Goal: Information Seeking & Learning: Learn about a topic

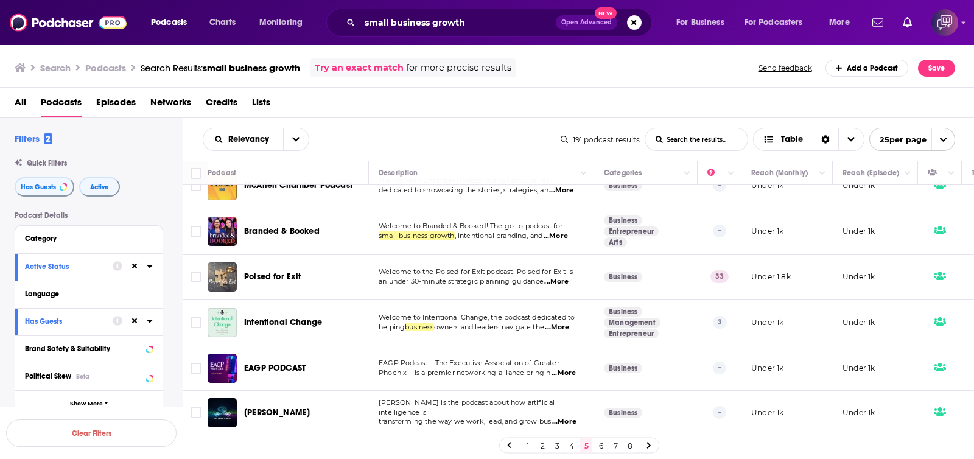
scroll to position [914, 0]
click at [601, 445] on link "6" at bounding box center [600, 445] width 12 height 15
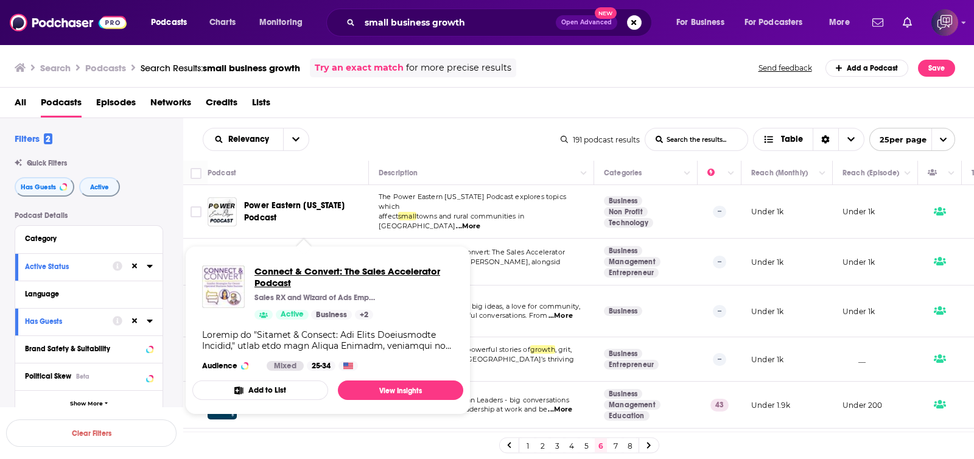
drag, startPoint x: 350, startPoint y: 245, endPoint x: 319, endPoint y: 266, distance: 37.8
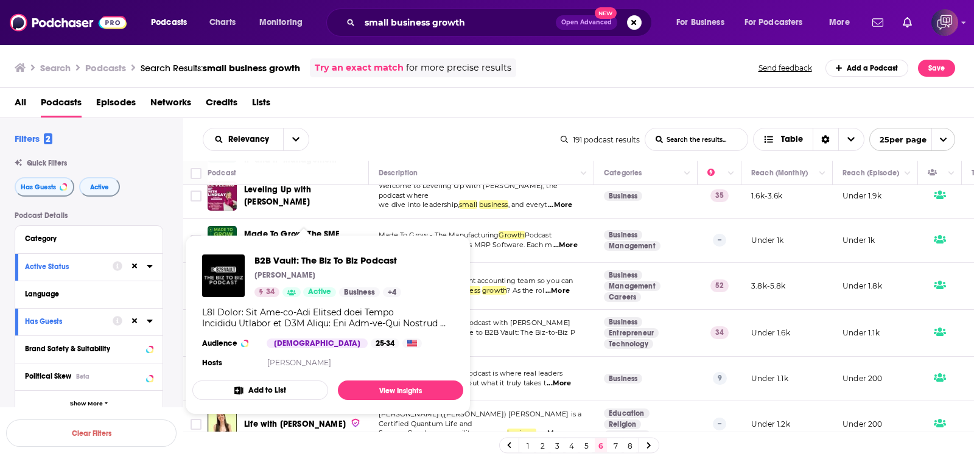
scroll to position [914, 0]
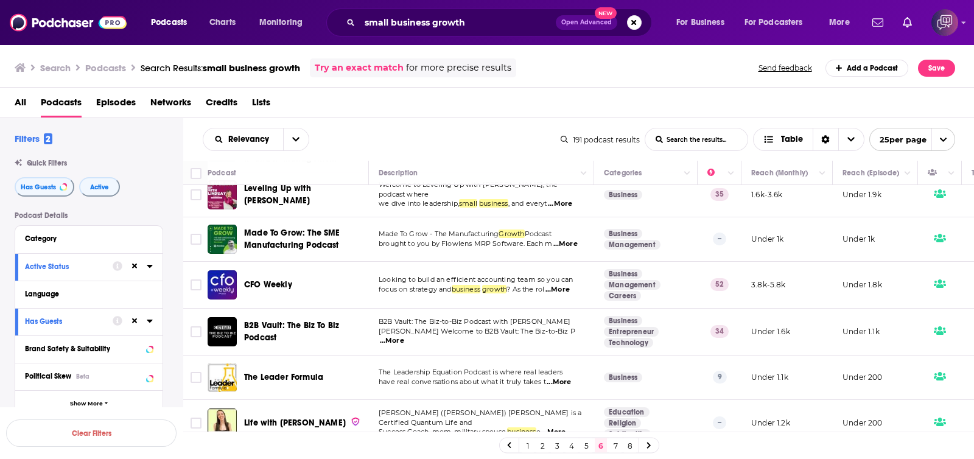
click at [619, 448] on link "7" at bounding box center [615, 445] width 12 height 15
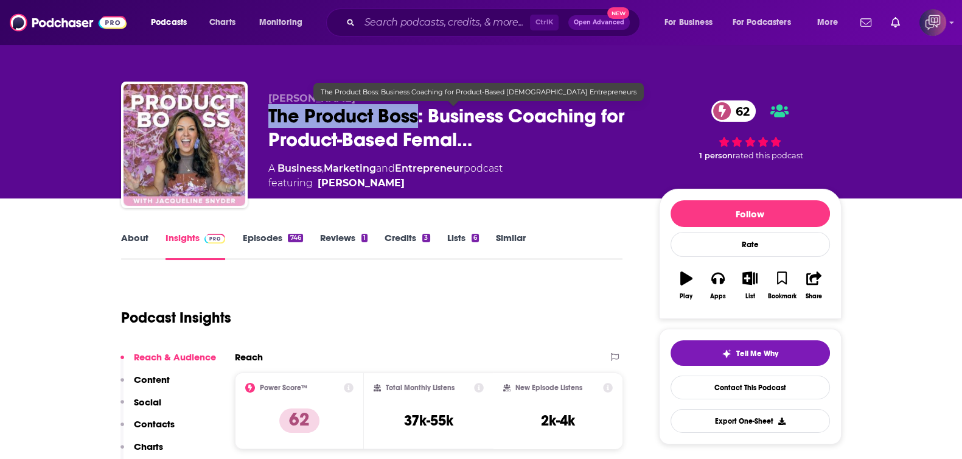
drag, startPoint x: 261, startPoint y: 113, endPoint x: 419, endPoint y: 116, distance: 157.6
click at [419, 116] on div "Jacqueline Snyder The Product Boss: Business Coaching for Product-Based Femal… …" at bounding box center [481, 147] width 720 height 131
copy h2 "The Product Boss"
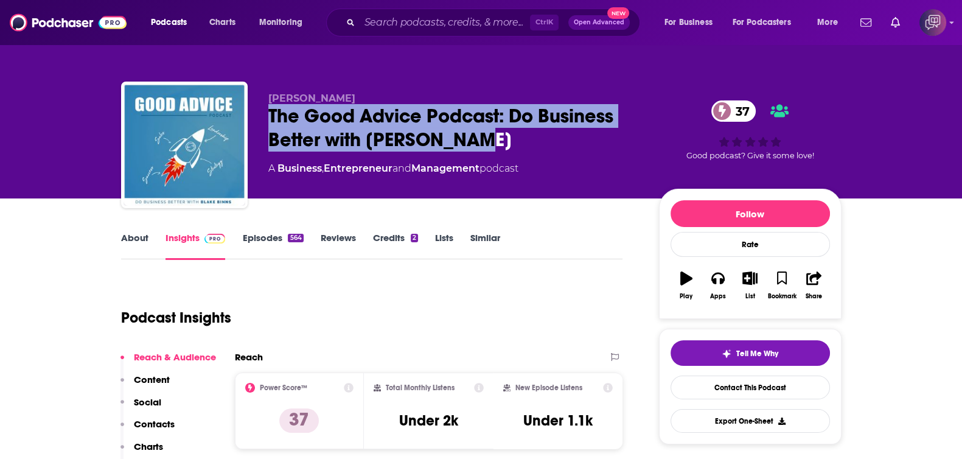
drag, startPoint x: 265, startPoint y: 111, endPoint x: 484, endPoint y: 150, distance: 222.6
click at [484, 150] on div "Blake Binns The Good Advice Podcast: Do Business Better with Blake Binns 37 A B…" at bounding box center [481, 147] width 720 height 131
copy h2 "The Good Advice Podcast: Do Business Better with Blake Binns"
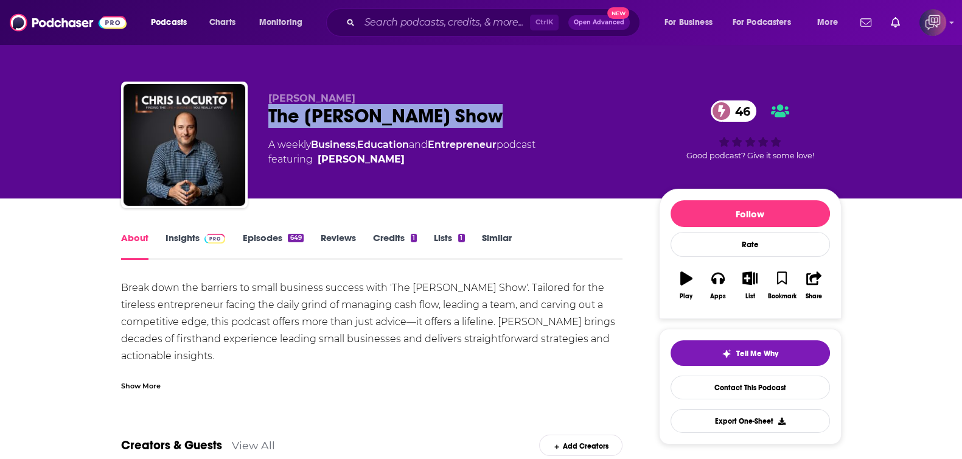
click at [534, 120] on div "Chris LoCurto The Chris LoCurto Show 46 A weekly Business , Education and Entre…" at bounding box center [481, 147] width 720 height 131
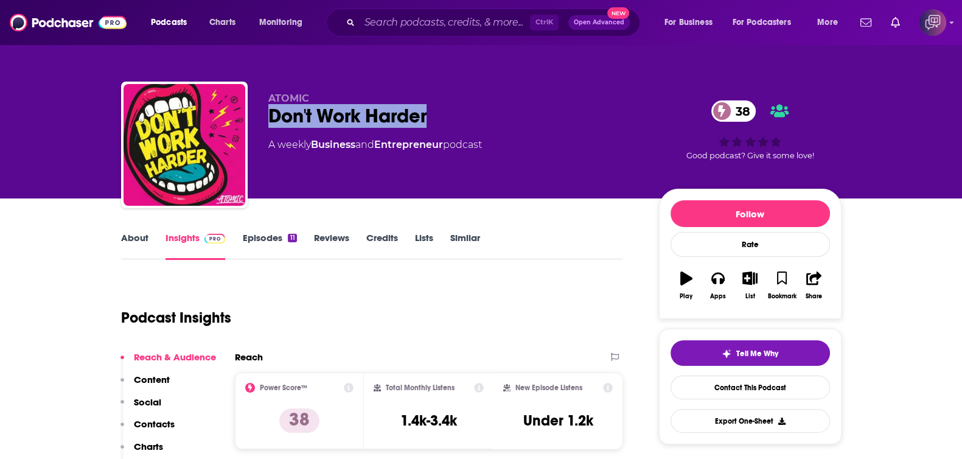
drag, startPoint x: 435, startPoint y: 110, endPoint x: 632, endPoint y: 1, distance: 224.9
click at [487, 111] on div "ATOMIC Don't Work Harder 38 A weekly Business and Entrepreneur podcast 38 Good …" at bounding box center [481, 147] width 720 height 131
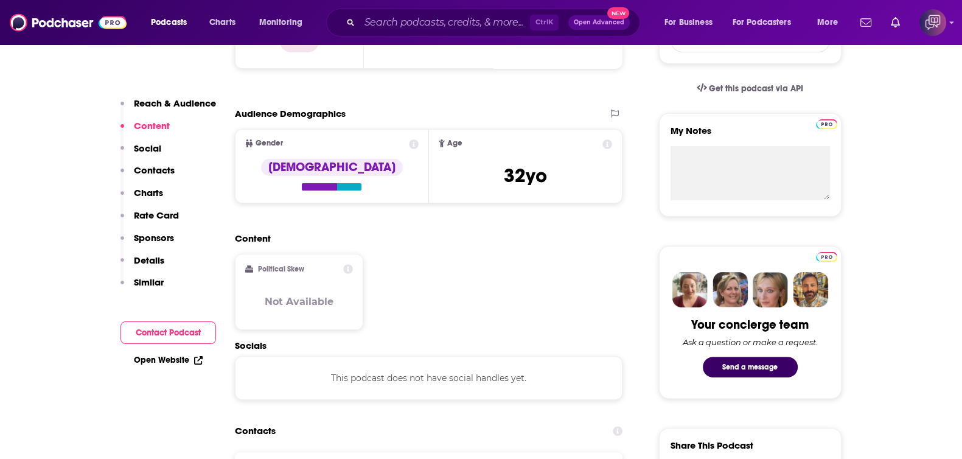
scroll to position [761, 0]
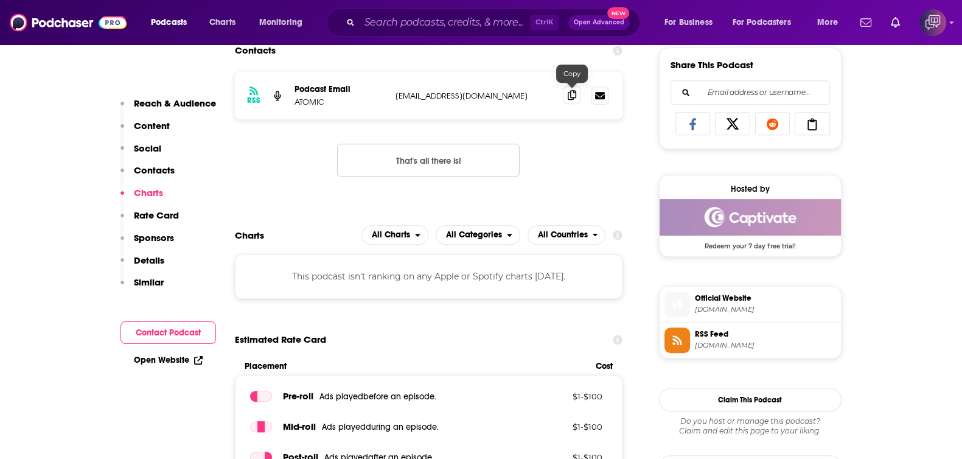
click at [569, 94] on icon at bounding box center [572, 95] width 9 height 10
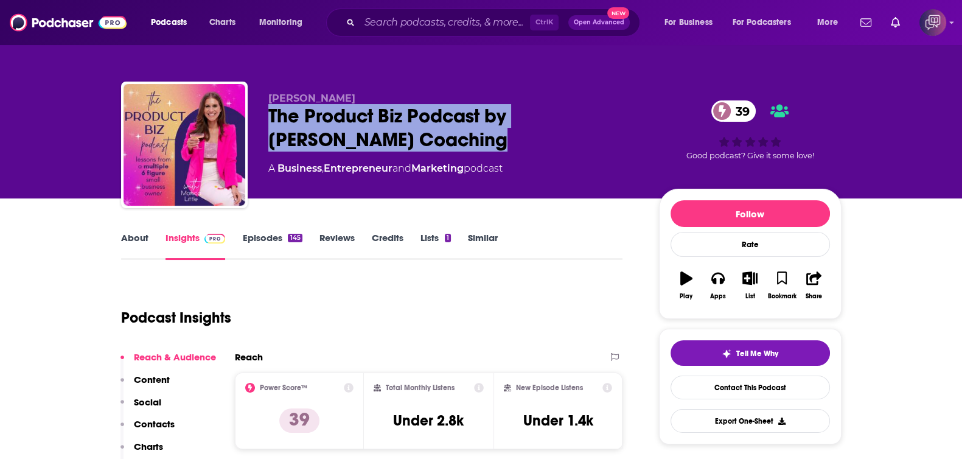
drag, startPoint x: 394, startPoint y: 141, endPoint x: 259, endPoint y: 113, distance: 137.8
click at [259, 113] on div "[PERSON_NAME] The Product Biz Podcast by [PERSON_NAME] Coaching 39 A Business ,…" at bounding box center [481, 147] width 720 height 131
copy h2 "The Product Biz Podcast by [PERSON_NAME] Coaching"
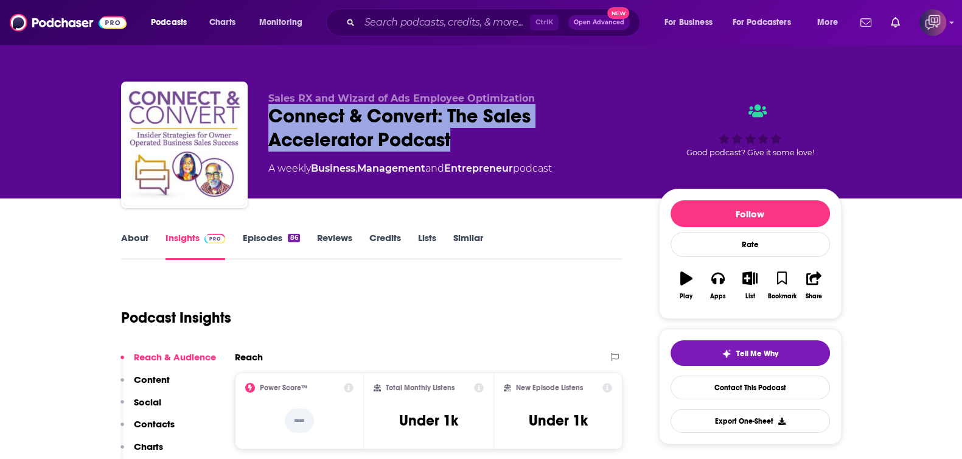
drag, startPoint x: 263, startPoint y: 114, endPoint x: 503, endPoint y: 121, distance: 239.2
click at [487, 145] on div "Sales RX and Wizard of Ads Employee Optimization Connect & Convert: The Sales A…" at bounding box center [481, 147] width 720 height 131
copy h2 "Connect & Convert: The Sales Accelerator Podcast"
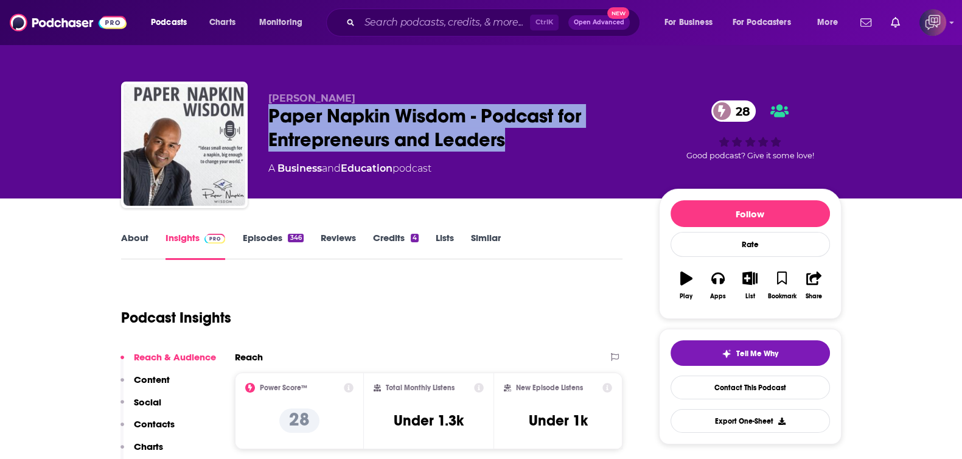
drag, startPoint x: 279, startPoint y: 114, endPoint x: 546, endPoint y: 131, distance: 267.7
click at [546, 131] on div "Paper Napkin Wisdom - Podcast for Entrepreneurs and Leaders 28" at bounding box center [453, 127] width 371 height 47
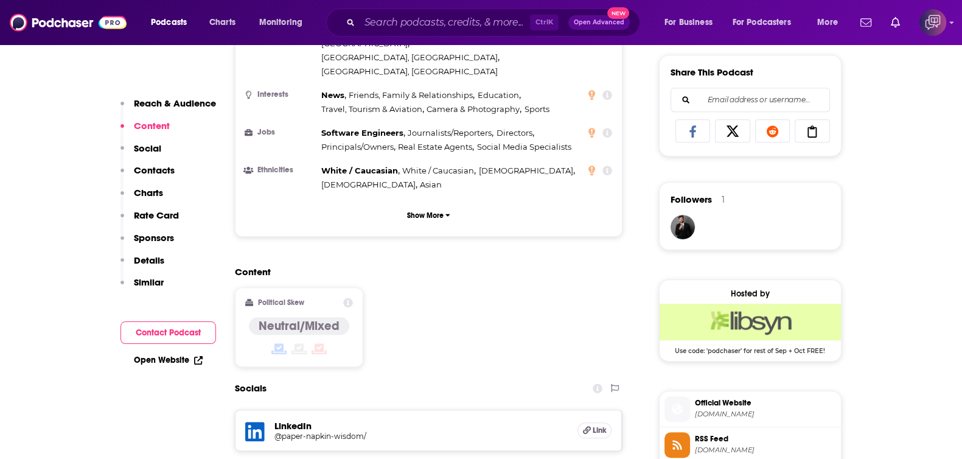
scroll to position [913, 0]
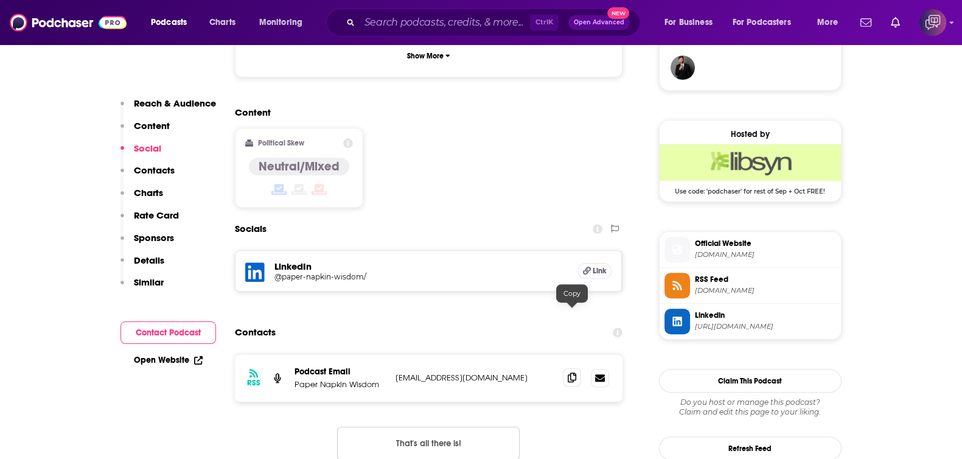
click at [576, 372] on icon at bounding box center [572, 377] width 9 height 10
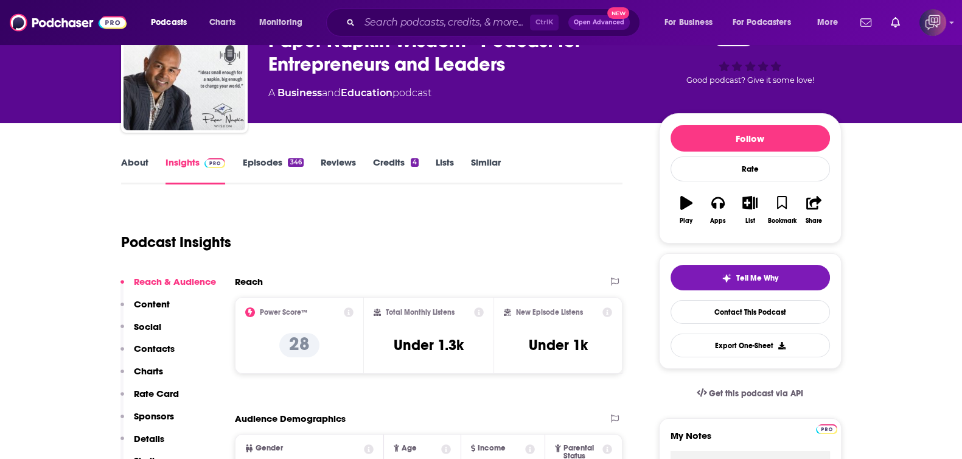
scroll to position [0, 0]
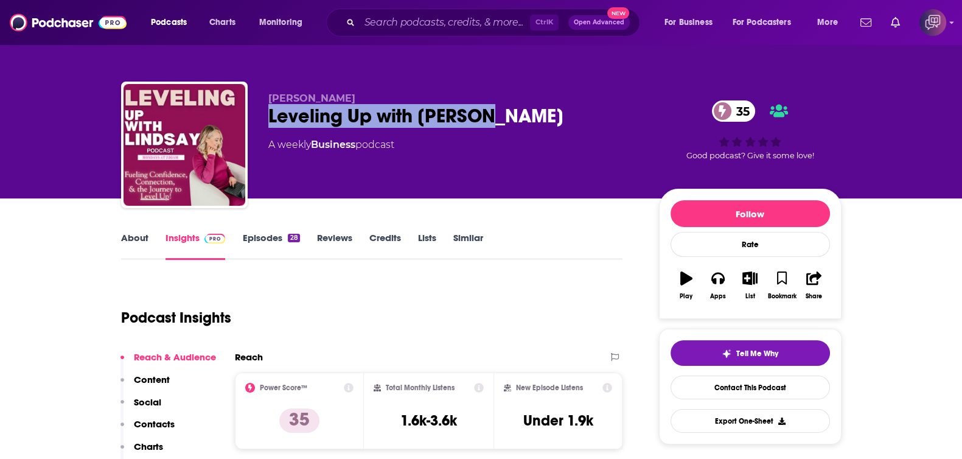
drag, startPoint x: 271, startPoint y: 115, endPoint x: 551, endPoint y: 115, distance: 280.5
click at [551, 115] on div "Leveling Up with [PERSON_NAME] 35" at bounding box center [453, 116] width 371 height 24
click at [145, 245] on link "About" at bounding box center [134, 246] width 27 height 28
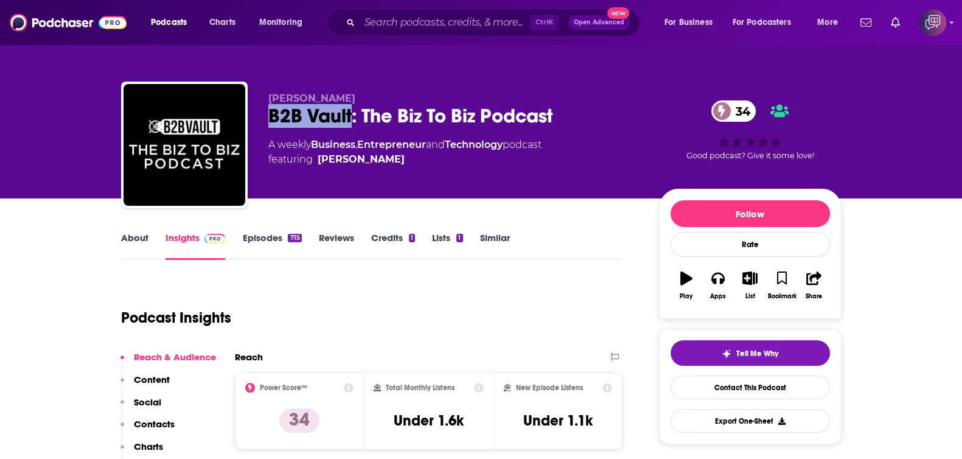
drag, startPoint x: 567, startPoint y: 114, endPoint x: 351, endPoint y: 117, distance: 216.0
click at [351, 117] on div "B2B Vault: The Biz To Biz Podcast 34" at bounding box center [453, 116] width 371 height 24
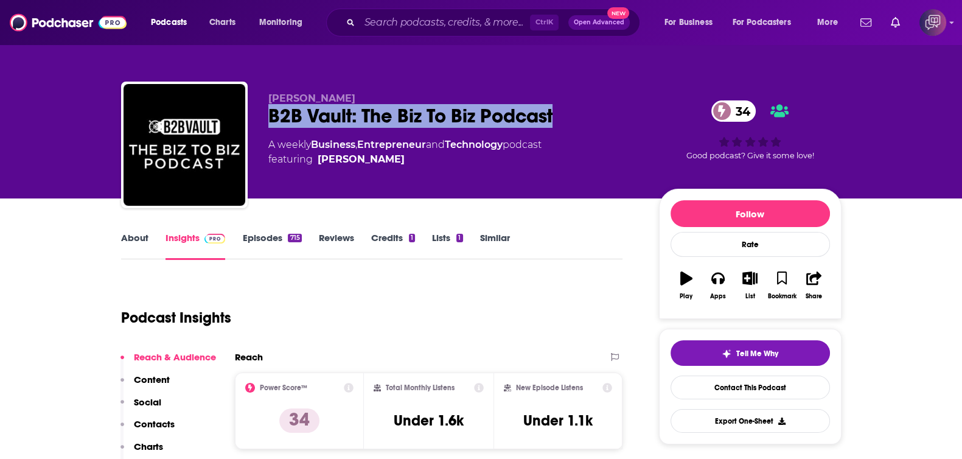
drag, startPoint x: 457, startPoint y: 117, endPoint x: 260, endPoint y: 113, distance: 197.2
click at [260, 113] on div "Allen Kopelman B2B Vault: The Biz To Biz Podcast 34 A weekly Business , Entrepr…" at bounding box center [481, 147] width 720 height 131
copy h2 "B2B Vault: The Biz To Biz Podcast"
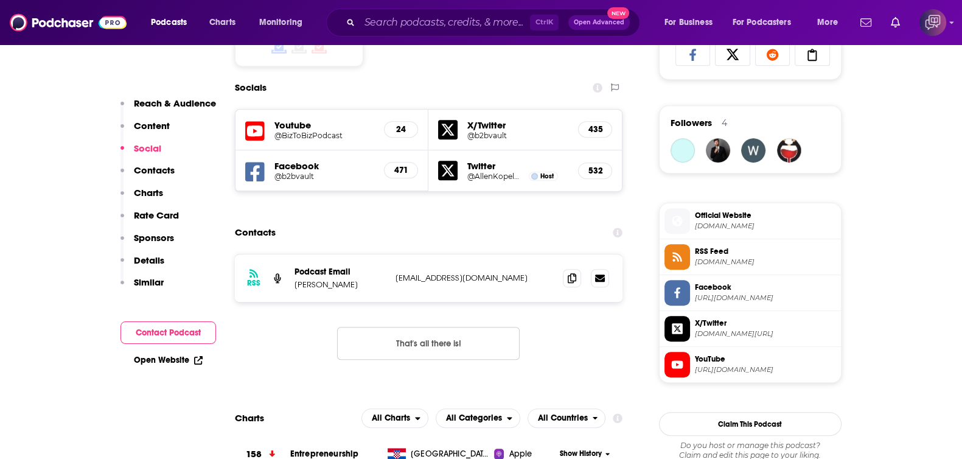
scroll to position [988, 0]
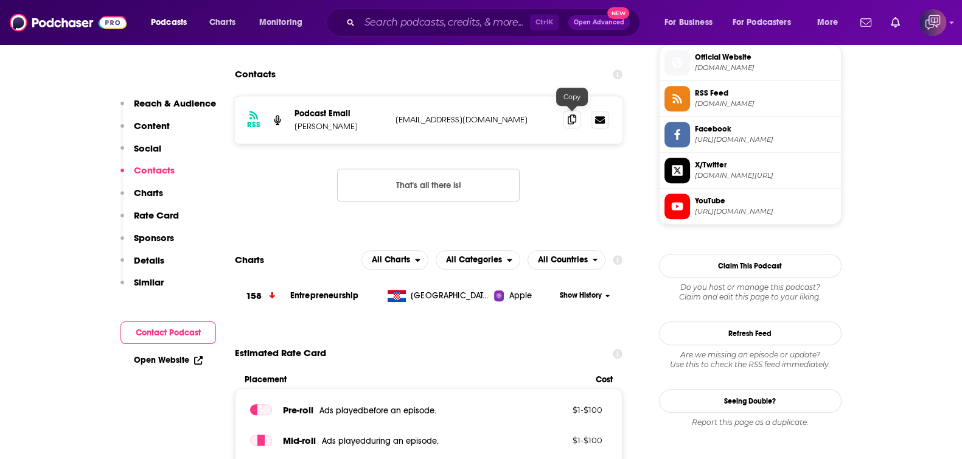
click at [570, 116] on icon at bounding box center [572, 119] width 9 height 10
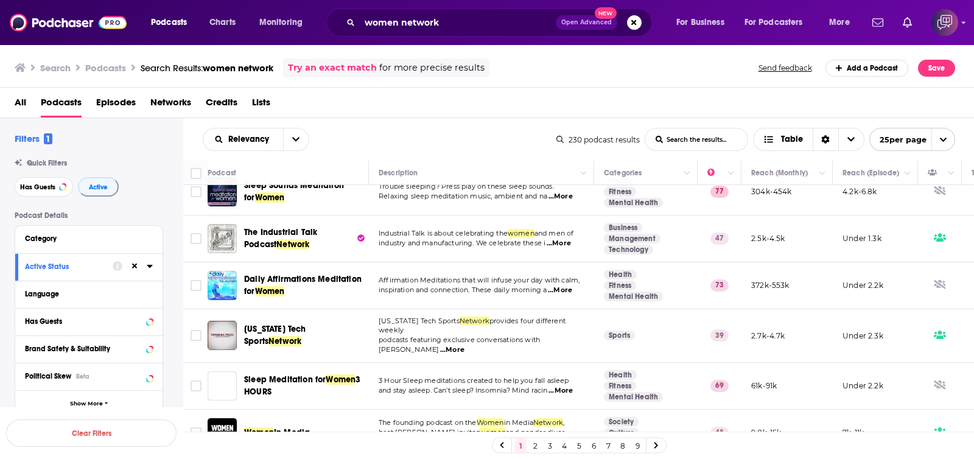
scroll to position [948, 0]
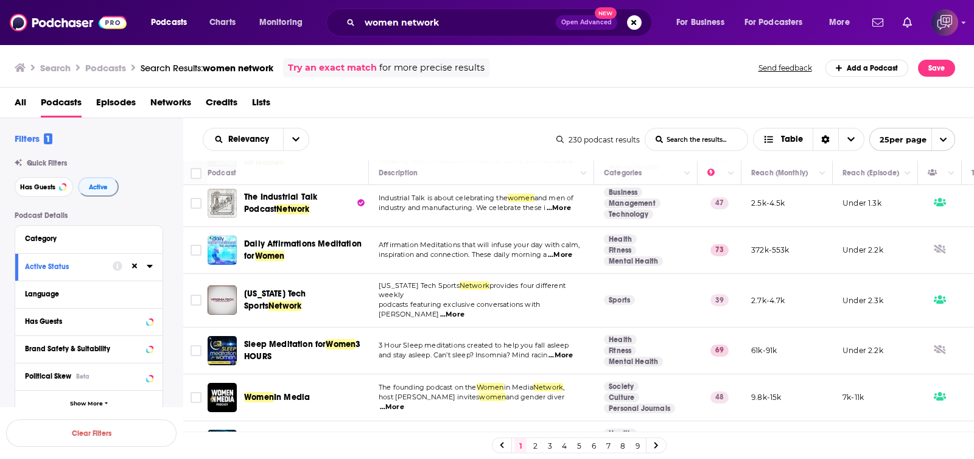
click at [536, 444] on link "2" at bounding box center [535, 445] width 12 height 15
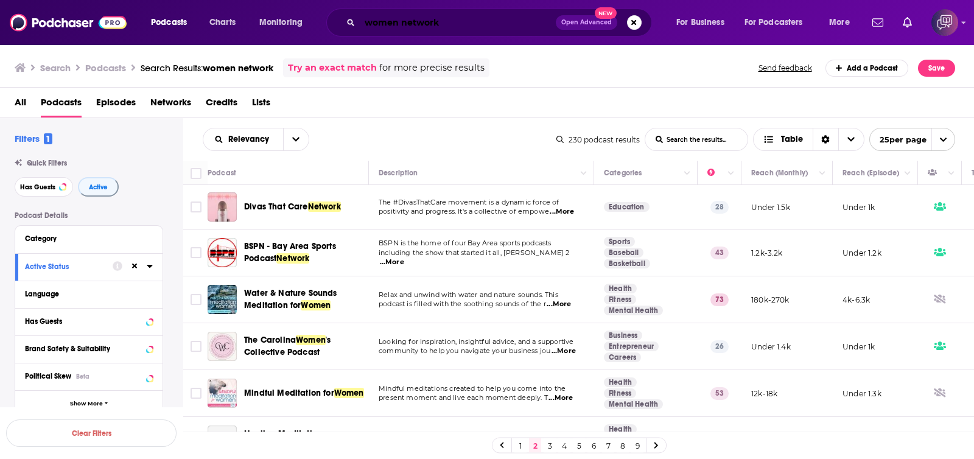
click at [484, 22] on input "women network" at bounding box center [458, 22] width 196 height 19
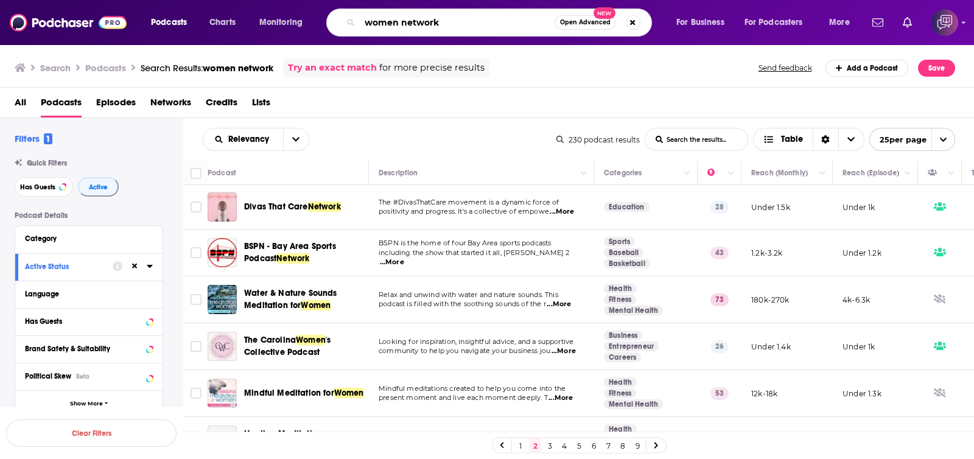
paste input "Market Enthusiast powered by Good Life"
type input "Market Enthusiast powered by Good Life"
click at [570, 21] on span "Open Advanced" at bounding box center [585, 22] width 51 height 6
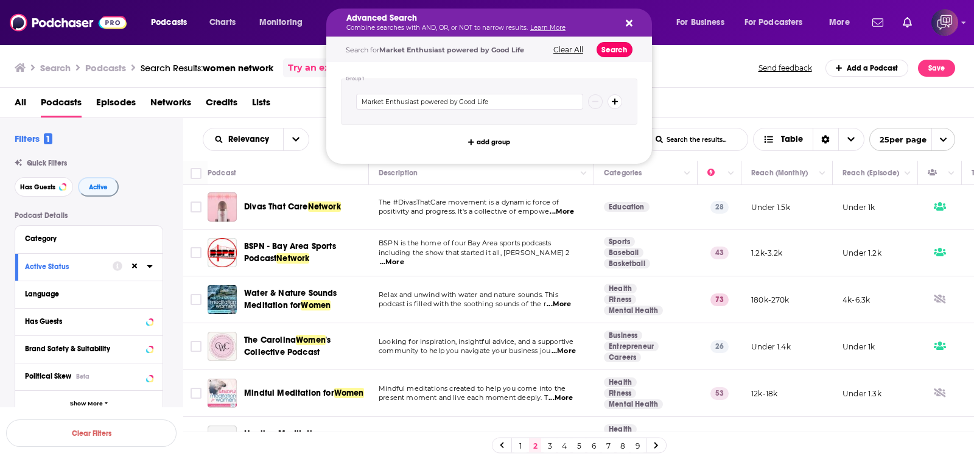
click at [607, 44] on button "Search" at bounding box center [614, 49] width 36 height 15
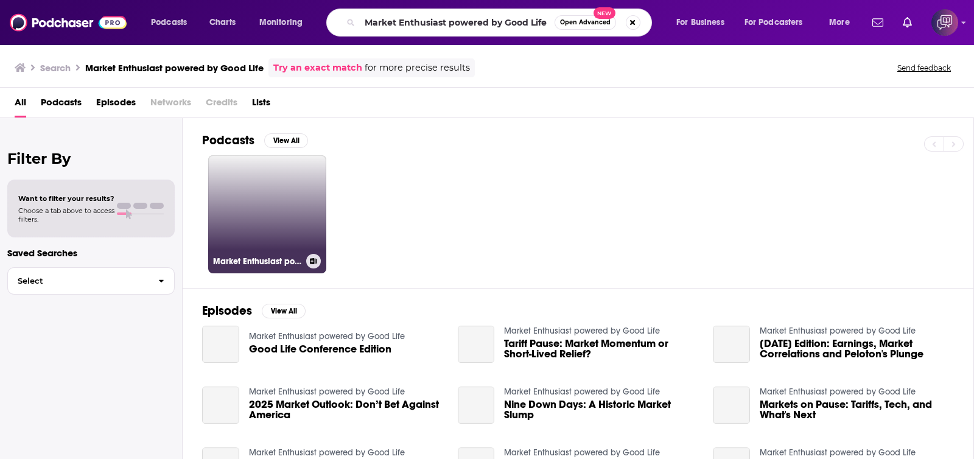
click at [310, 190] on link "Market Enthusiast powered by Good Life" at bounding box center [267, 214] width 118 height 118
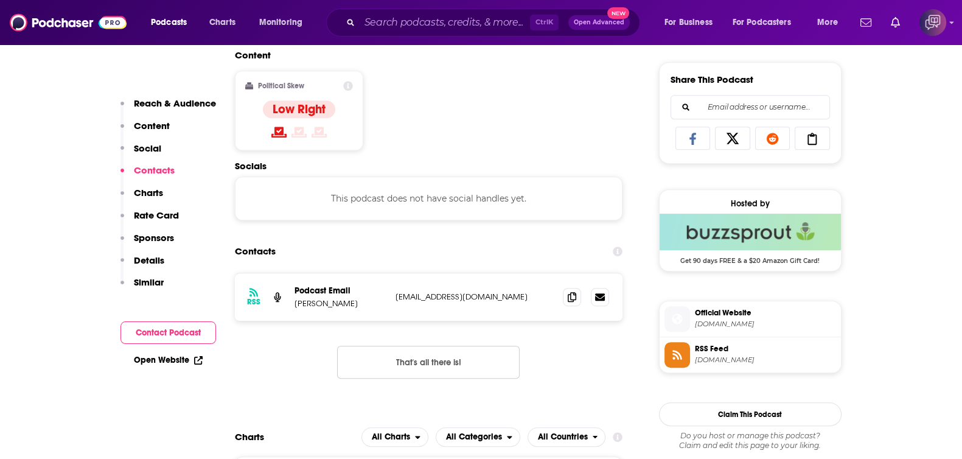
scroll to position [761, 0]
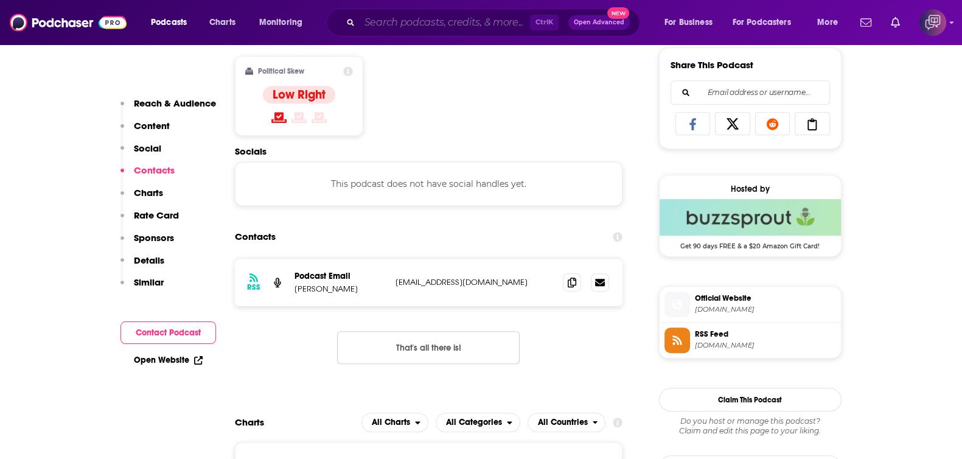
click at [457, 13] on input "Search podcasts, credits, & more..." at bounding box center [445, 22] width 170 height 19
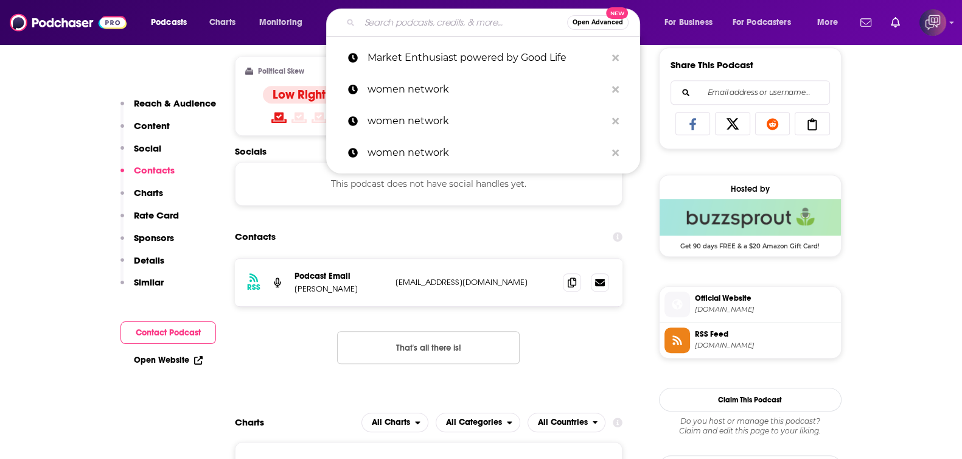
paste input "Private Markets 360°"
type input "Private Markets 360°"
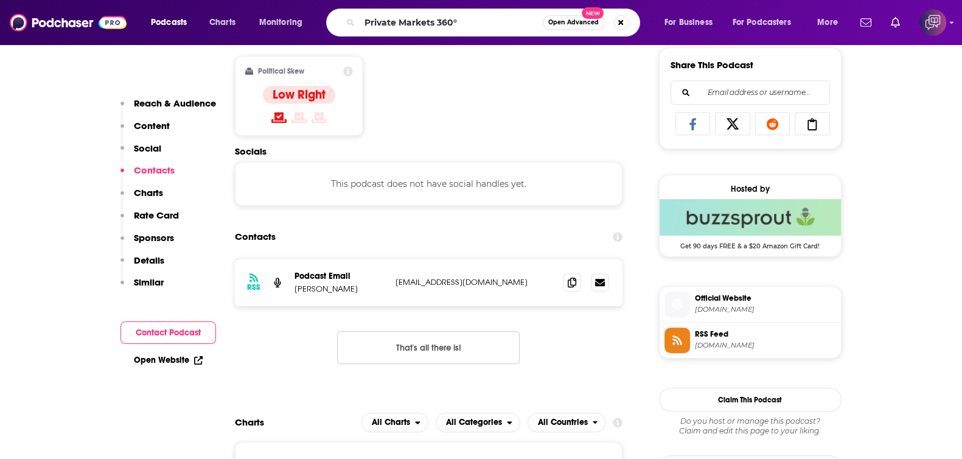
click at [571, 21] on span "Open Advanced" at bounding box center [573, 22] width 51 height 6
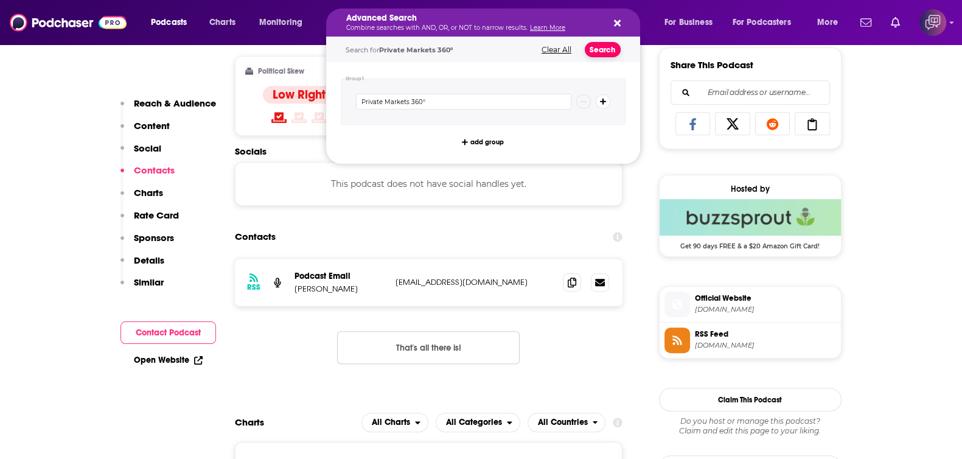
click at [608, 44] on button "Search" at bounding box center [603, 49] width 36 height 15
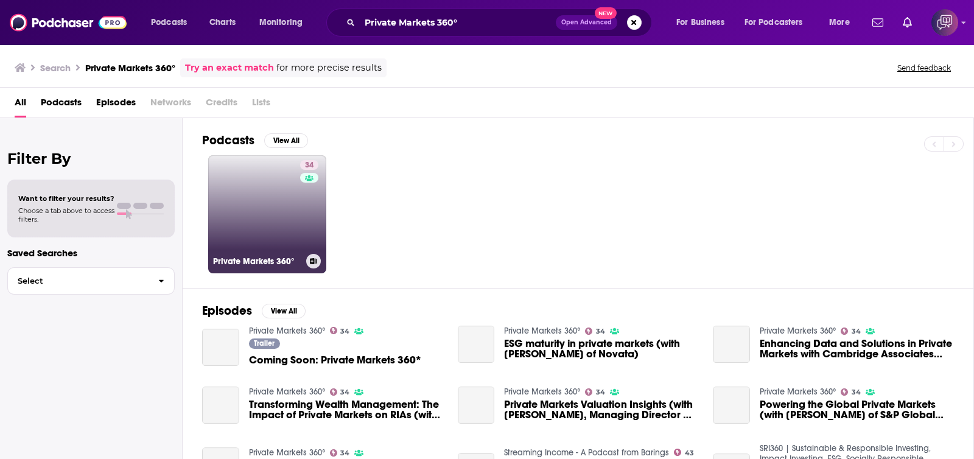
click at [275, 221] on link "34 Private Markets 360°" at bounding box center [267, 214] width 118 height 118
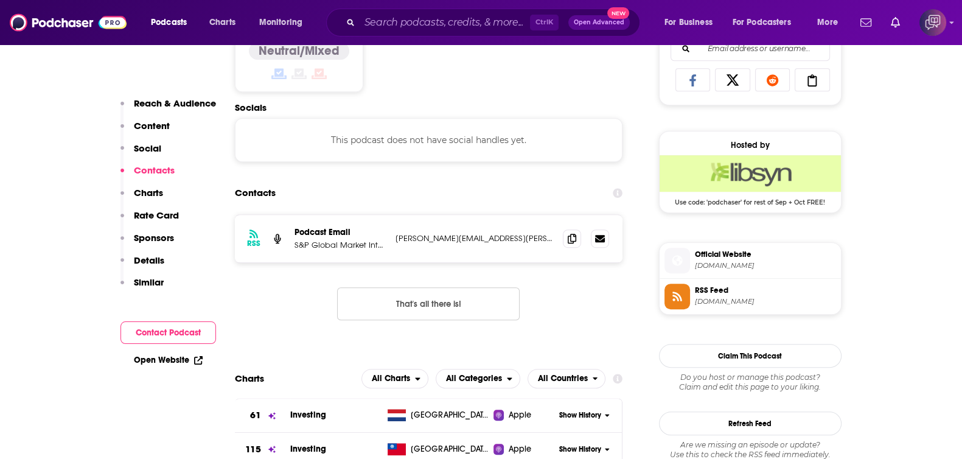
scroll to position [837, 0]
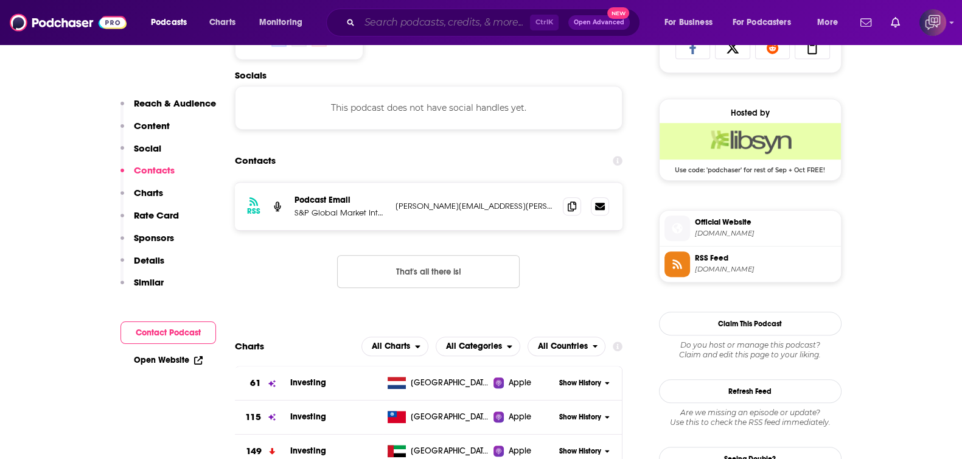
click at [493, 23] on input "Search podcasts, credits, & more..." at bounding box center [445, 22] width 170 height 19
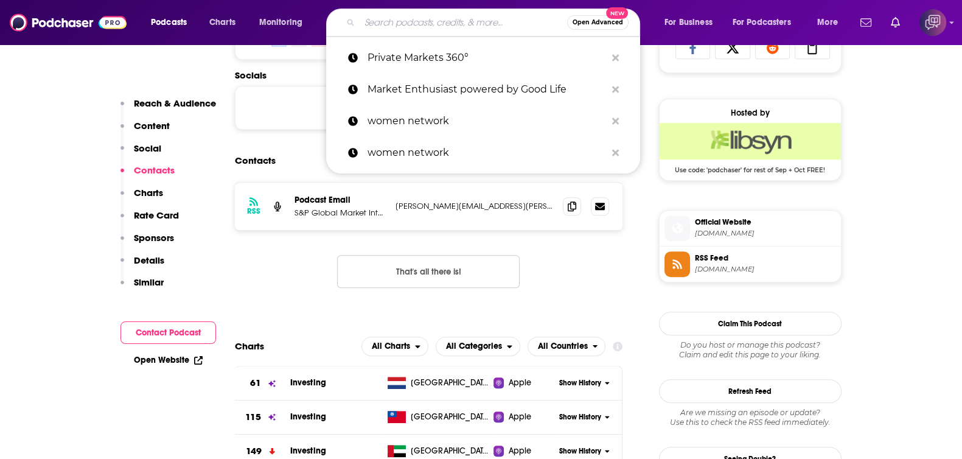
paste input "AI Investing"
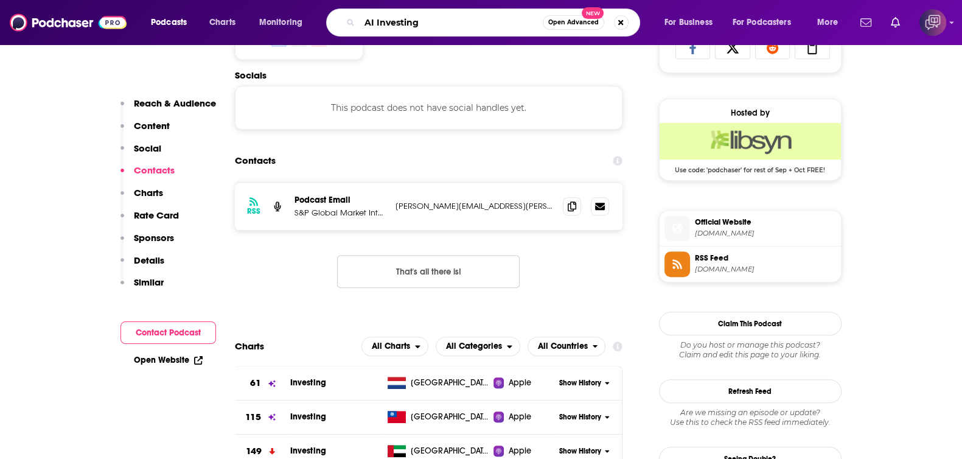
type input "AI Investing"
click at [566, 23] on span "Open Advanced" at bounding box center [573, 22] width 51 height 6
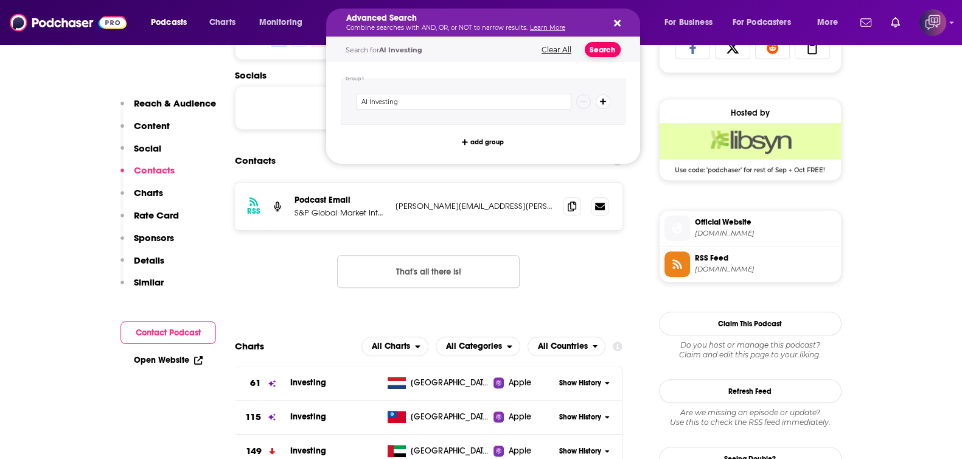
click at [602, 42] on button "Search" at bounding box center [603, 49] width 36 height 15
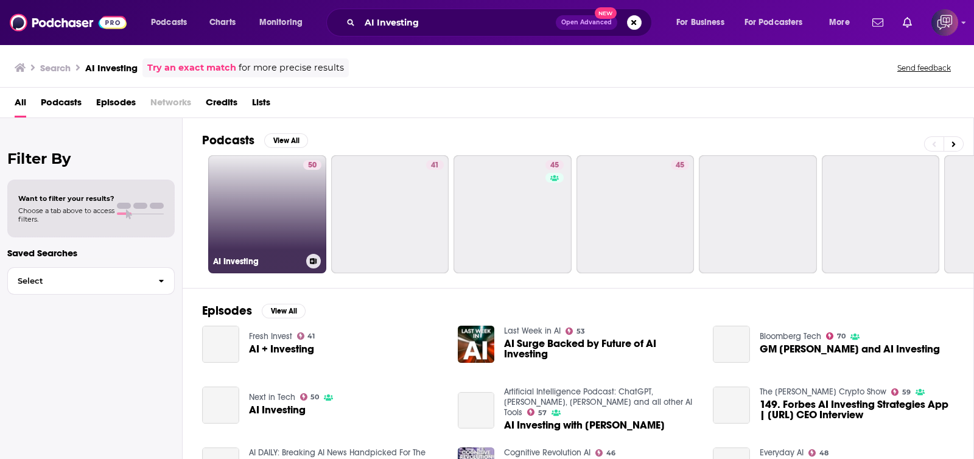
click at [296, 231] on link "50 AI Investing" at bounding box center [267, 214] width 118 height 118
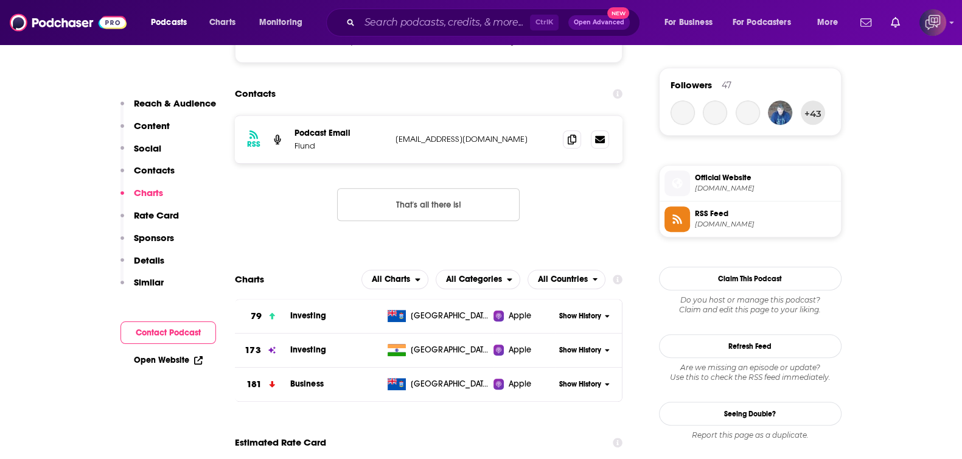
scroll to position [837, 0]
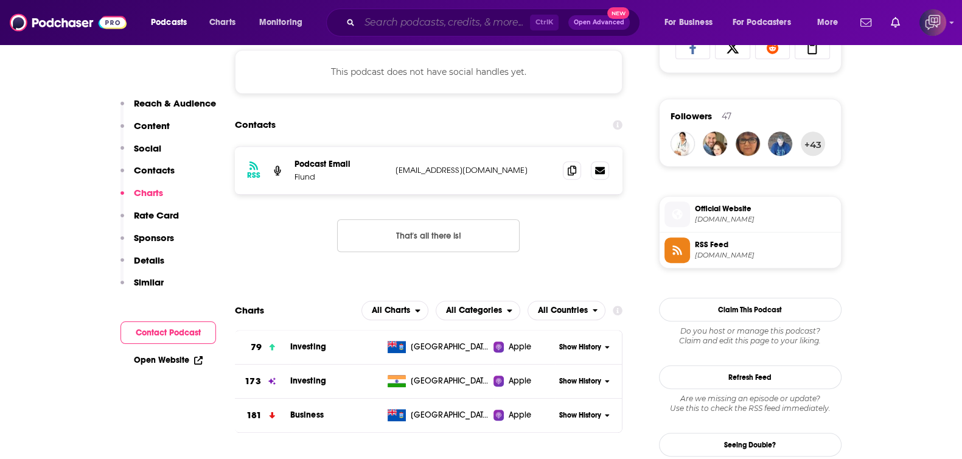
click at [492, 20] on input "Search podcasts, credits, & more..." at bounding box center [445, 22] width 170 height 19
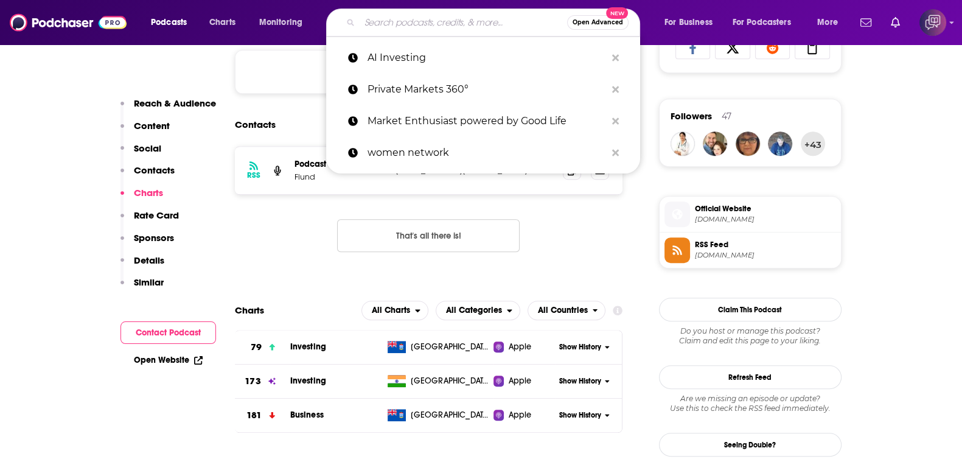
paste input "Big Picture In Practice"
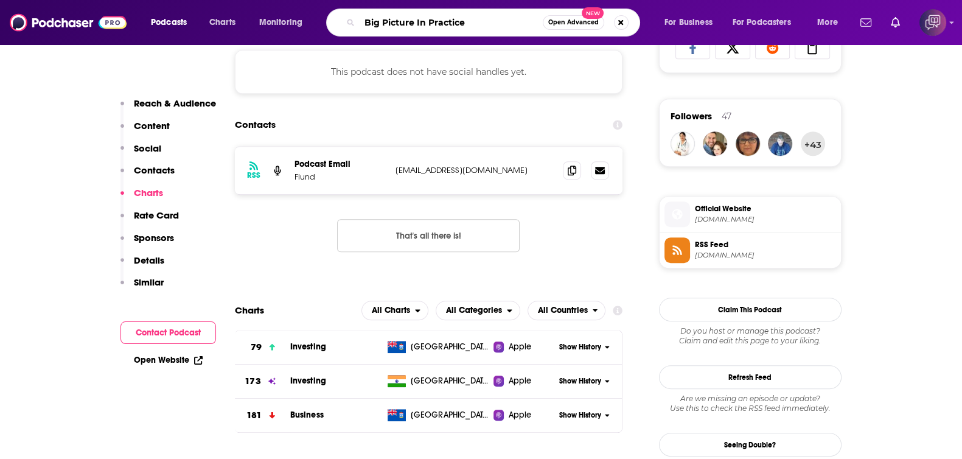
type input "Big Picture In Practice"
click at [578, 16] on button "Open Advanced New" at bounding box center [573, 22] width 61 height 15
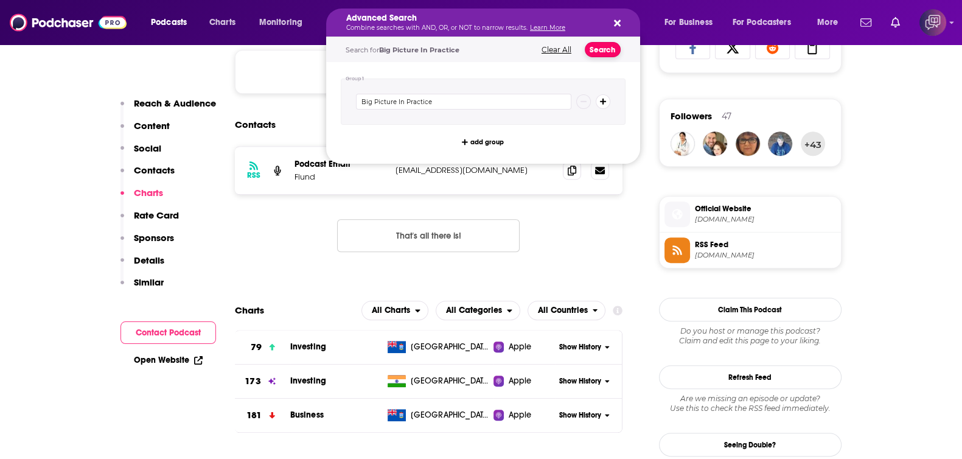
click at [602, 48] on button "Search" at bounding box center [603, 49] width 36 height 15
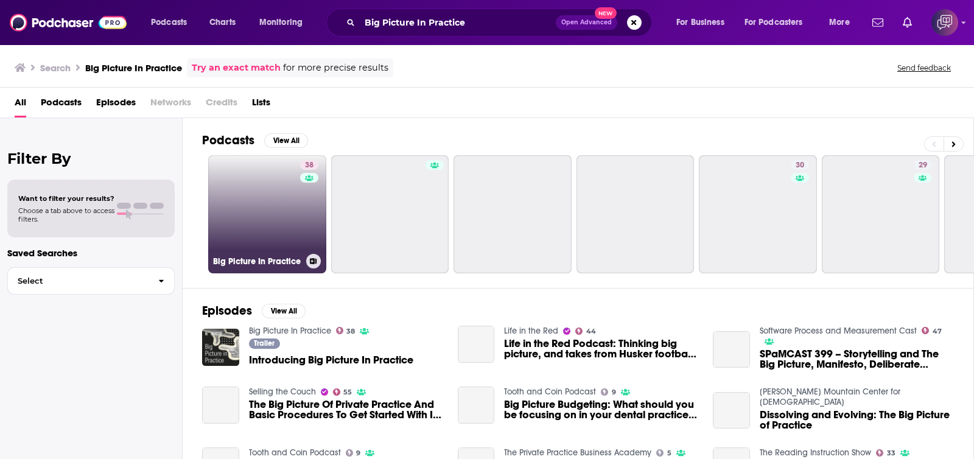
click at [255, 200] on link "38 Big Picture In Practice" at bounding box center [267, 214] width 118 height 118
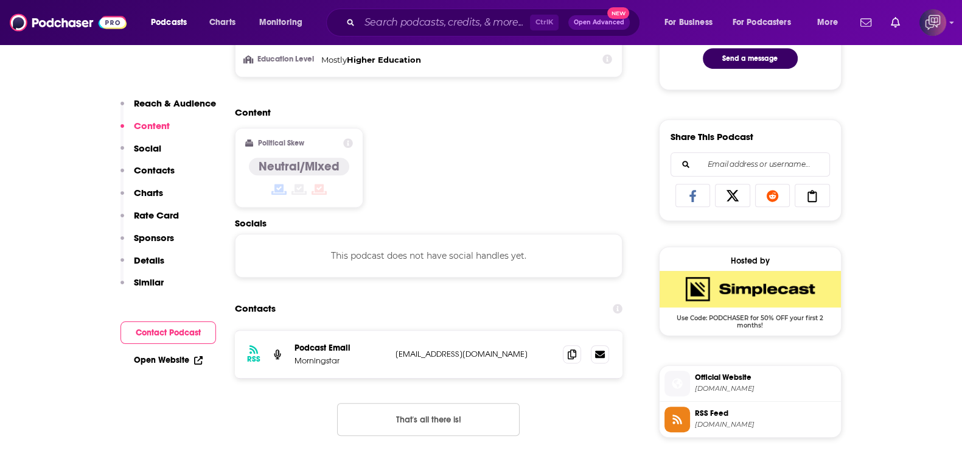
scroll to position [761, 0]
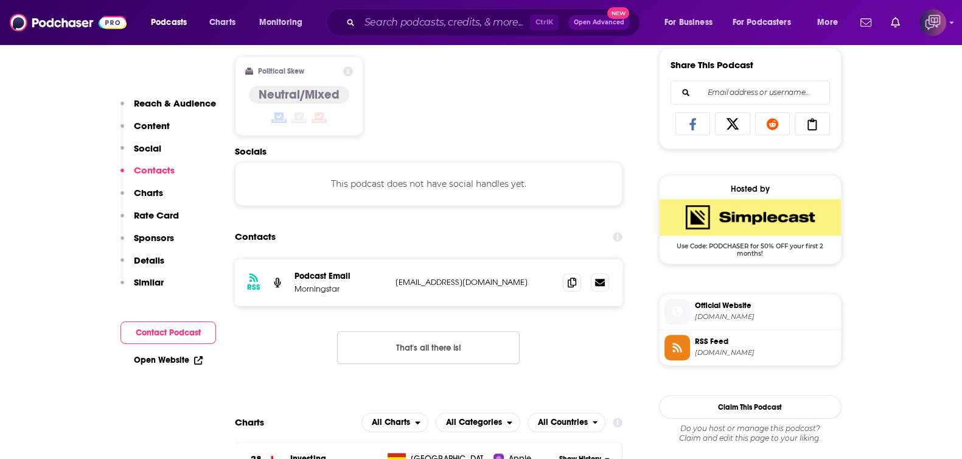
click at [460, 33] on div "Ctrl K Open Advanced New" at bounding box center [483, 23] width 314 height 28
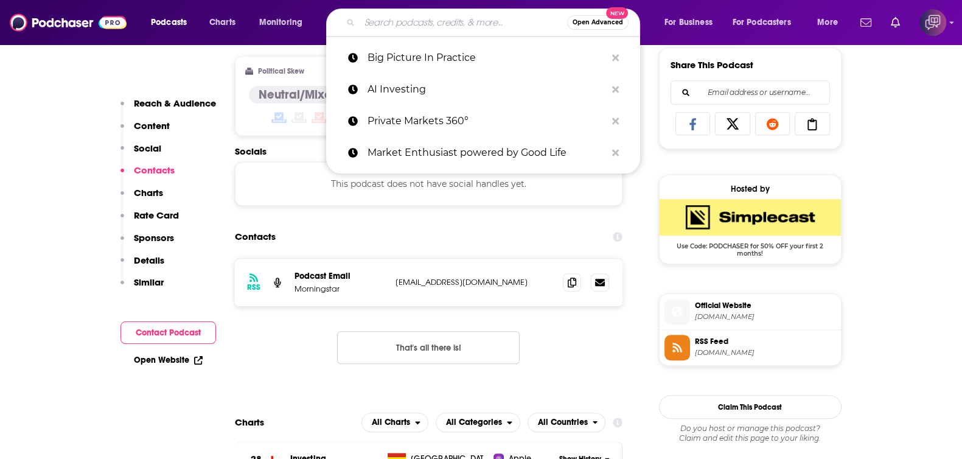
click at [462, 25] on input "Search podcasts, credits, & more..." at bounding box center [463, 22] width 207 height 19
paste input "The Capital Cycle Podcast"
type input "The Capital Cycle Podcast"
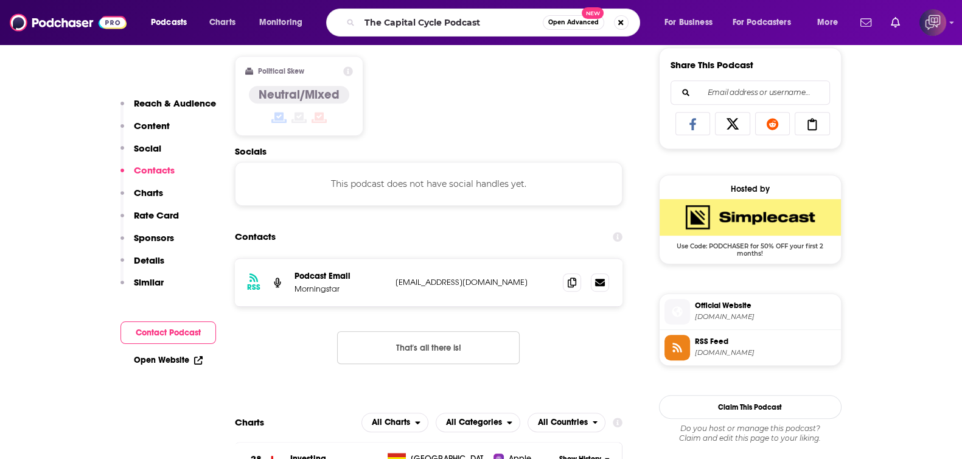
click at [557, 23] on span "Open Advanced" at bounding box center [573, 22] width 51 height 6
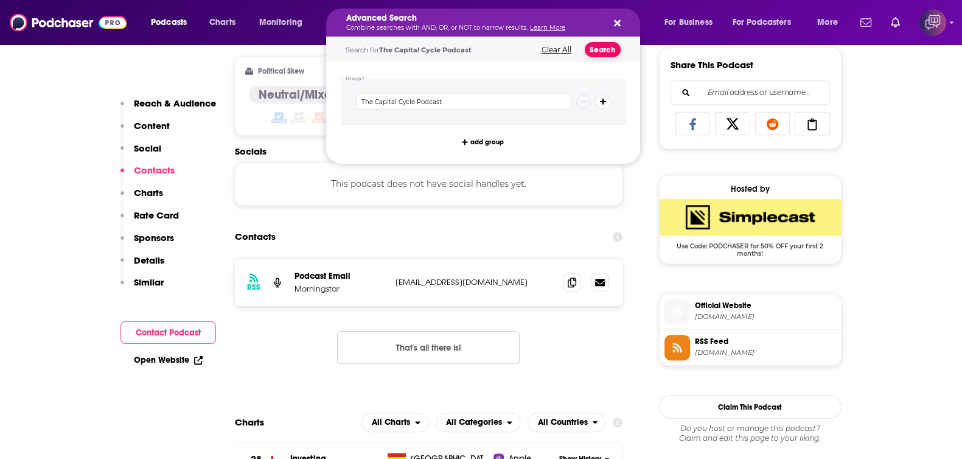
click at [597, 52] on button "Search" at bounding box center [603, 49] width 36 height 15
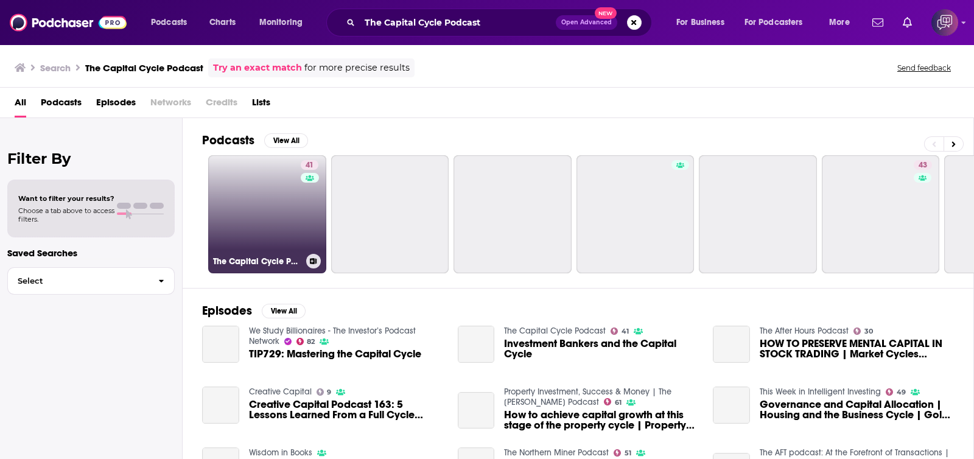
click at [262, 229] on link "41 The Capital Cycle Podcast" at bounding box center [267, 214] width 118 height 118
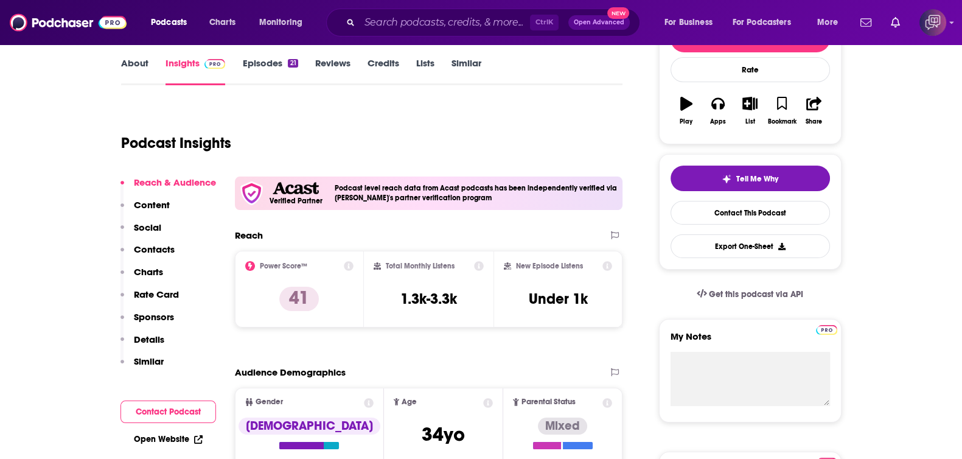
scroll to position [152, 0]
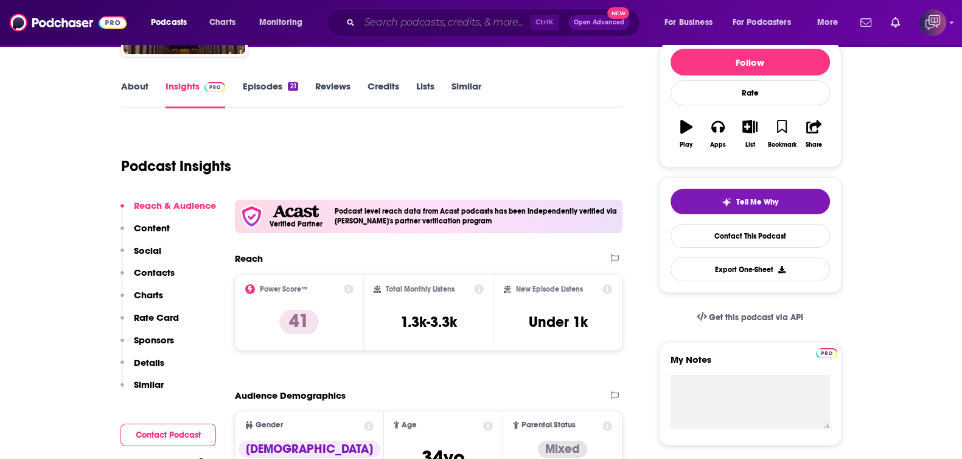
click at [488, 20] on input "Search podcasts, credits, & more..." at bounding box center [445, 22] width 170 height 19
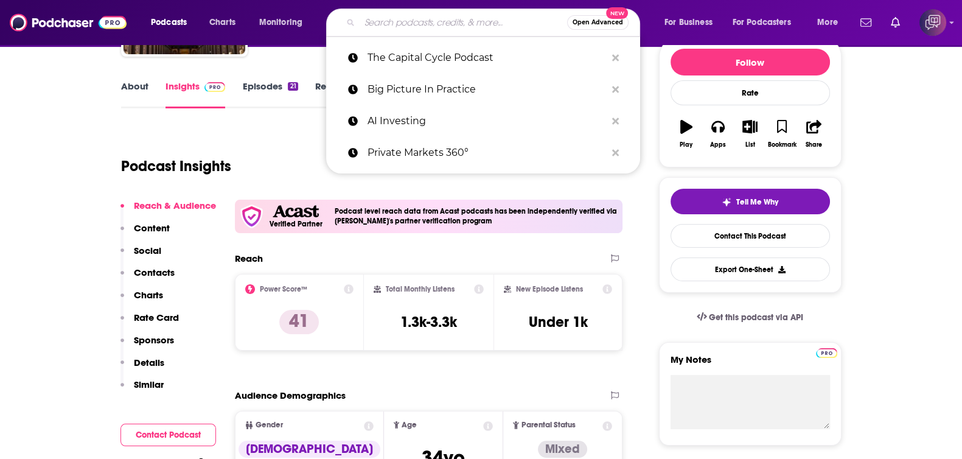
paste input "TCW Investment Perspectives"
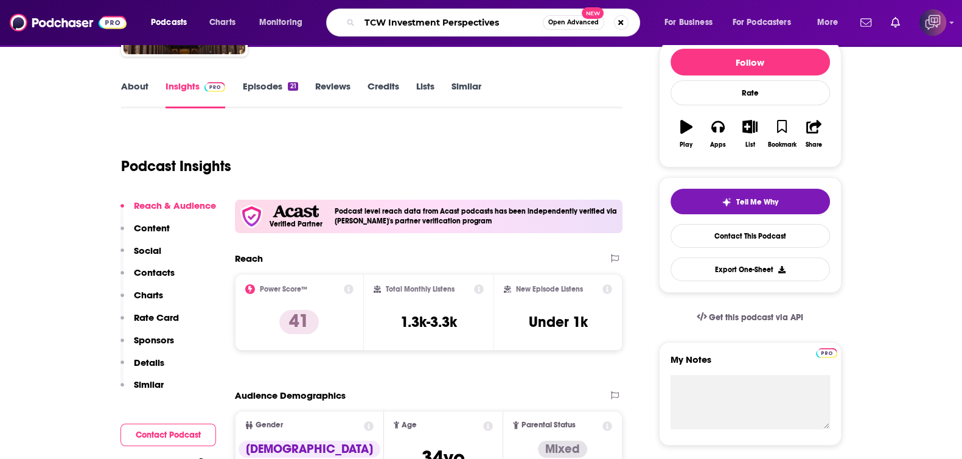
type input "TCW Investment Perspectives"
click at [581, 29] on button "Open Advanced New" at bounding box center [573, 22] width 61 height 15
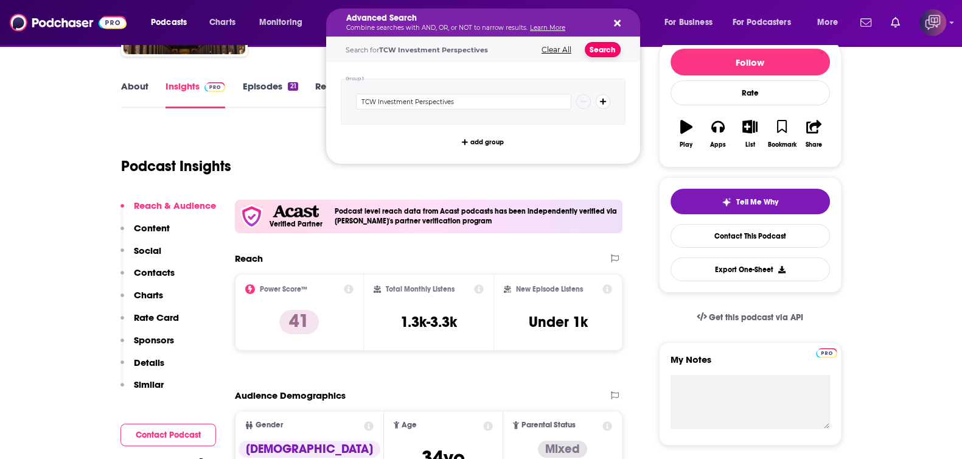
click at [599, 52] on button "Search" at bounding box center [603, 49] width 36 height 15
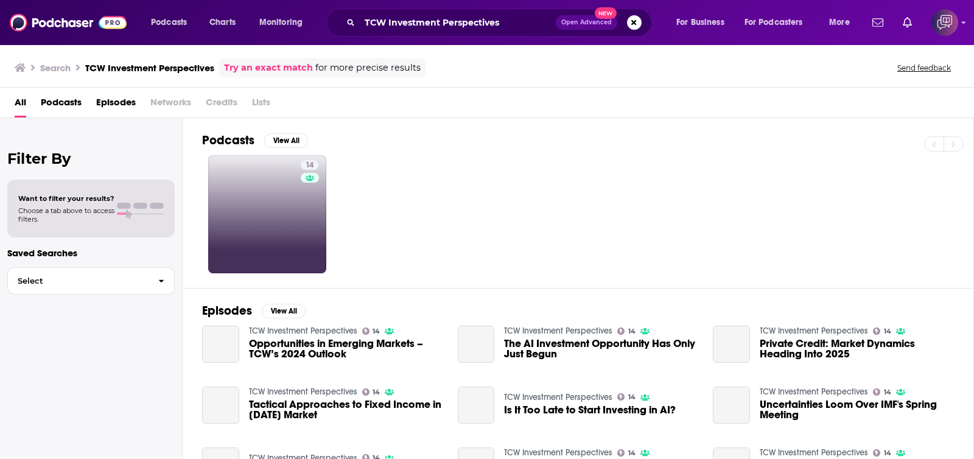
click at [286, 232] on link "14" at bounding box center [267, 214] width 118 height 118
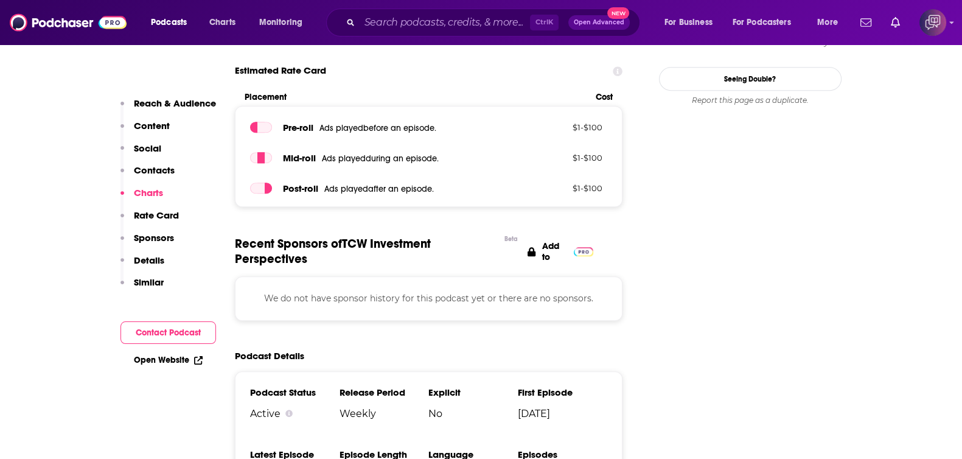
scroll to position [913, 0]
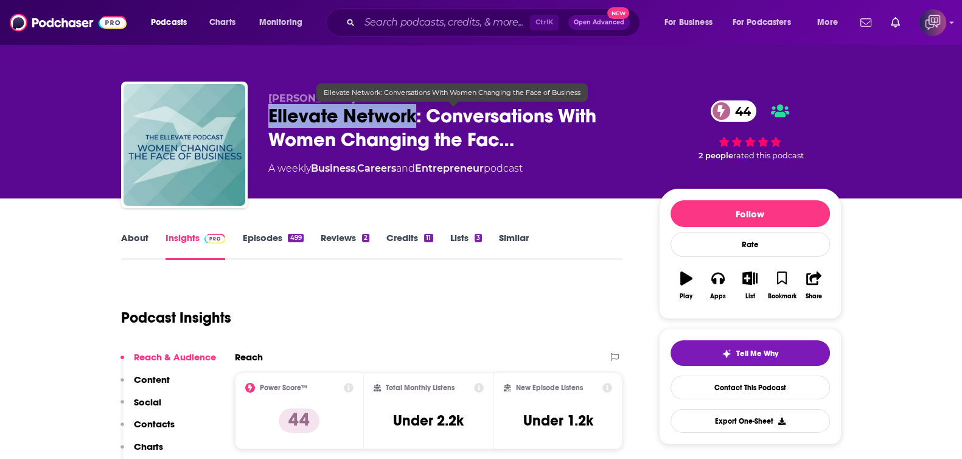
drag, startPoint x: 250, startPoint y: 119, endPoint x: 414, endPoint y: 114, distance: 163.7
click at [414, 114] on div "Anusha Harid-Paoletti Ellevate Network: Conversations With Women Changing the F…" at bounding box center [481, 147] width 720 height 131
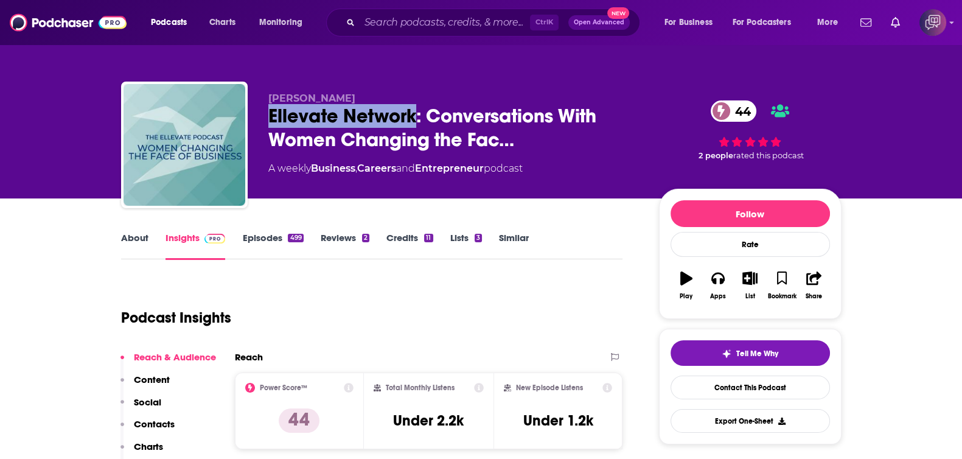
click at [131, 245] on link "About" at bounding box center [134, 246] width 27 height 28
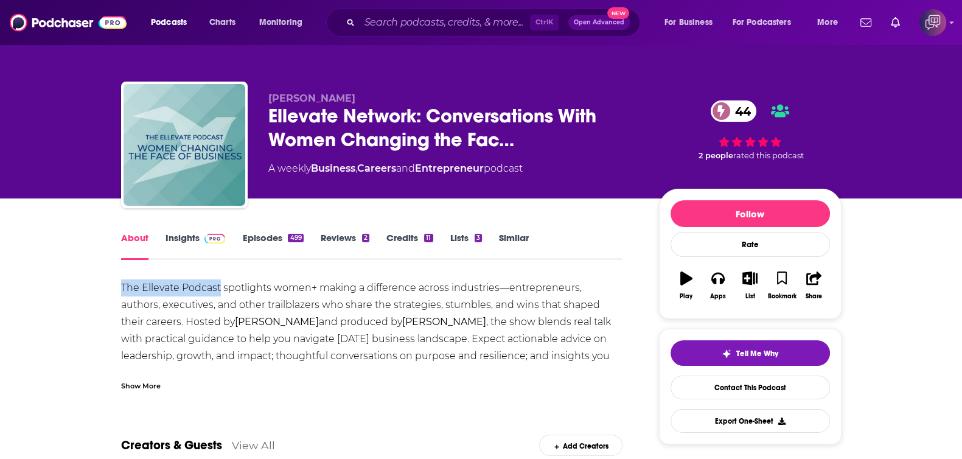
drag, startPoint x: 110, startPoint y: 284, endPoint x: 220, endPoint y: 288, distance: 110.2
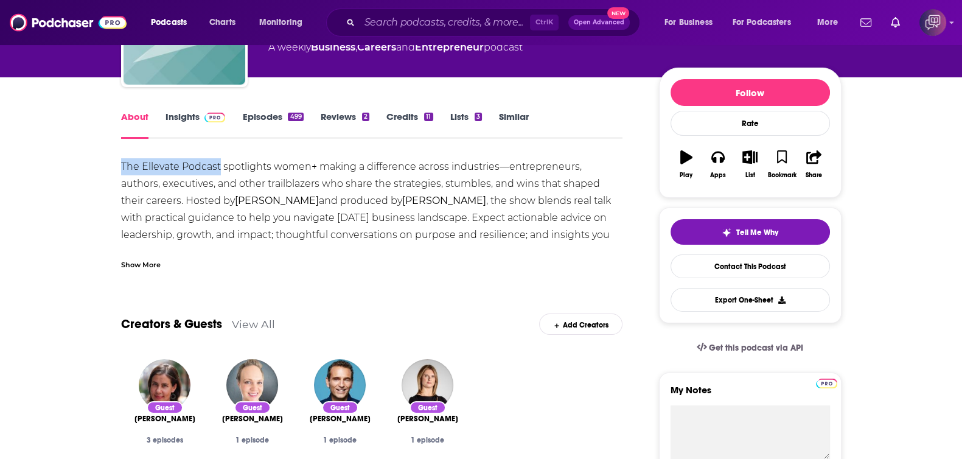
scroll to position [75, 0]
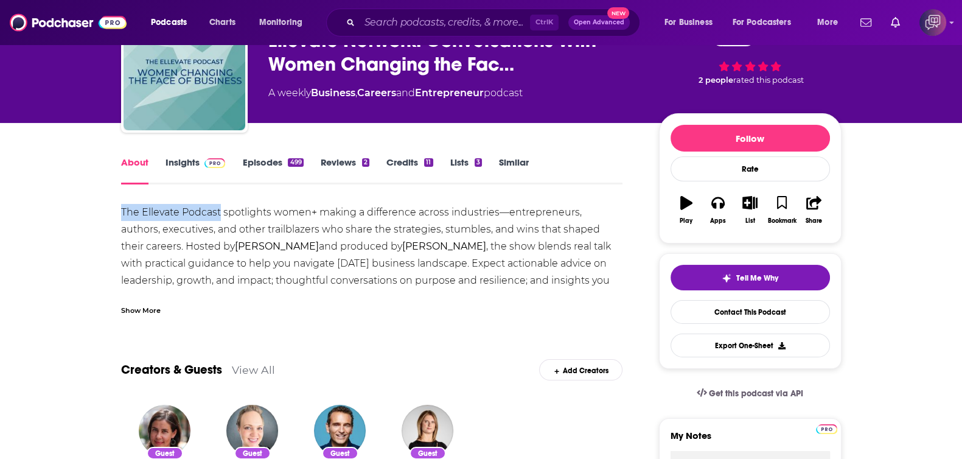
click at [205, 164] on img at bounding box center [214, 163] width 21 height 10
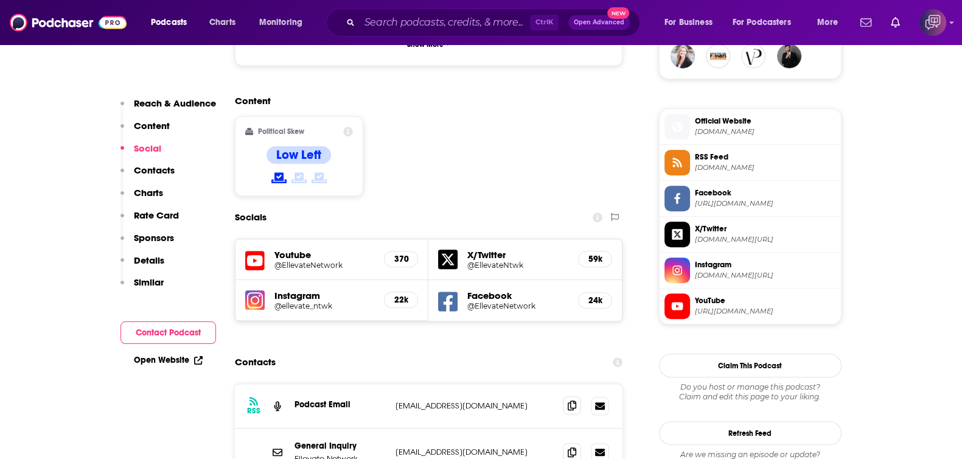
scroll to position [988, 0]
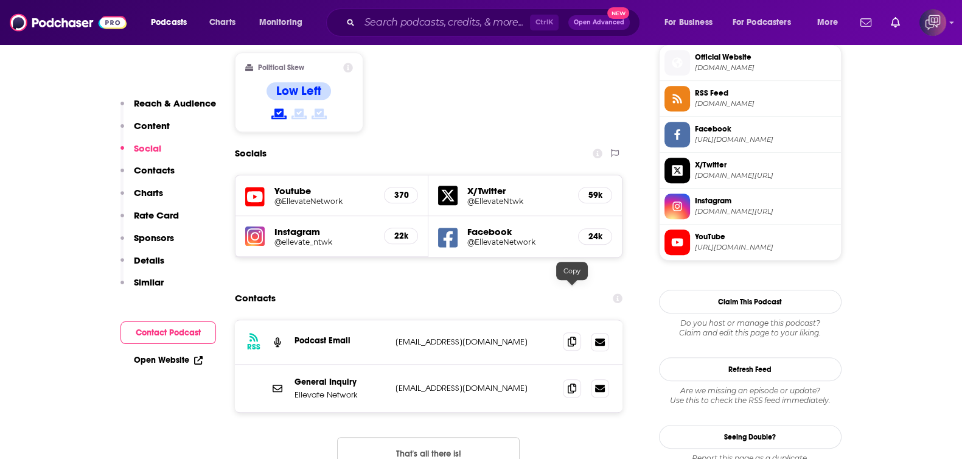
click at [573, 336] on icon at bounding box center [572, 341] width 9 height 10
click at [572, 383] on icon at bounding box center [572, 388] width 9 height 10
click at [571, 336] on icon at bounding box center [572, 341] width 9 height 10
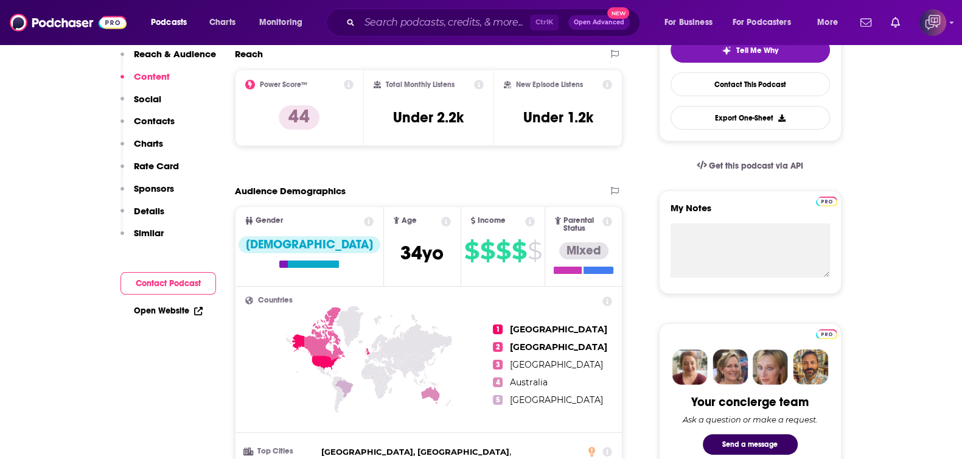
scroll to position [0, 0]
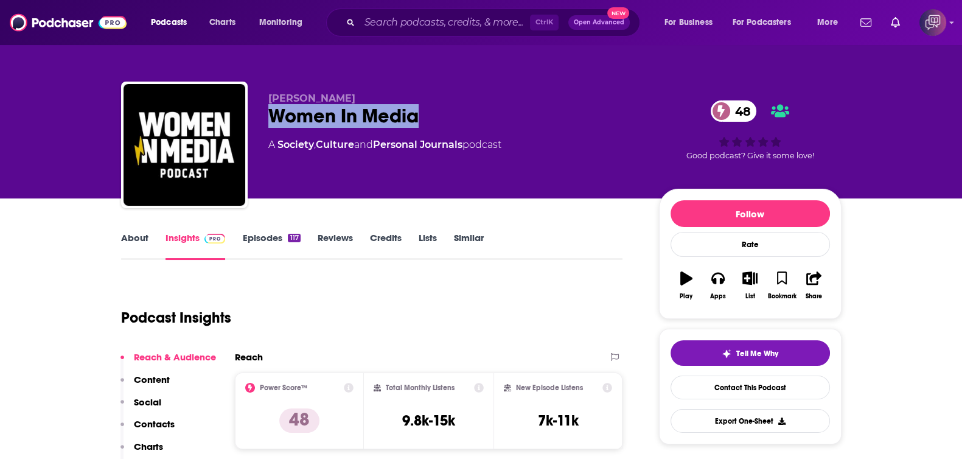
drag, startPoint x: 268, startPoint y: 105, endPoint x: 470, endPoint y: 113, distance: 202.1
click at [470, 113] on div "Women In Media 48" at bounding box center [453, 116] width 371 height 24
click at [128, 241] on link "About" at bounding box center [134, 246] width 27 height 28
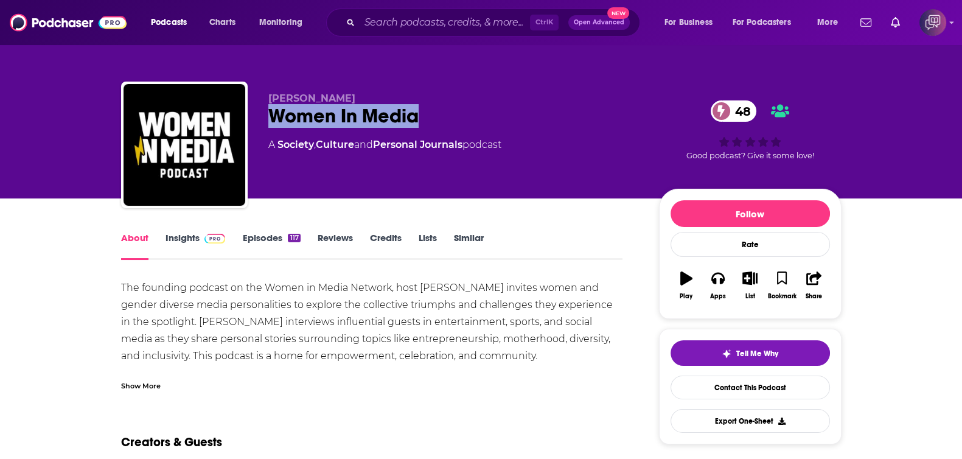
drag, startPoint x: 399, startPoint y: 107, endPoint x: 443, endPoint y: 106, distance: 44.4
click at [443, 106] on div "[PERSON_NAME] Women In Media 48 A Society , Culture and Personal Journals podca…" at bounding box center [481, 147] width 720 height 131
copy h1 "Women In Media"
click at [204, 240] on img at bounding box center [214, 239] width 21 height 10
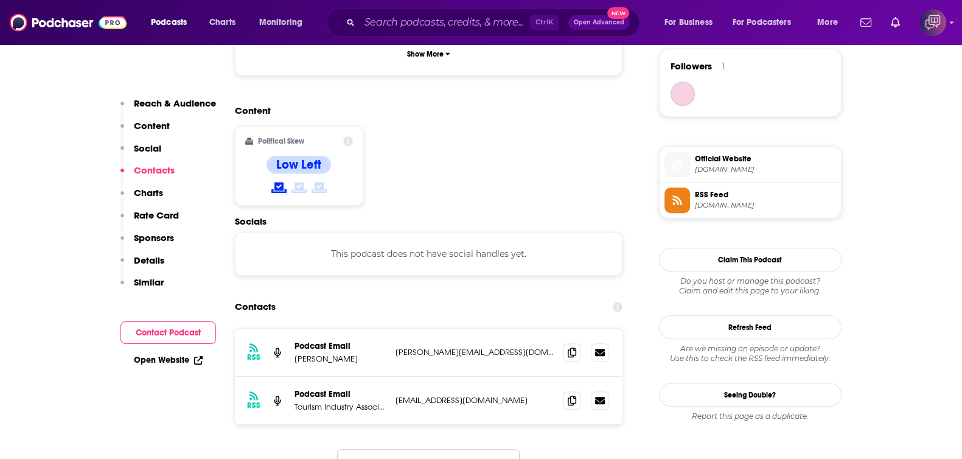
scroll to position [913, 0]
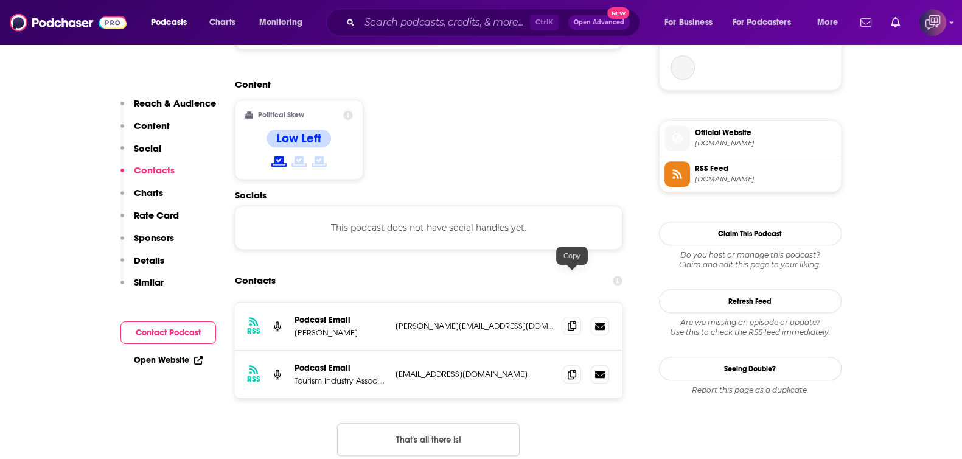
click at [577, 316] on span at bounding box center [572, 325] width 18 height 18
click at [573, 369] on icon at bounding box center [572, 374] width 9 height 10
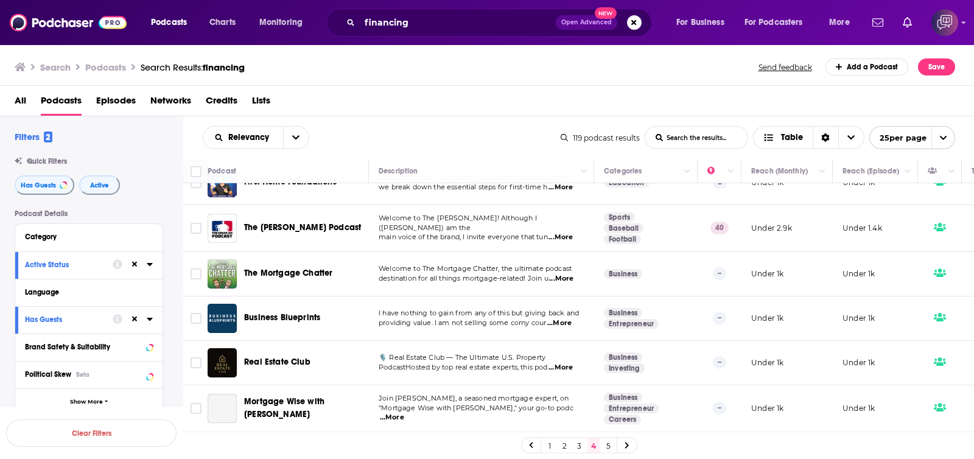
scroll to position [380, 0]
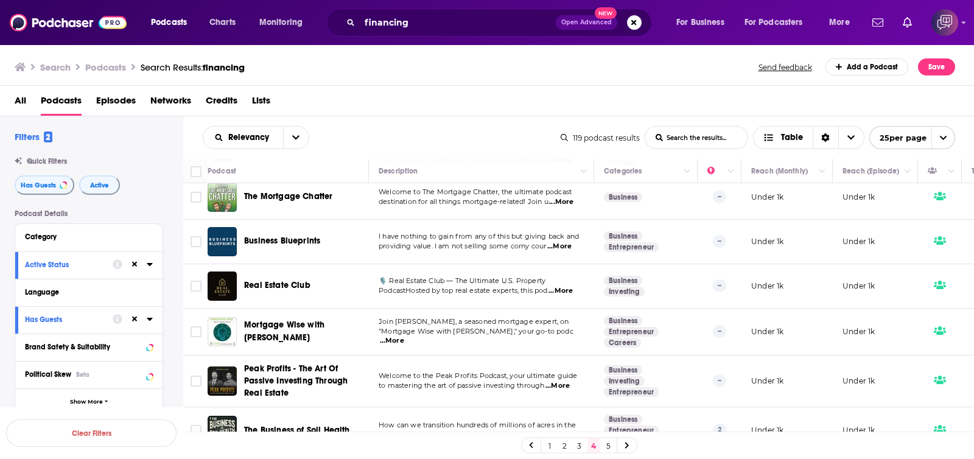
click at [572, 26] on span "Open Advanced" at bounding box center [586, 22] width 51 height 6
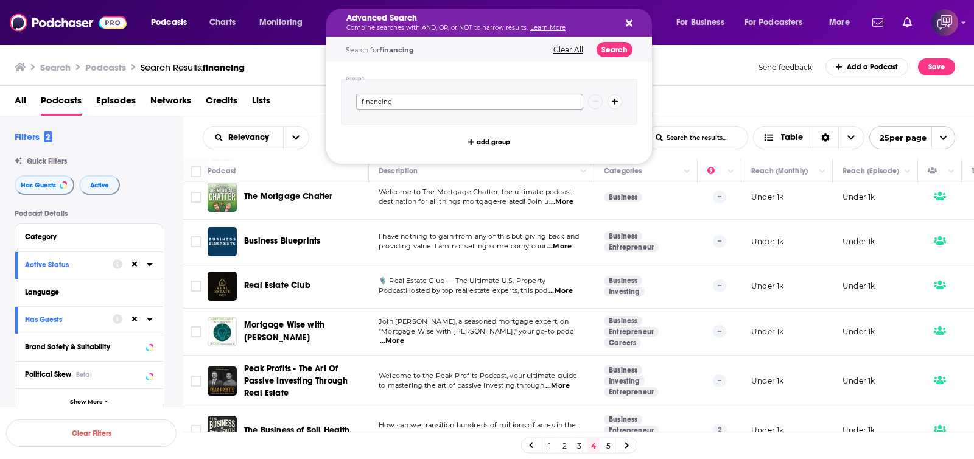
drag, startPoint x: 342, startPoint y: 95, endPoint x: 294, endPoint y: 88, distance: 48.6
click at [294, 88] on div "Podcasts Charts Monitoring Advanced Search Combine searches with AND, OR, or NO…" at bounding box center [487, 229] width 974 height 459
paste input "Wealth Management"
type input "Wealth Management"
click at [603, 47] on button "Search" at bounding box center [614, 49] width 36 height 15
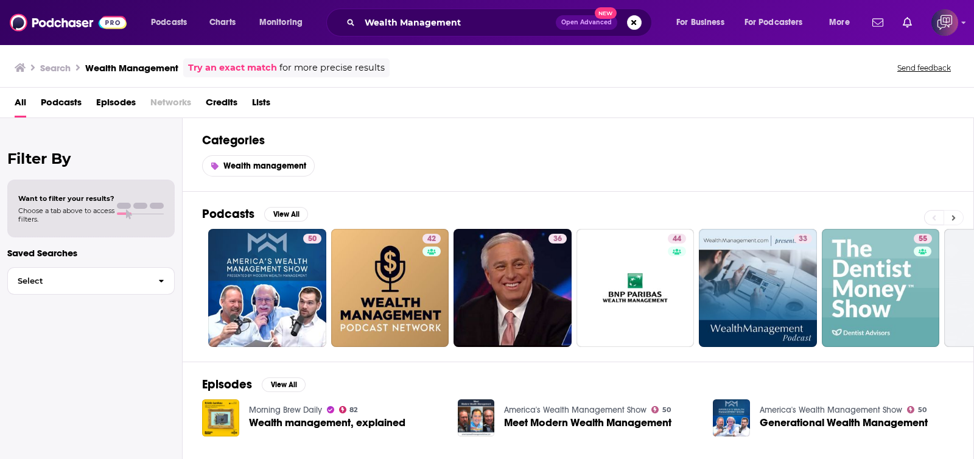
click at [957, 216] on button at bounding box center [953, 217] width 20 height 15
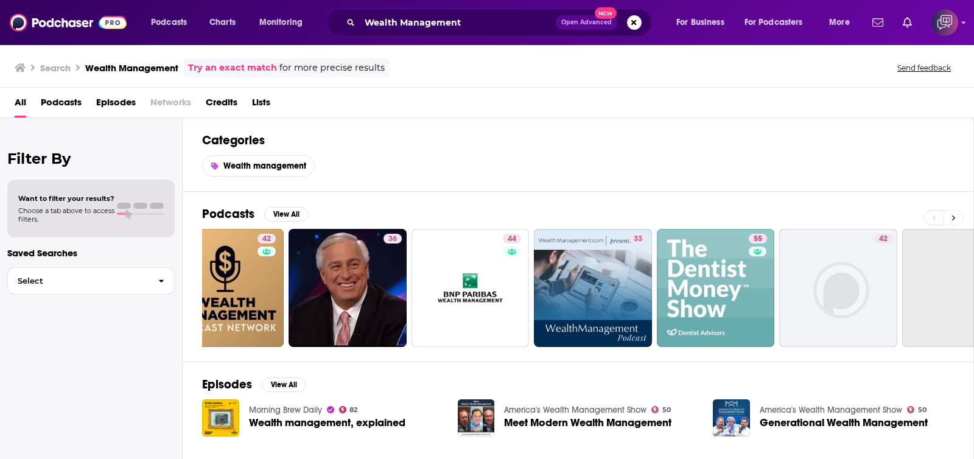
click at [957, 216] on button at bounding box center [953, 217] width 20 height 15
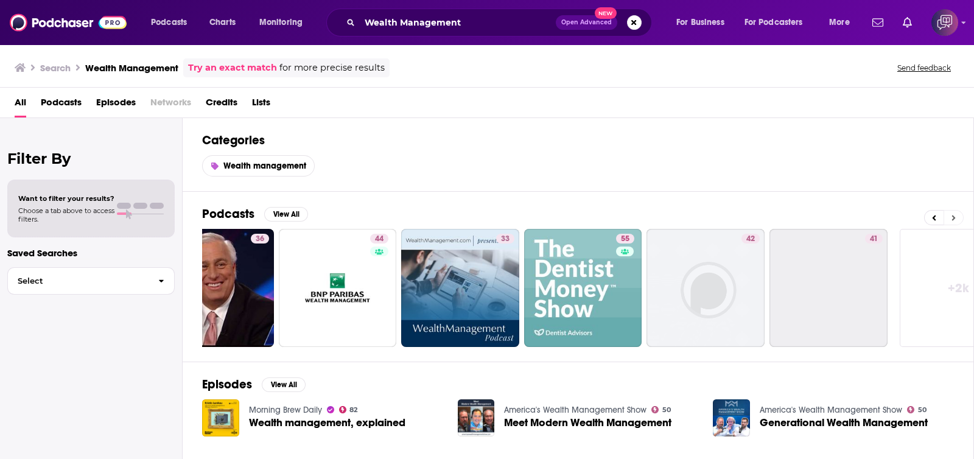
click at [957, 216] on button at bounding box center [953, 217] width 20 height 15
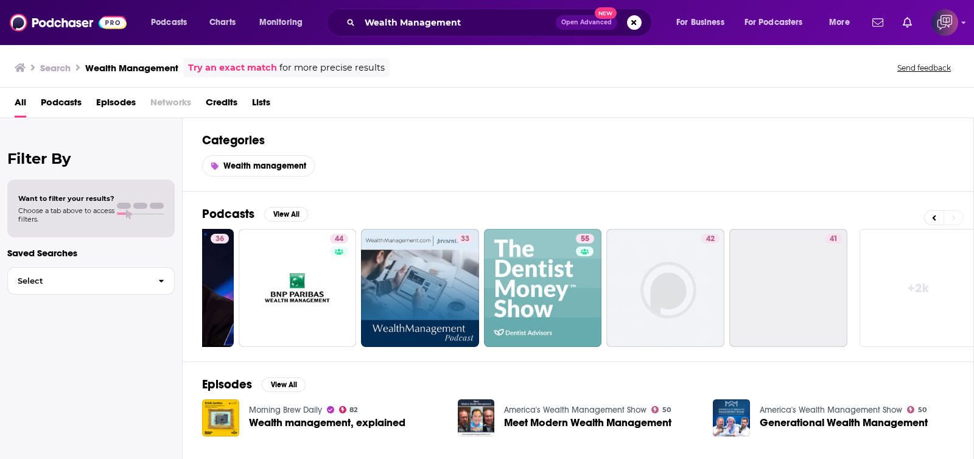
scroll to position [0, 346]
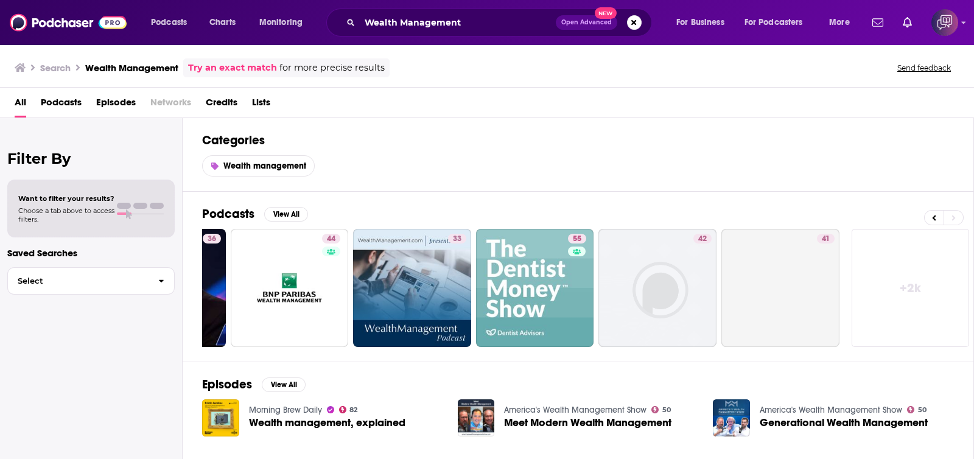
click at [919, 281] on link "+ 2k" at bounding box center [910, 288] width 118 height 118
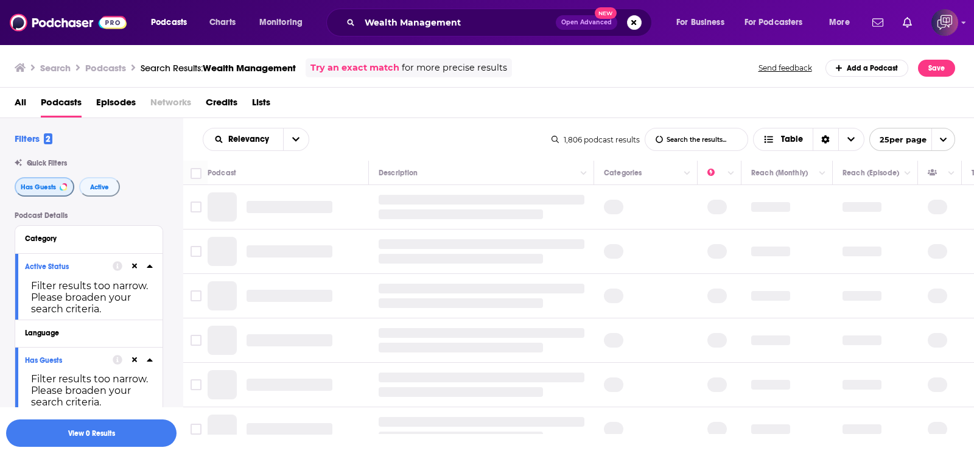
click at [52, 190] on span "Has Guests" at bounding box center [38, 187] width 35 height 7
click at [91, 187] on span "Active" at bounding box center [99, 187] width 19 height 7
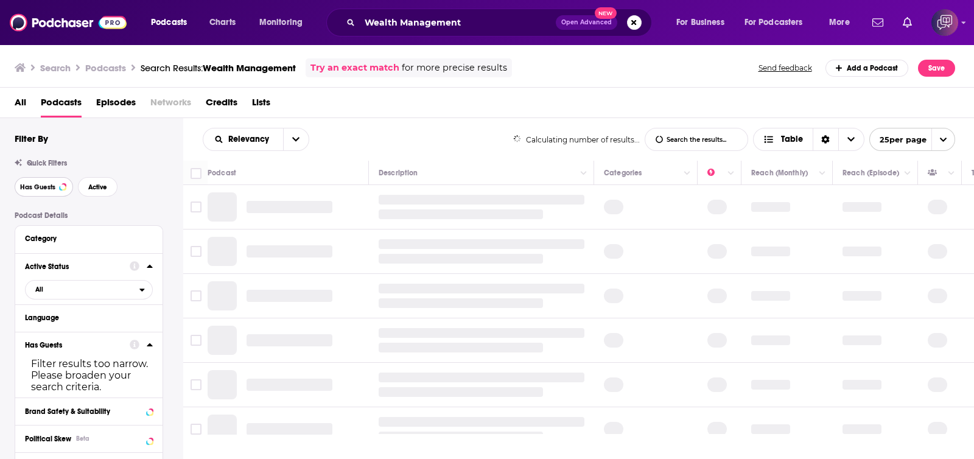
click at [53, 189] on span "Has Guests" at bounding box center [37, 187] width 35 height 7
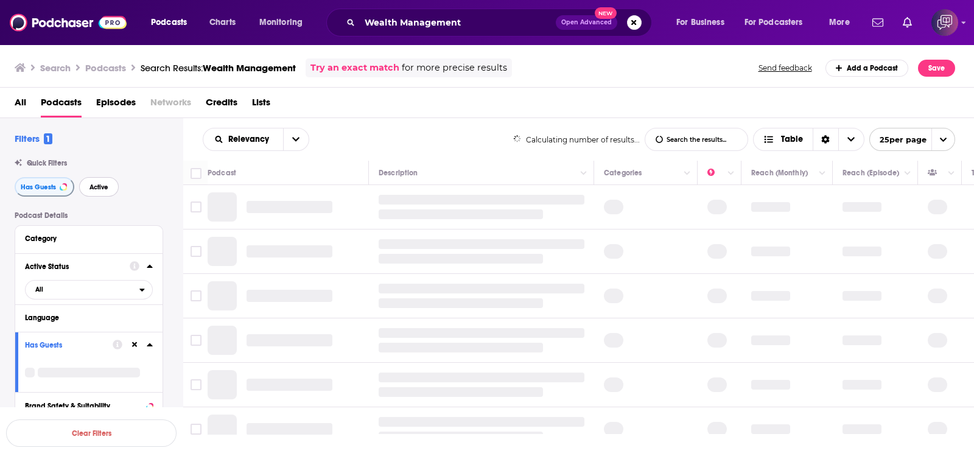
click at [103, 187] on span "Active" at bounding box center [98, 187] width 19 height 7
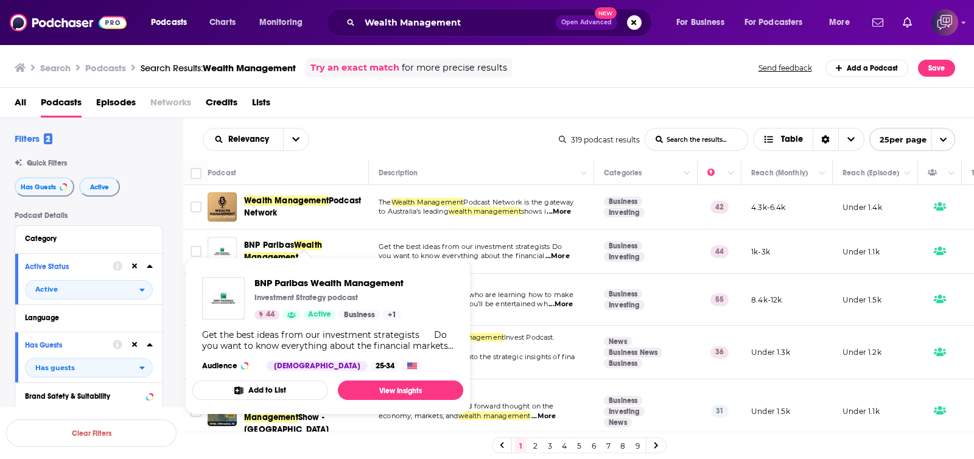
drag, startPoint x: 316, startPoint y: 255, endPoint x: 297, endPoint y: 239, distance: 25.1
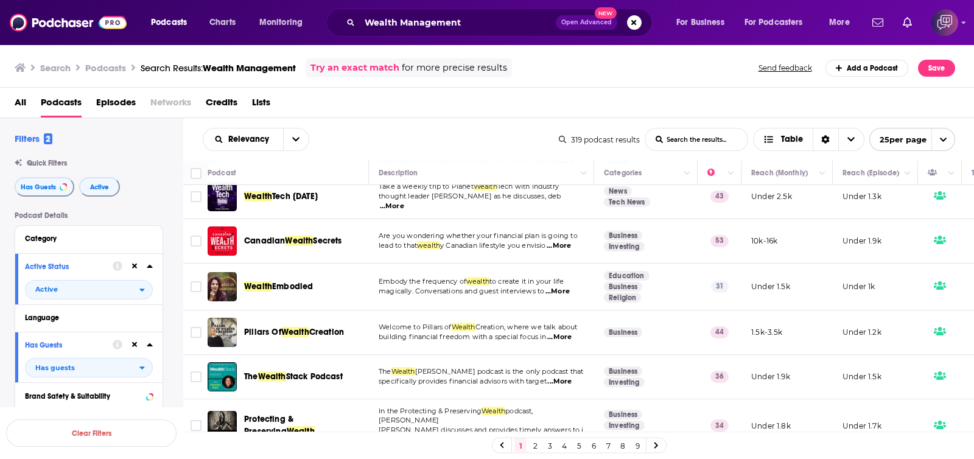
scroll to position [941, 0]
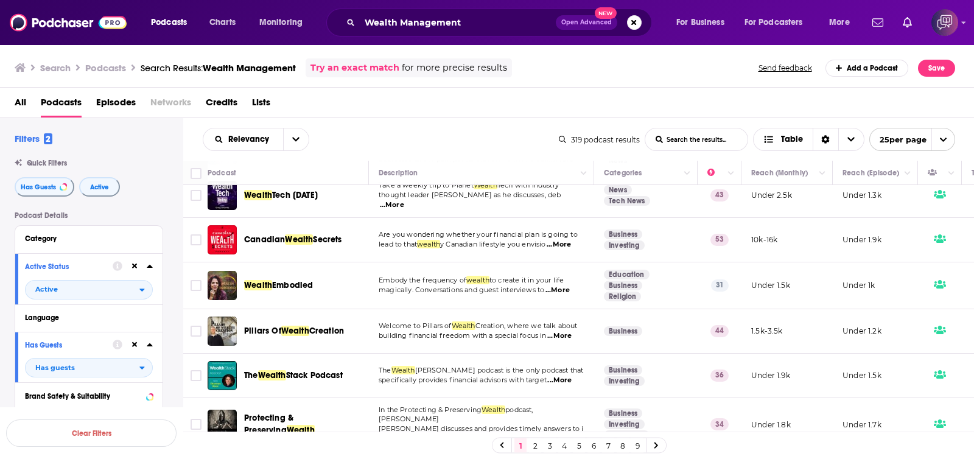
click at [534, 445] on link "2" at bounding box center [535, 445] width 12 height 15
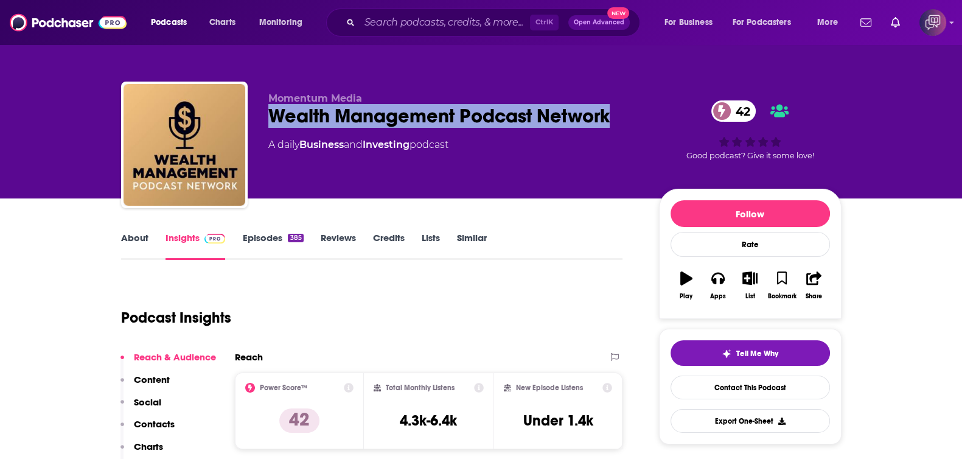
drag, startPoint x: 265, startPoint y: 117, endPoint x: 575, endPoint y: 5, distance: 329.9
click at [642, 129] on div "Momentum Media Wealth Management Podcast Network 42 A daily Business and Invest…" at bounding box center [481, 147] width 720 height 131
copy h2 "Wealth Management Podcast Network"
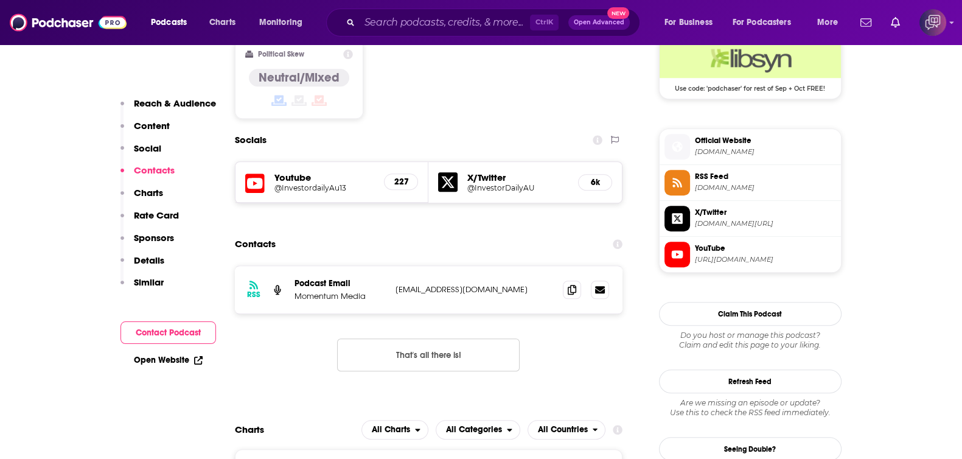
scroll to position [1064, 0]
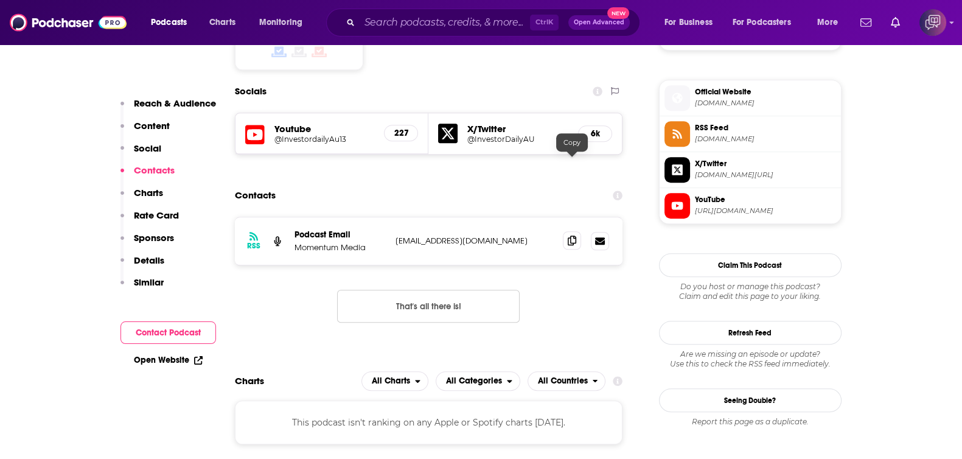
click at [571, 235] on icon at bounding box center [572, 240] width 9 height 10
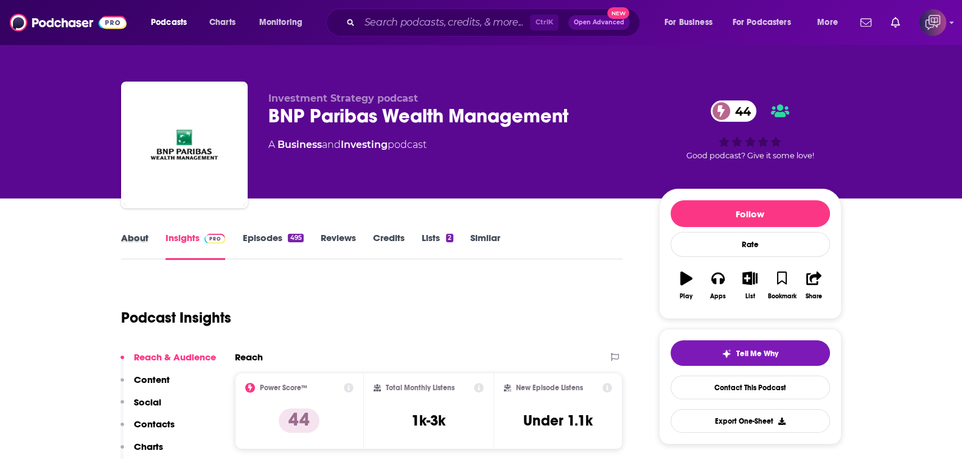
click at [162, 247] on div "About" at bounding box center [143, 246] width 44 height 28
click at [142, 238] on link "About" at bounding box center [134, 246] width 27 height 28
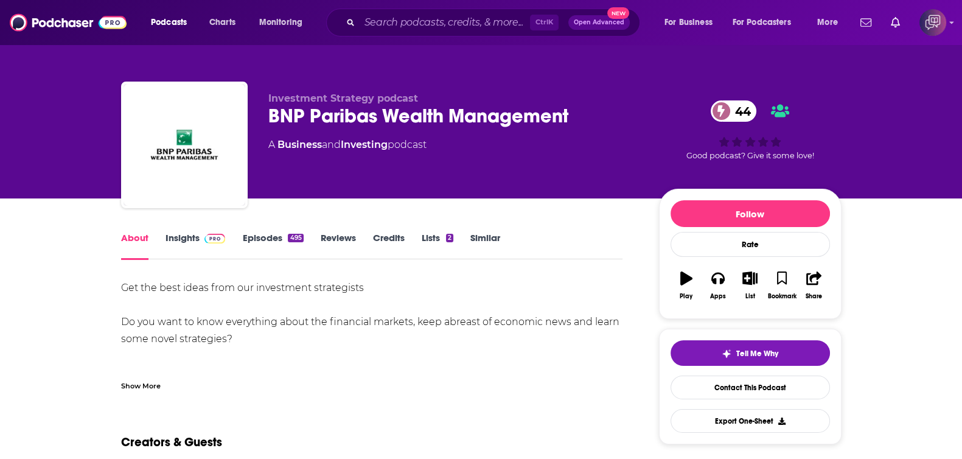
click at [157, 385] on div "Show More" at bounding box center [141, 385] width 40 height 12
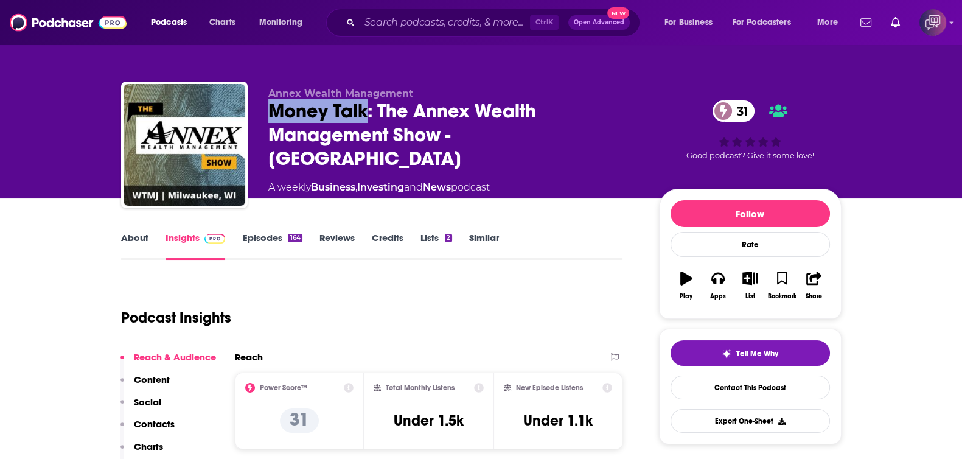
drag, startPoint x: 253, startPoint y: 115, endPoint x: 369, endPoint y: 119, distance: 115.7
click at [369, 119] on div "Annex Wealth Management Money Talk: The Annex Wealth Management Show - [GEOGRAP…" at bounding box center [481, 147] width 720 height 131
copy h2 "Money Talk"
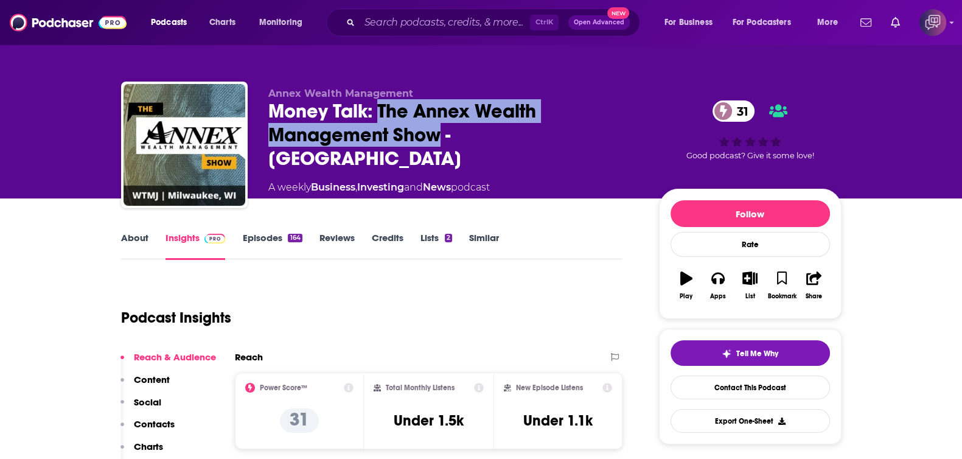
drag, startPoint x: 376, startPoint y: 110, endPoint x: 435, endPoint y: 135, distance: 64.3
click at [437, 145] on div "Money Talk: The Annex Wealth Management Show - [GEOGRAPHIC_DATA] 31" at bounding box center [453, 134] width 371 height 71
copy h2 "The Annex Wealth Management Show"
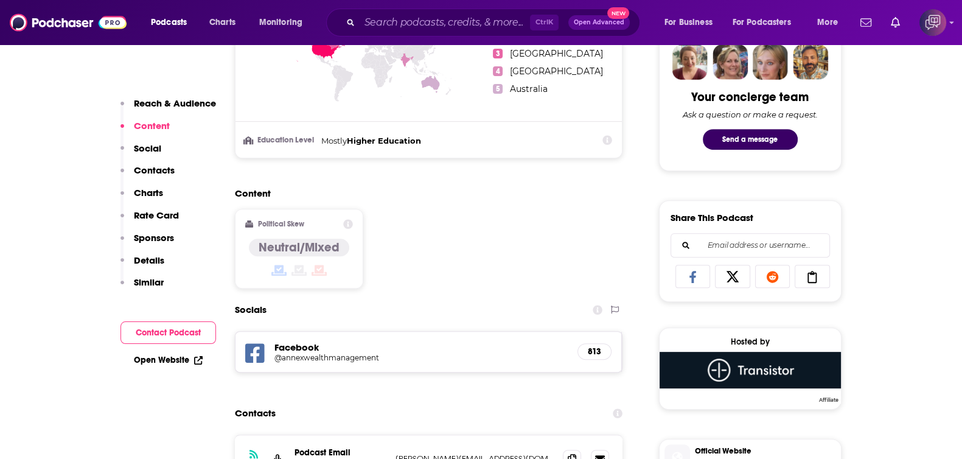
scroll to position [761, 0]
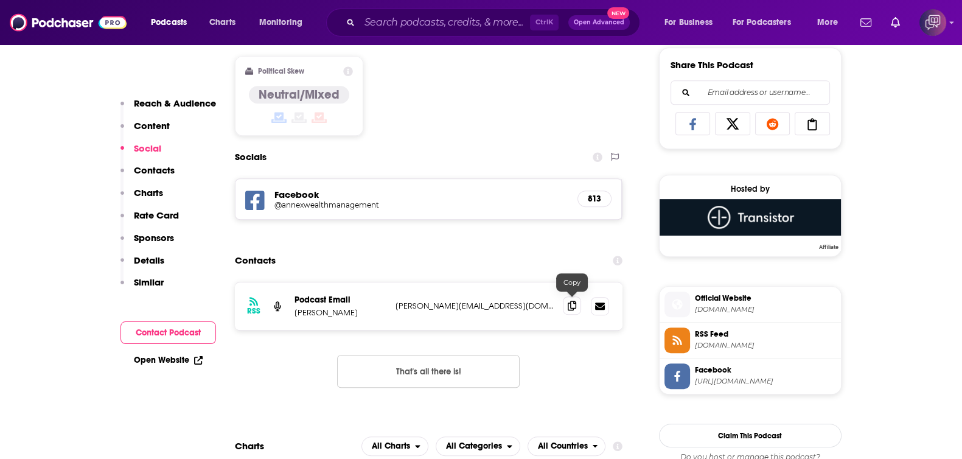
click at [572, 302] on icon at bounding box center [572, 306] width 9 height 10
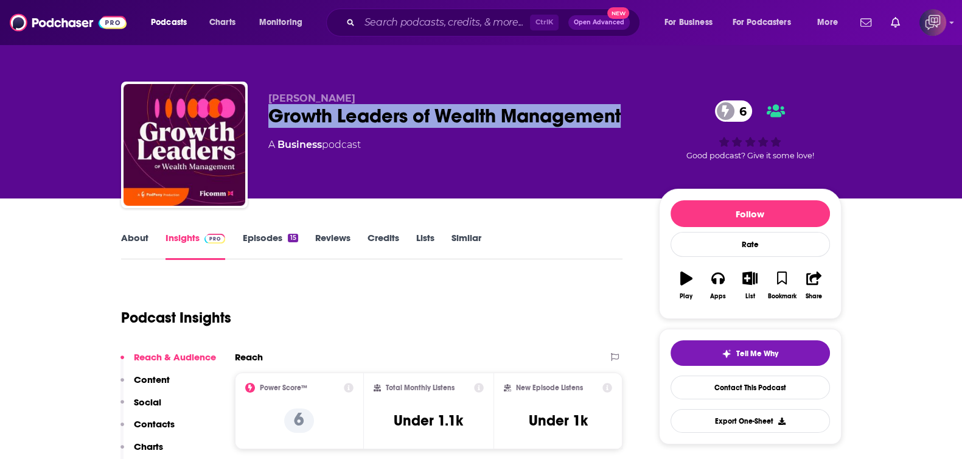
drag, startPoint x: 363, startPoint y: 120, endPoint x: 625, endPoint y: 116, distance: 262.9
click at [625, 116] on div "[PERSON_NAME] Growth Leaders of Wealth Management 6 A Business podcast 6 Good p…" at bounding box center [481, 147] width 720 height 131
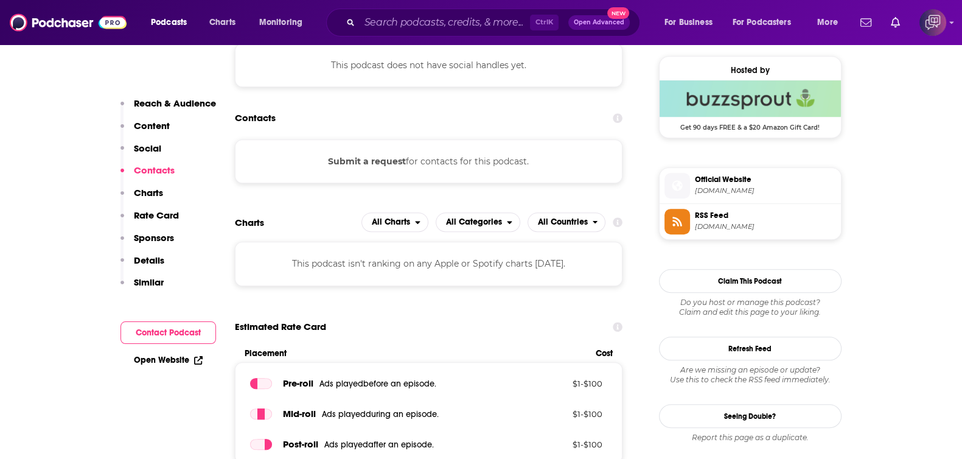
scroll to position [913, 0]
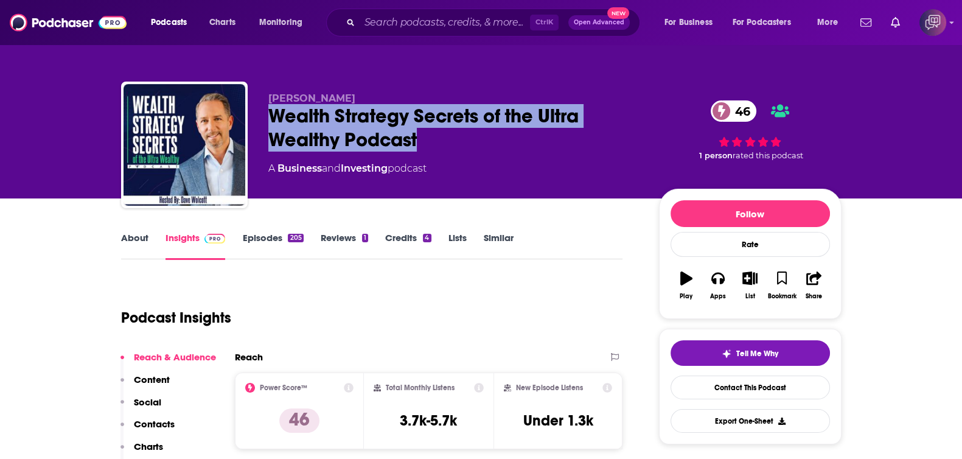
drag, startPoint x: 276, startPoint y: 117, endPoint x: 445, endPoint y: 151, distance: 171.9
click at [445, 151] on div "[PERSON_NAME] Wealth Strategy Secrets of the Ultra Wealthy Podcast 46 A Busines…" at bounding box center [481, 147] width 720 height 131
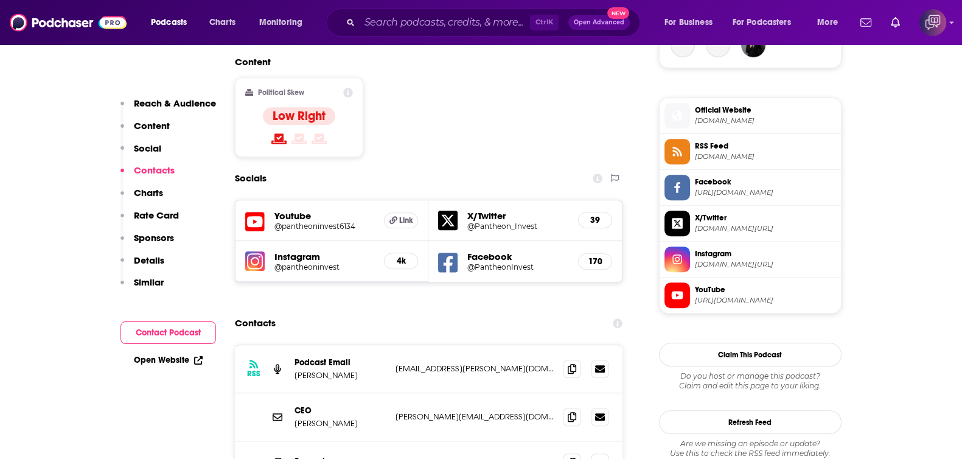
scroll to position [988, 0]
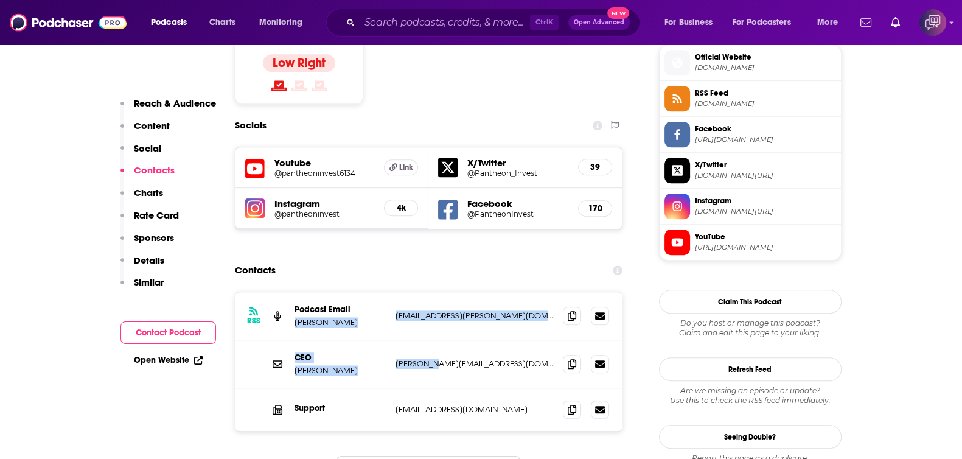
drag, startPoint x: 381, startPoint y: 262, endPoint x: 480, endPoint y: 335, distance: 123.5
click at [444, 325] on div "RSS Podcast Email [PERSON_NAME] [EMAIL_ADDRESS][PERSON_NAME][DOMAIN_NAME] [EMAI…" at bounding box center [429, 361] width 388 height 139
click at [507, 388] on div "Support [EMAIL_ADDRESS][DOMAIN_NAME] [EMAIL_ADDRESS][DOMAIN_NAME]" at bounding box center [429, 409] width 388 height 43
drag, startPoint x: 383, startPoint y: 309, endPoint x: 529, endPoint y: 310, distance: 146.0
click at [0, 0] on div "CEO Dave Wolcott dave@pantheoninvest.com dave@pantheoninvest.com" at bounding box center [0, 0] width 0 height 0
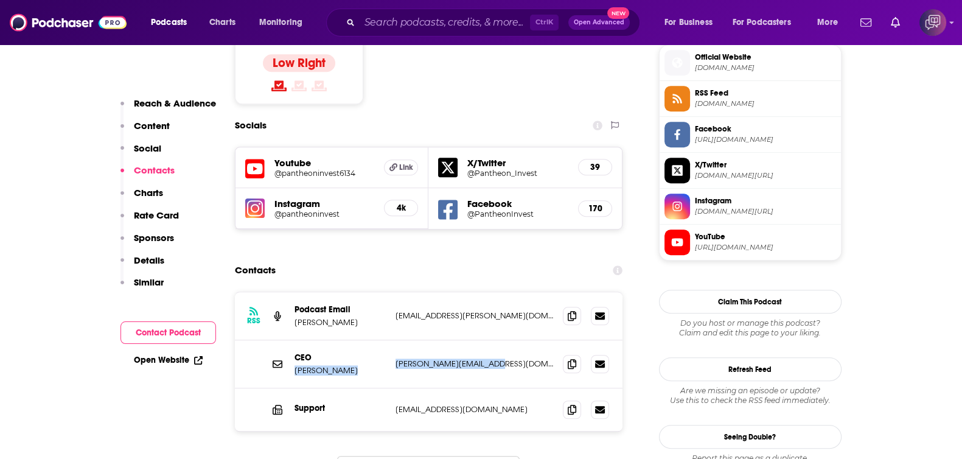
click at [510, 340] on div "CEO Dave Wolcott dave@pantheoninvest.com dave@pantheoninvest.com" at bounding box center [429, 364] width 388 height 48
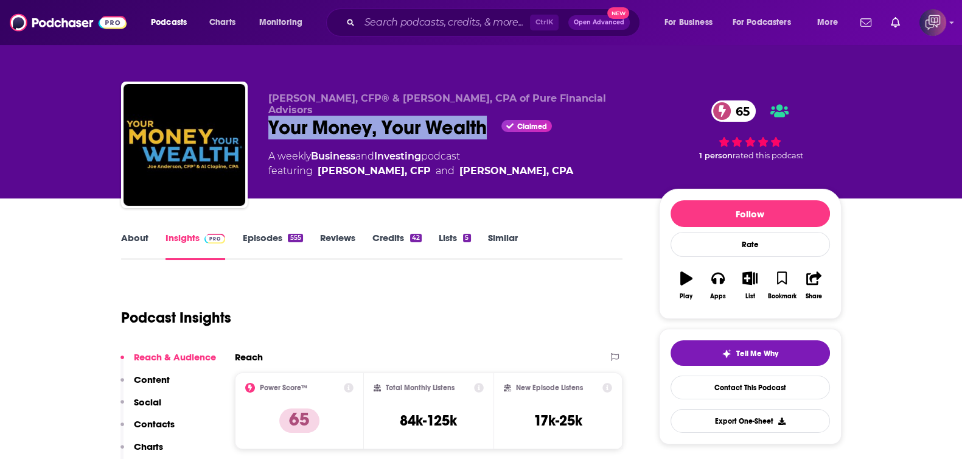
drag, startPoint x: 262, startPoint y: 111, endPoint x: 484, endPoint y: 123, distance: 222.4
click at [484, 123] on div "Joe Anderson, CFP® & Alan Clopine, CPA of Pure Financial Advisors Your Money, Y…" at bounding box center [481, 147] width 720 height 131
copy h2 "Your Money, Your Wealth"
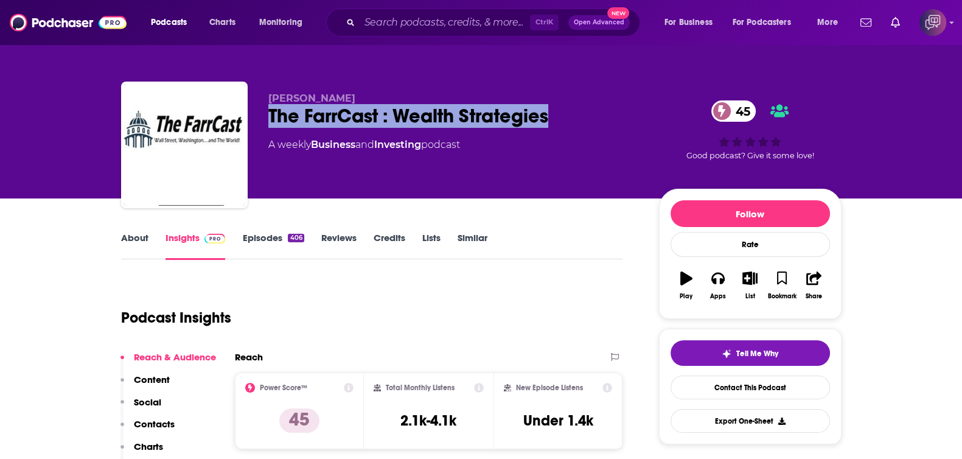
drag, startPoint x: 248, startPoint y: 105, endPoint x: 611, endPoint y: 117, distance: 363.5
click at [611, 117] on div "Michael Farr The FarrCast : Wealth Strategies 45 A weekly Business and Investin…" at bounding box center [481, 147] width 720 height 131
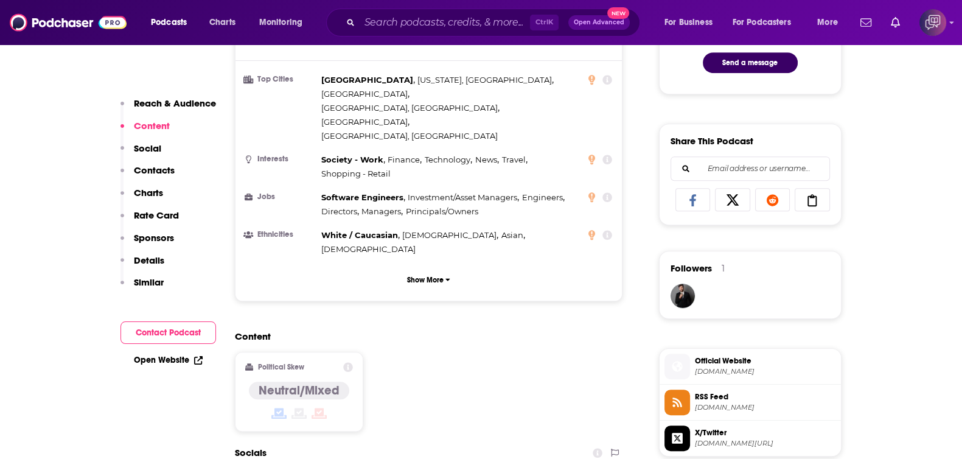
scroll to position [913, 0]
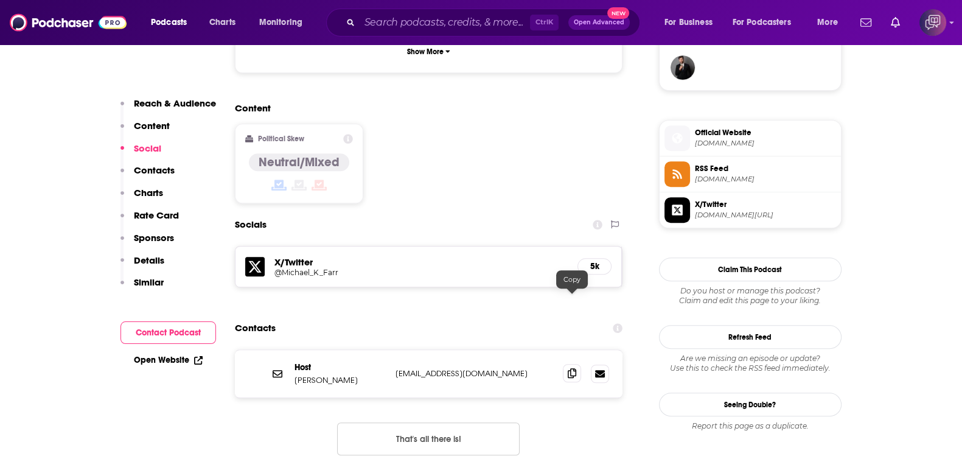
click at [575, 368] on icon at bounding box center [572, 373] width 9 height 10
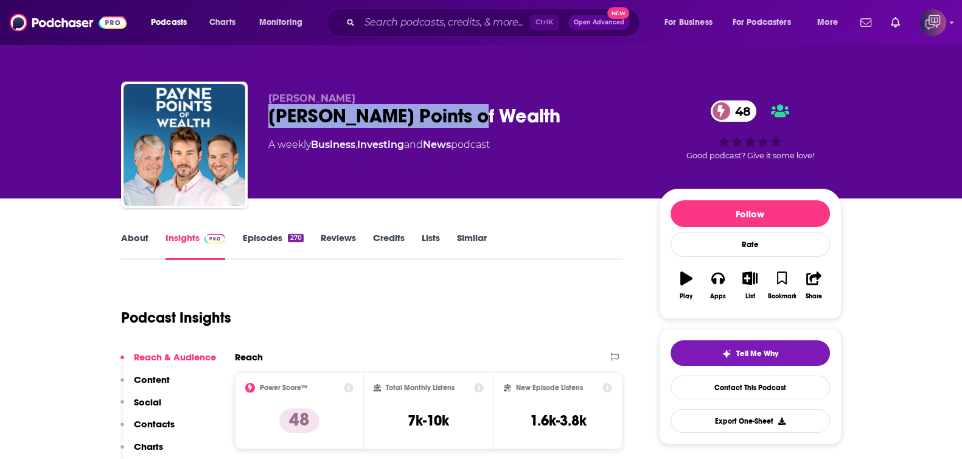
drag, startPoint x: 271, startPoint y: 108, endPoint x: 510, endPoint y: 116, distance: 239.9
click at [510, 116] on div "[PERSON_NAME] Points of Wealth 48" at bounding box center [453, 116] width 371 height 24
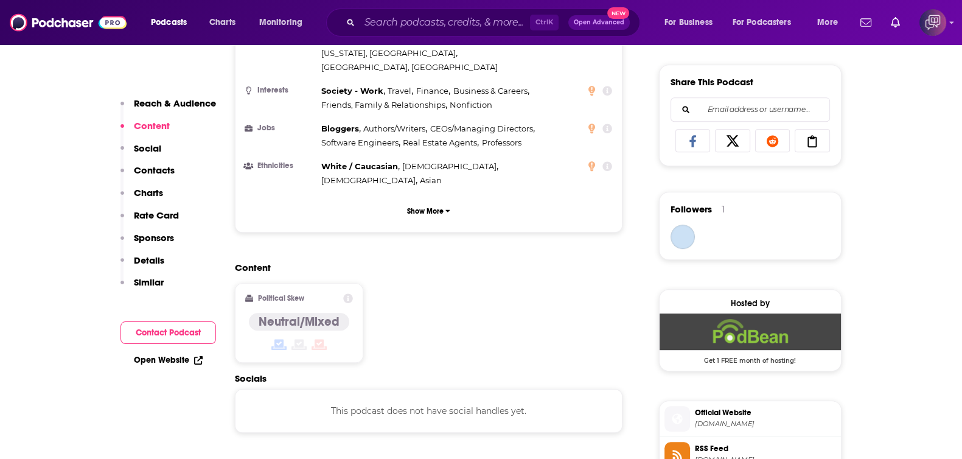
scroll to position [913, 0]
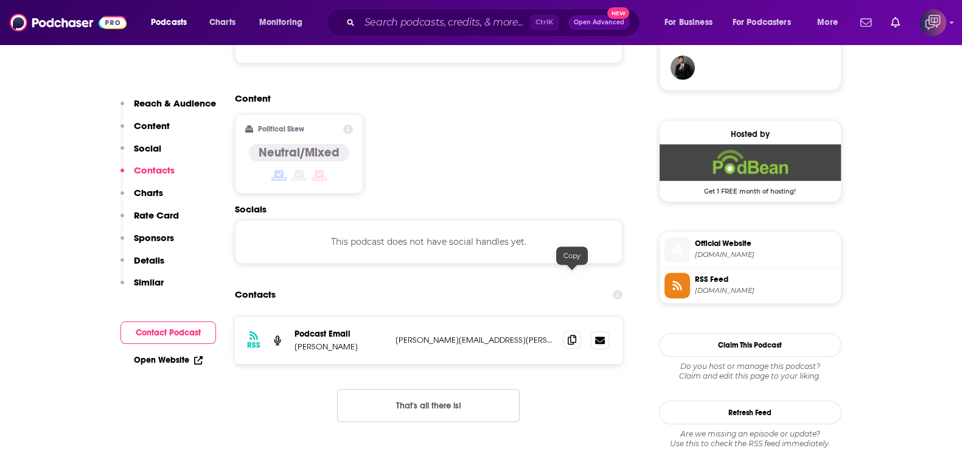
click at [569, 335] on icon at bounding box center [572, 340] width 9 height 10
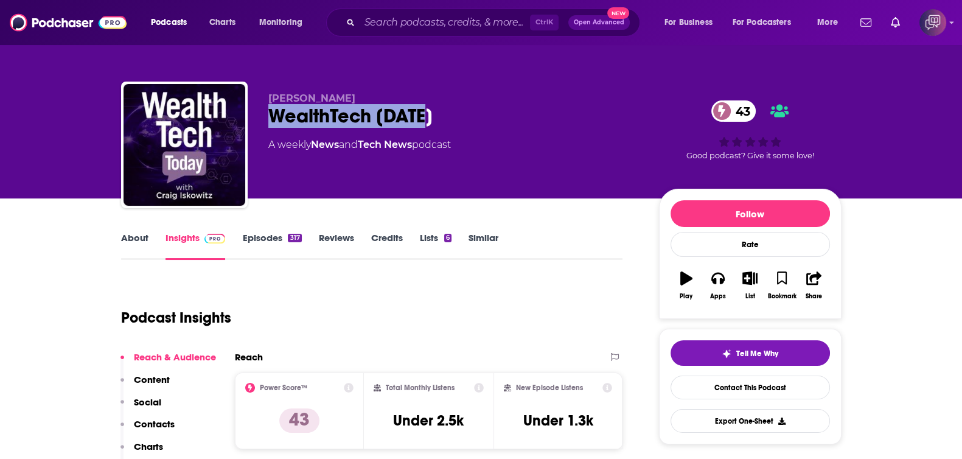
drag, startPoint x: 273, startPoint y: 110, endPoint x: 473, endPoint y: 110, distance: 200.2
click at [473, 110] on div "WealthTech Today 43" at bounding box center [453, 116] width 371 height 24
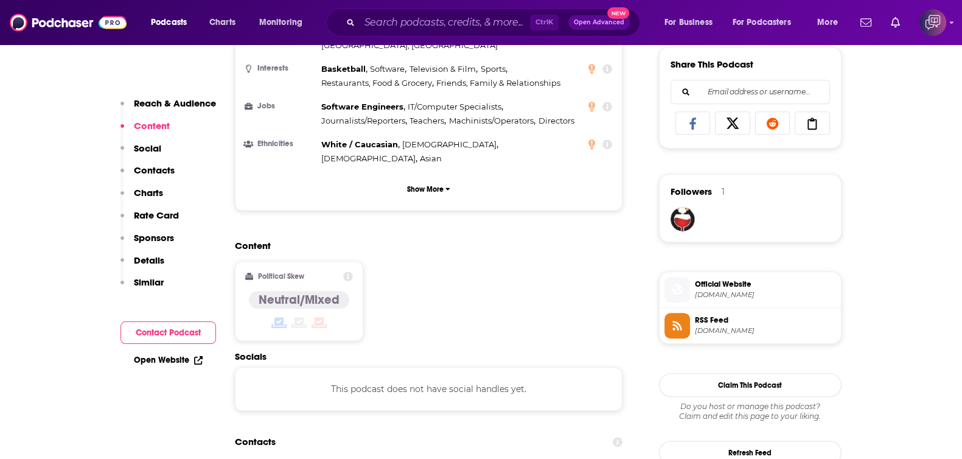
scroll to position [988, 0]
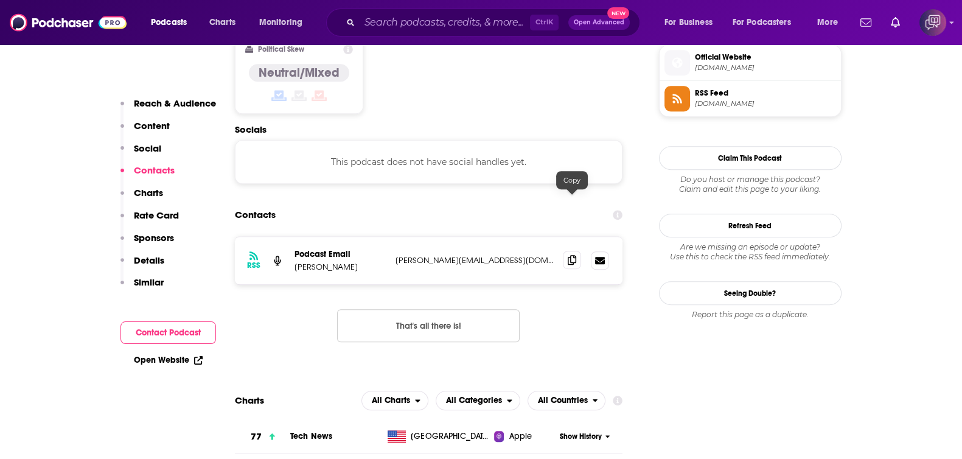
click at [566, 251] on span at bounding box center [572, 260] width 18 height 18
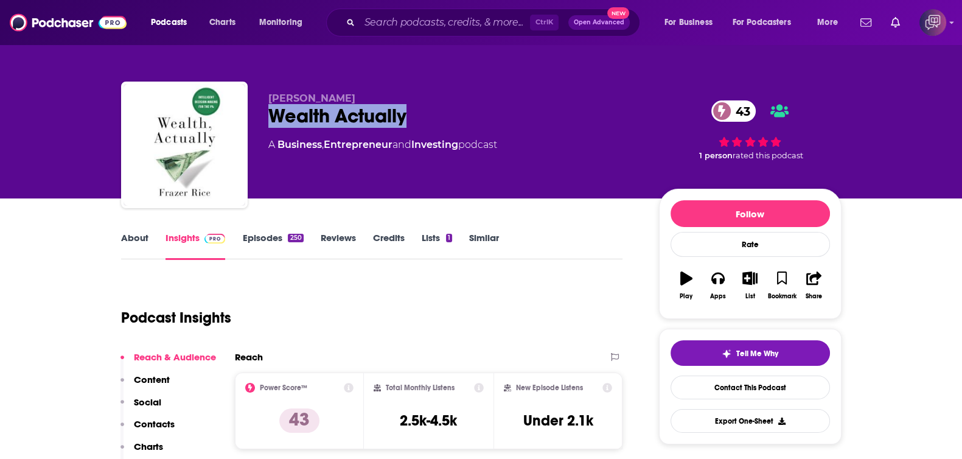
drag, startPoint x: 267, startPoint y: 114, endPoint x: 434, endPoint y: 122, distance: 167.5
click at [434, 122] on div "Frazer Rice Wealth Actually 43 A Business , Entrepreneur and Investing podcast …" at bounding box center [481, 147] width 720 height 131
copy h2 "Wealth Actually"
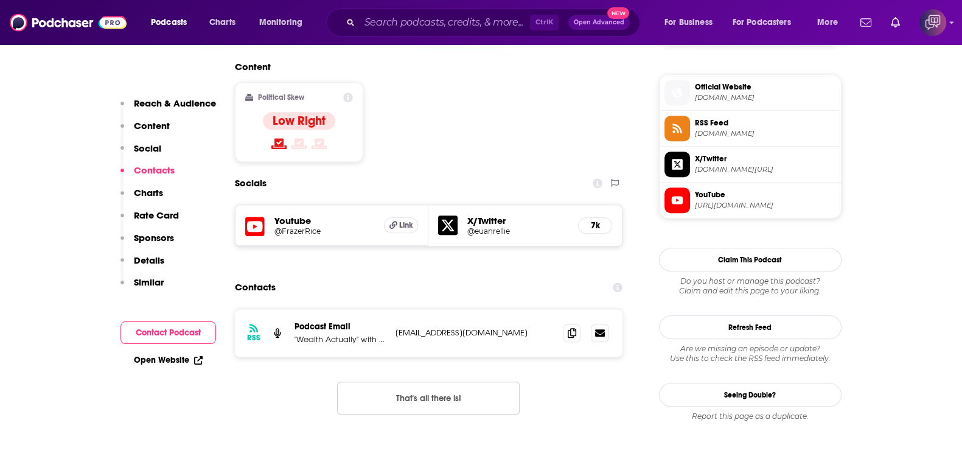
scroll to position [988, 0]
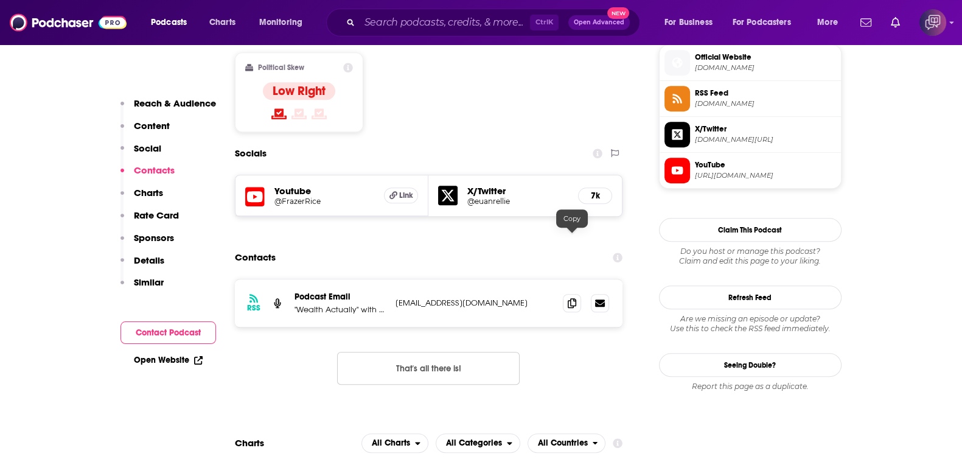
click at [562, 279] on div "RSS Podcast Email "Wealth Actually" with Frazer Rice frazerrice@wealthactually.…" at bounding box center [429, 302] width 388 height 47
click at [569, 298] on icon at bounding box center [572, 303] width 9 height 10
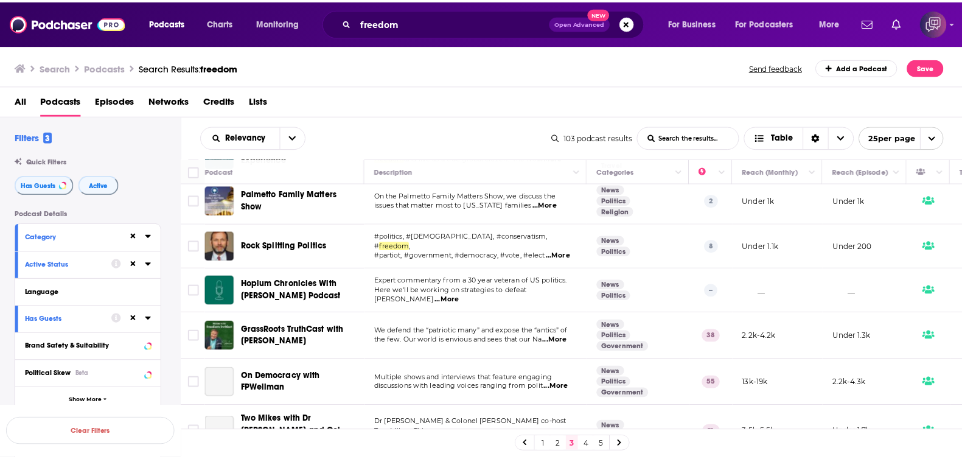
scroll to position [75, 0]
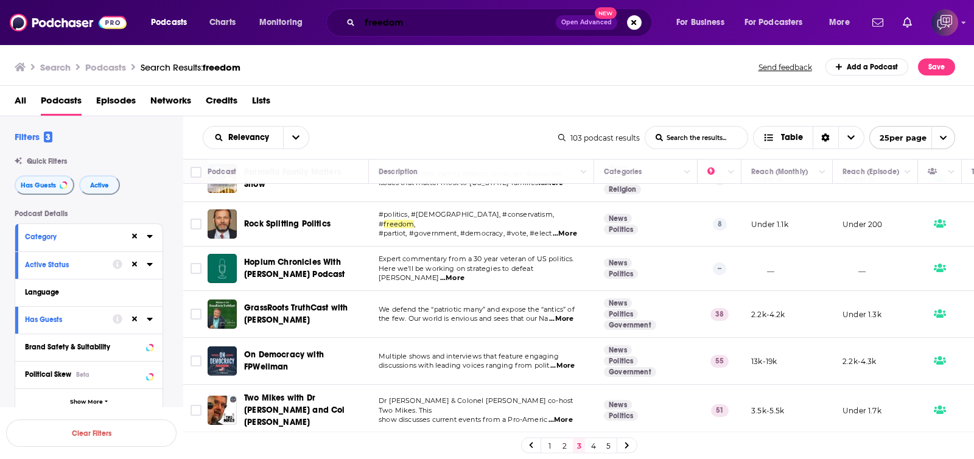
click at [467, 23] on input "freedom" at bounding box center [458, 22] width 196 height 19
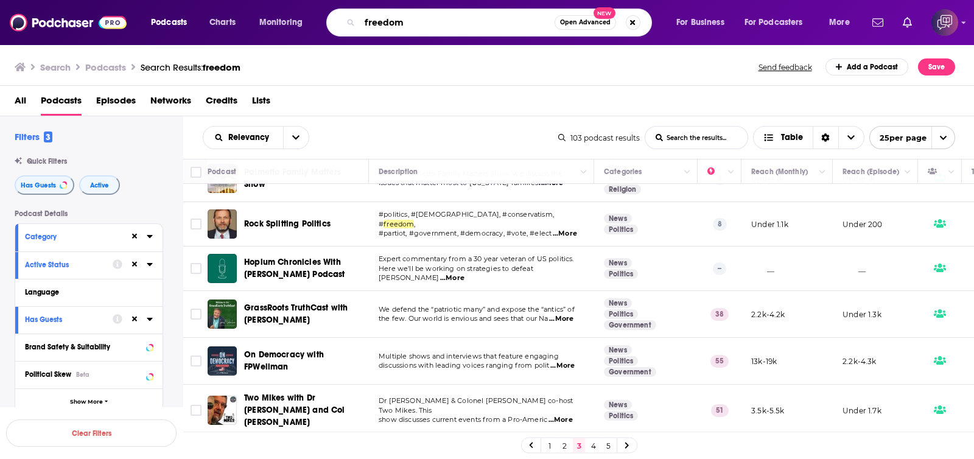
paste input "Disrupting Peace"
type input "Disrupting Peace"
click at [594, 26] on span "Open Advanced" at bounding box center [585, 22] width 51 height 6
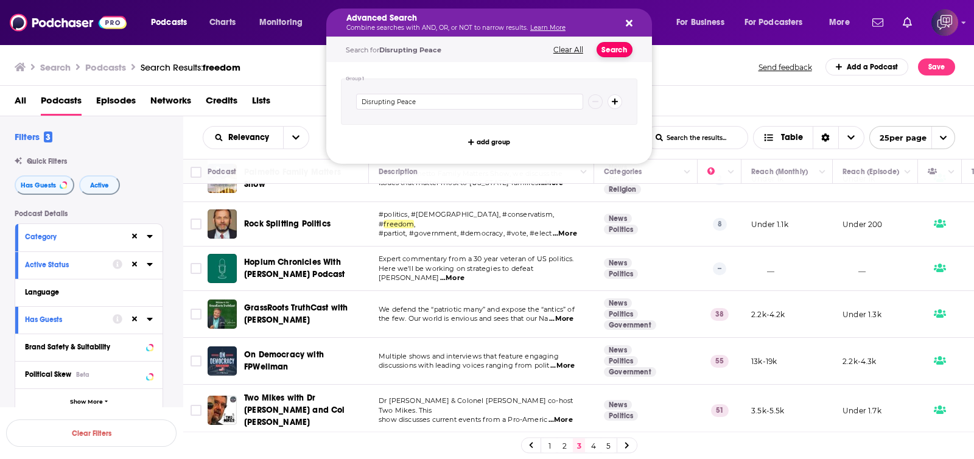
click at [618, 56] on button "Search" at bounding box center [614, 49] width 36 height 15
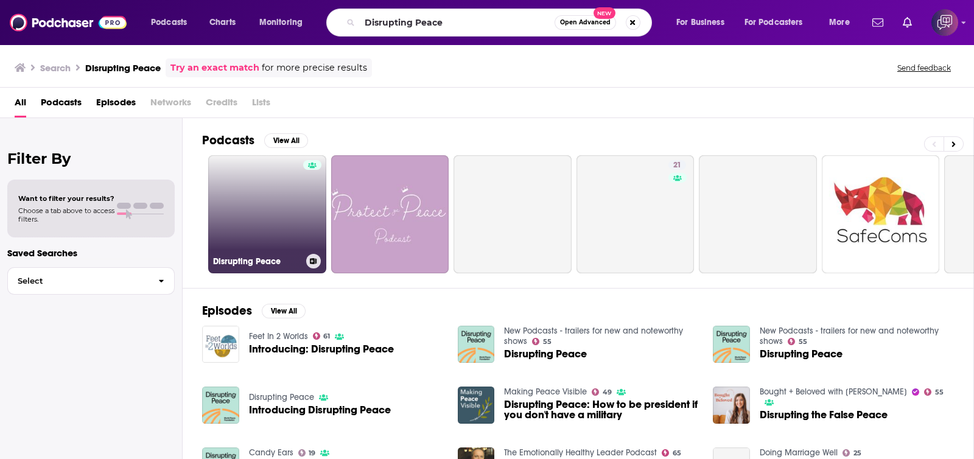
click at [287, 221] on link "Disrupting Peace" at bounding box center [267, 214] width 118 height 118
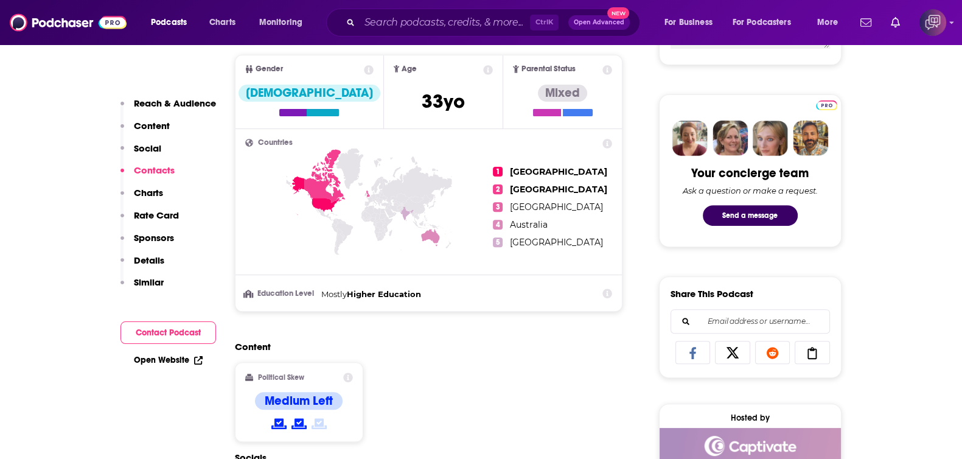
scroll to position [837, 0]
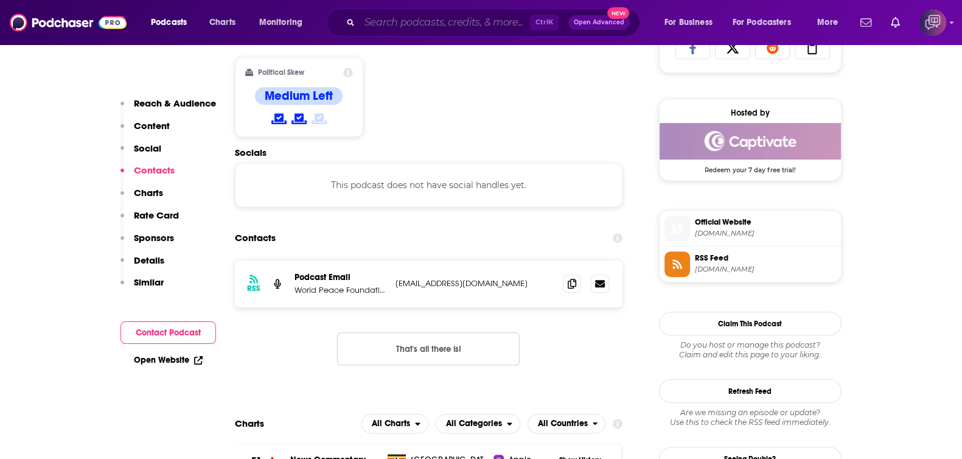
click at [414, 19] on input "Search podcasts, credits, & more..." at bounding box center [445, 22] width 170 height 19
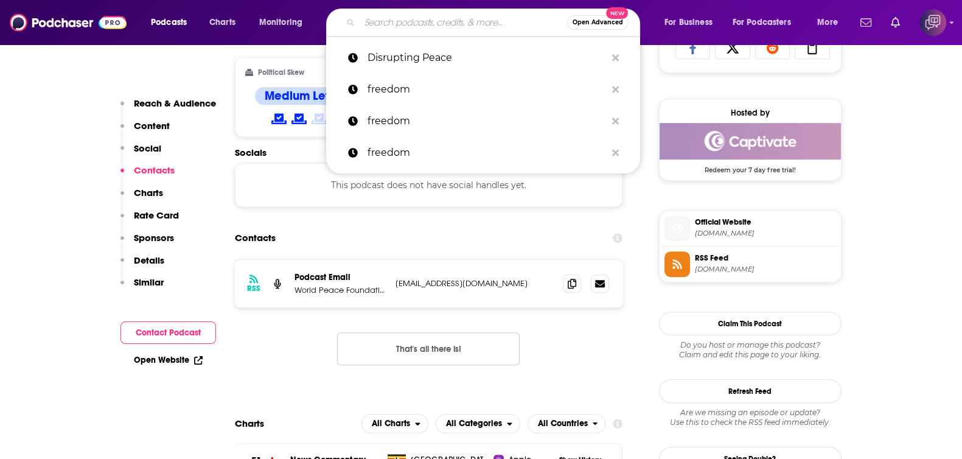
paste input "The 519 Podcast"
type input "The 519 Podcast"
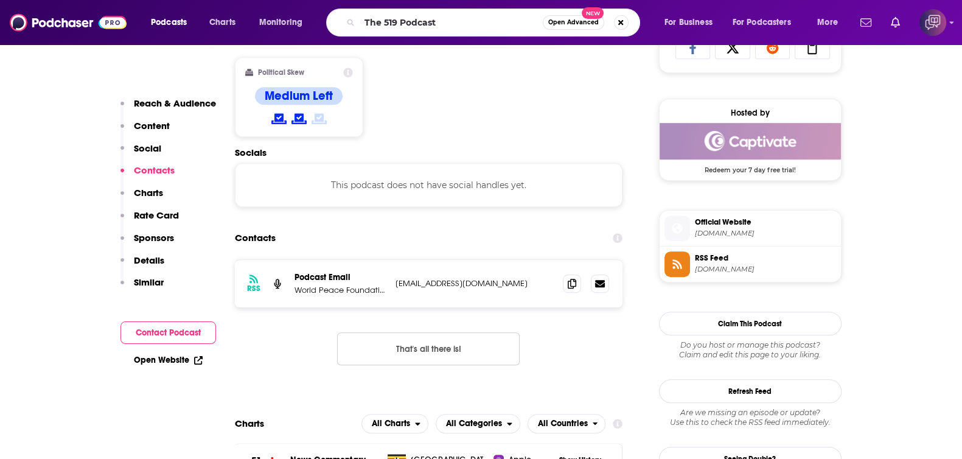
click at [572, 16] on button "Open Advanced New" at bounding box center [573, 22] width 61 height 15
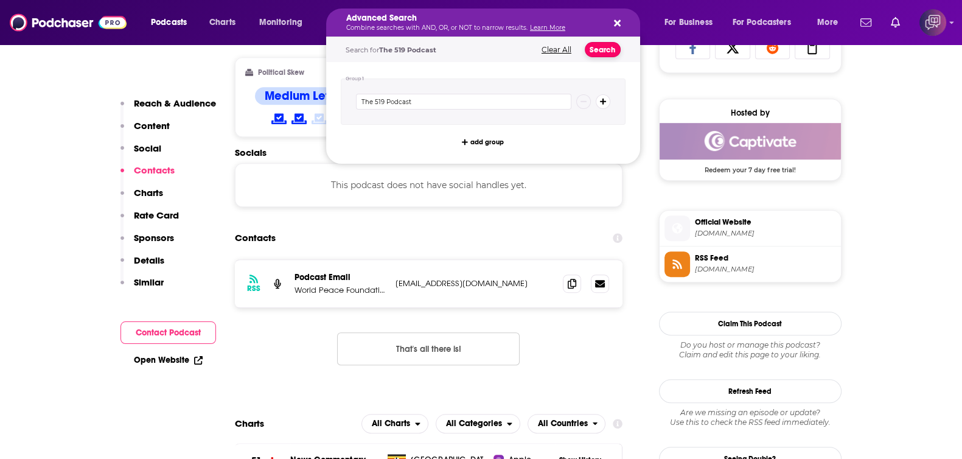
click at [605, 47] on button "Search" at bounding box center [603, 49] width 36 height 15
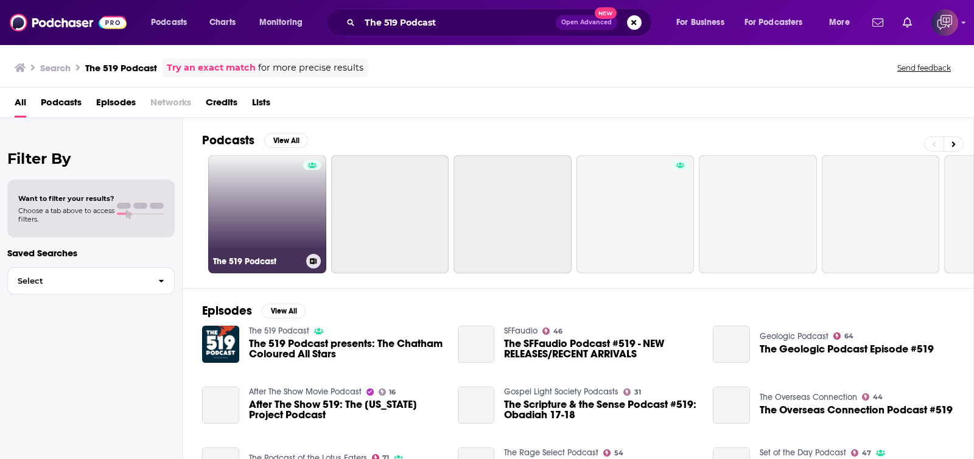
click at [265, 215] on link "The 519 Podcast" at bounding box center [267, 214] width 118 height 118
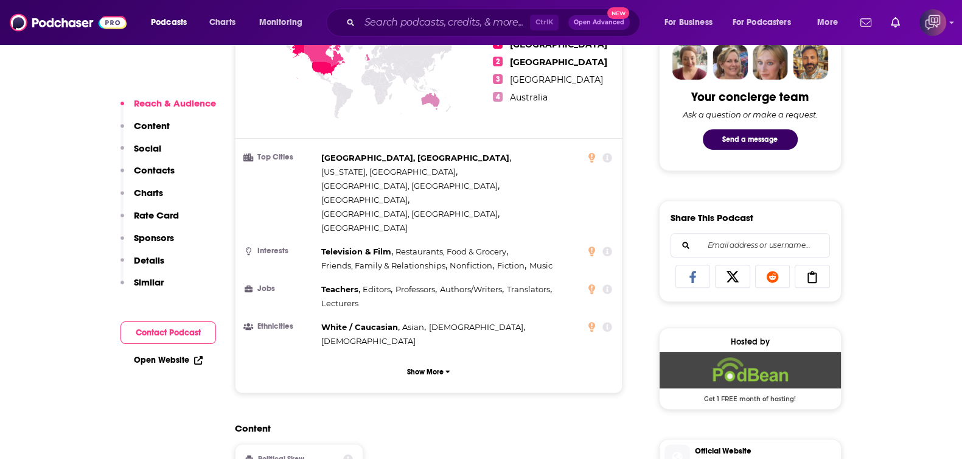
scroll to position [837, 0]
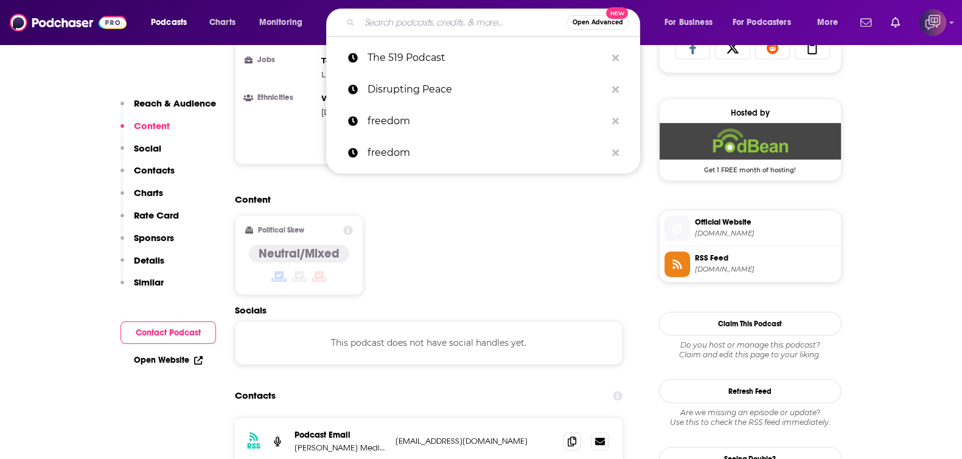
click at [455, 19] on input "Search podcasts, credits, & more..." at bounding box center [463, 22] width 207 height 19
paste input "Bungacast"
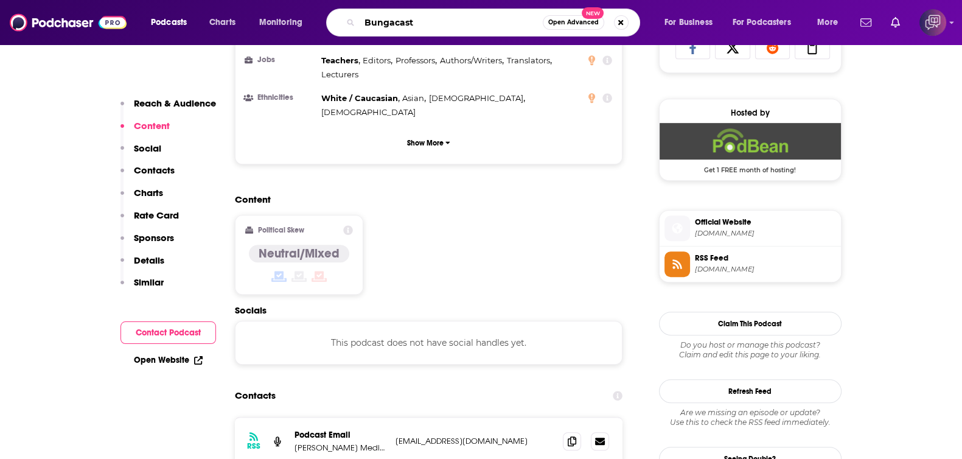
type input "Bungacast"
click at [563, 23] on span "Open Advanced" at bounding box center [573, 22] width 51 height 6
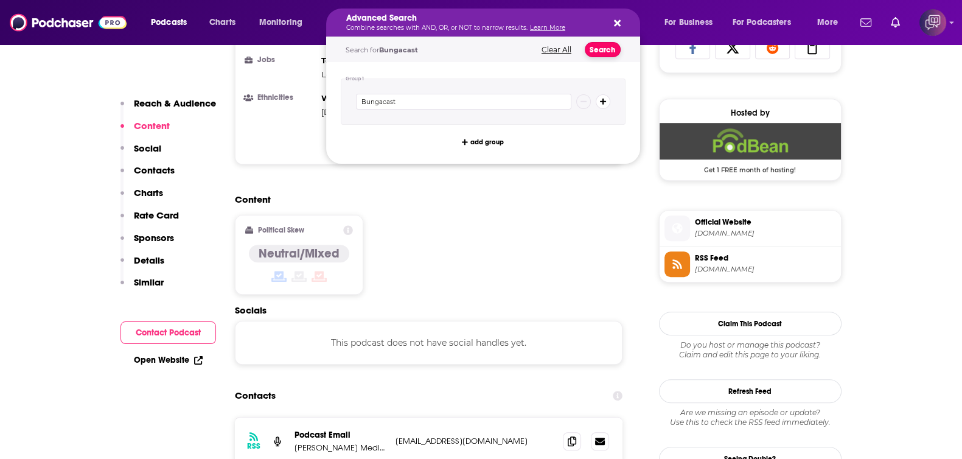
click at [602, 50] on button "Search" at bounding box center [603, 49] width 36 height 15
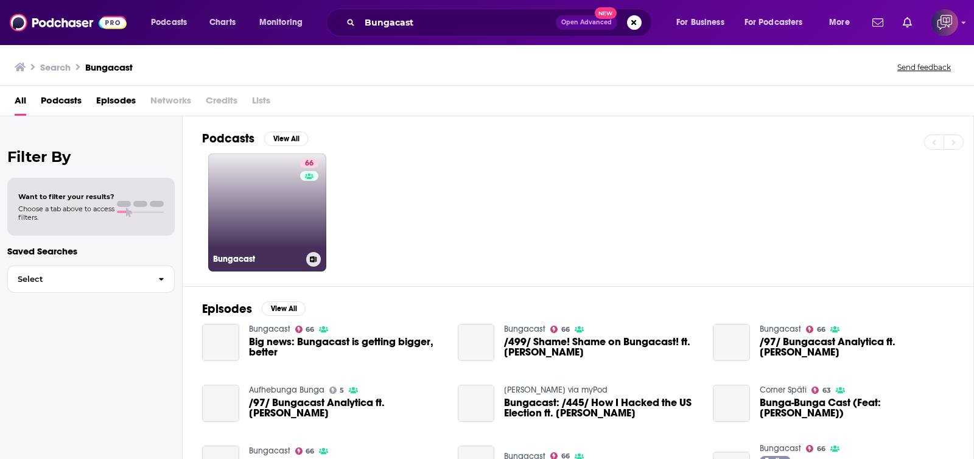
click at [231, 220] on link "66 Bungacast" at bounding box center [267, 212] width 118 height 118
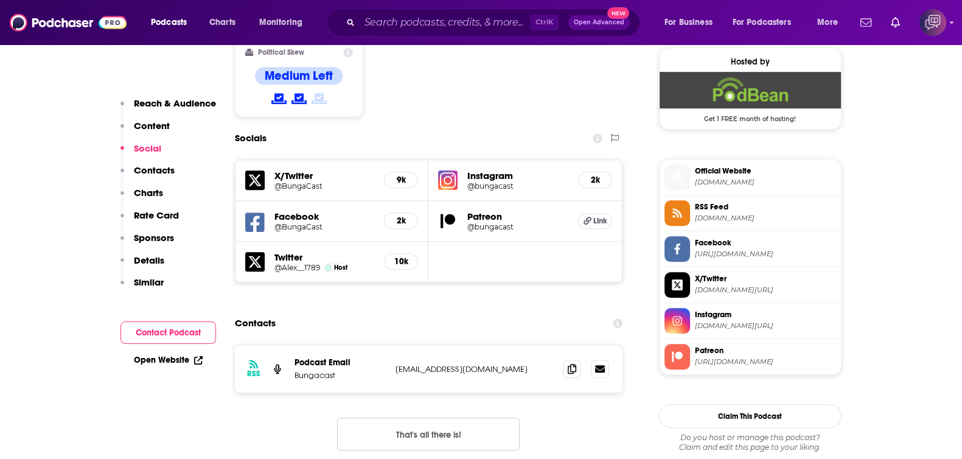
scroll to position [988, 0]
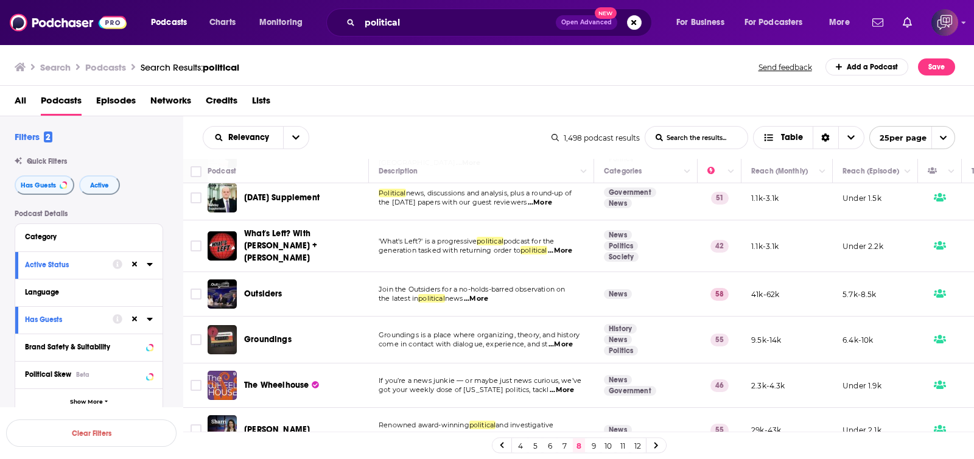
scroll to position [75, 0]
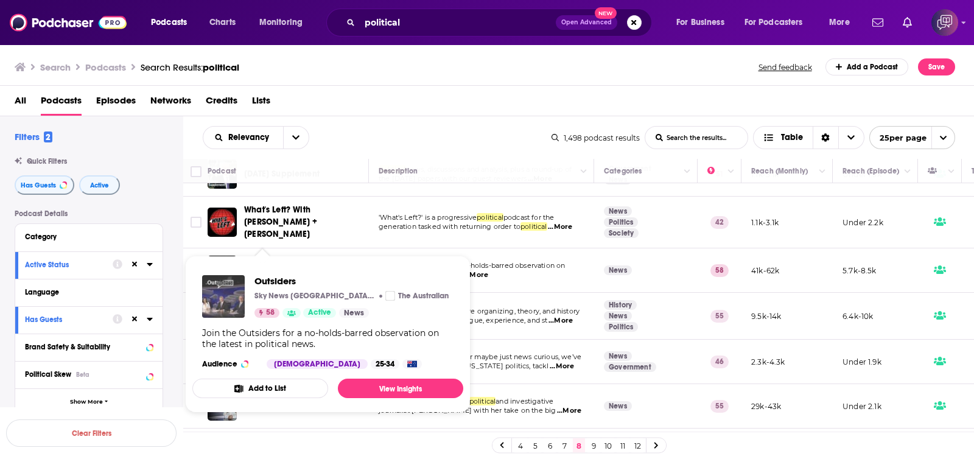
drag, startPoint x: 273, startPoint y: 265, endPoint x: 222, endPoint y: 290, distance: 56.3
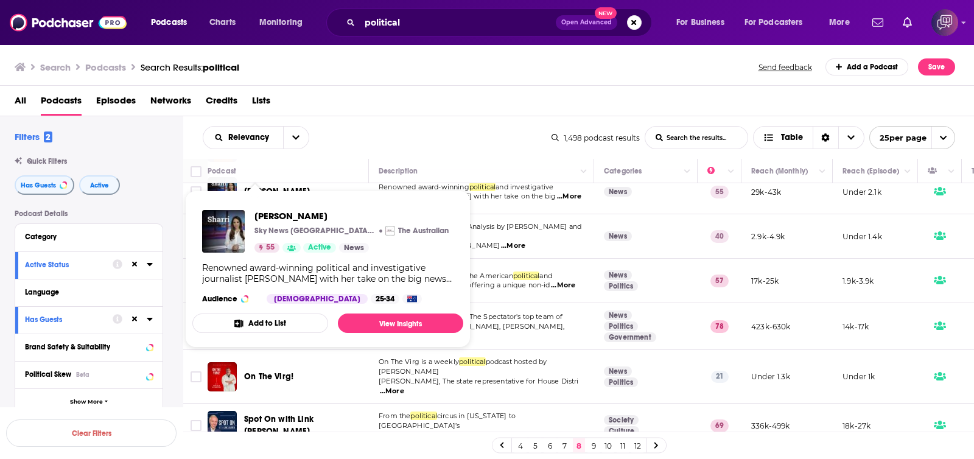
scroll to position [304, 0]
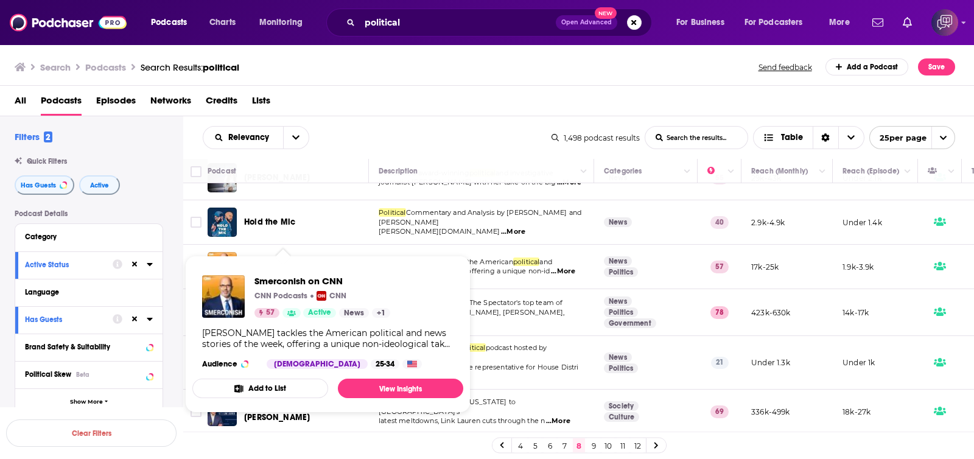
drag, startPoint x: 310, startPoint y: 263, endPoint x: 462, endPoint y: 69, distance: 246.1
click at [462, 69] on div "Search Podcasts Search Results: political Send feedback Add a Podcast Save" at bounding box center [485, 66] width 940 height 17
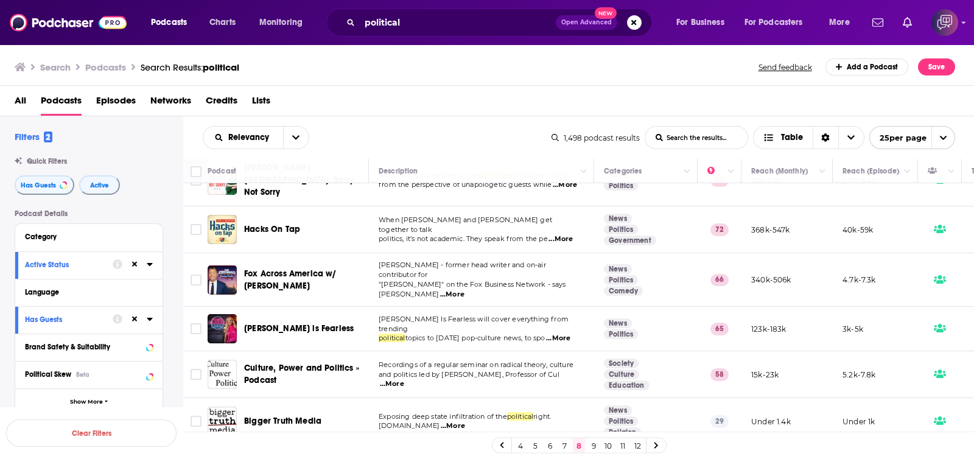
scroll to position [837, 0]
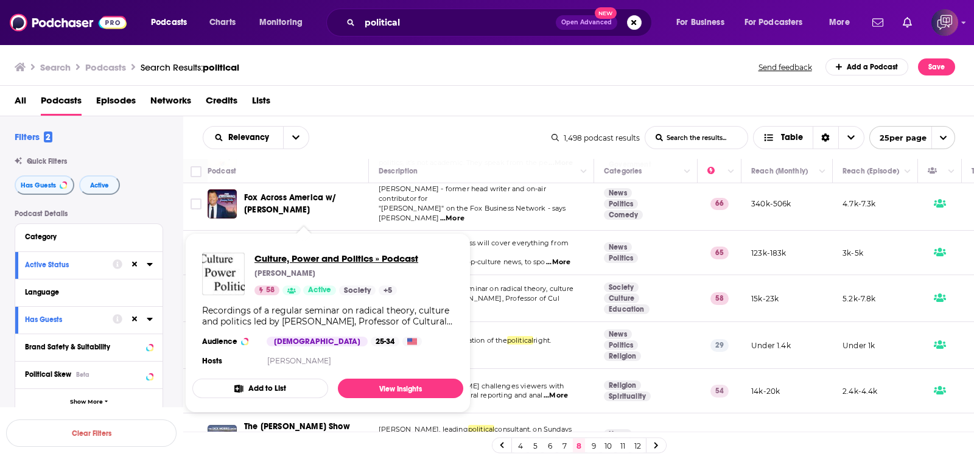
drag, startPoint x: 307, startPoint y: 266, endPoint x: 265, endPoint y: 257, distance: 43.0
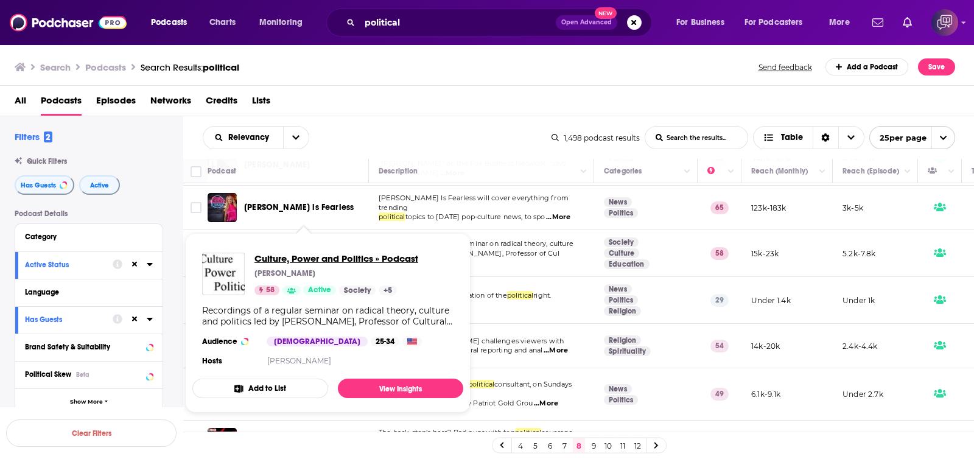
scroll to position [894, 0]
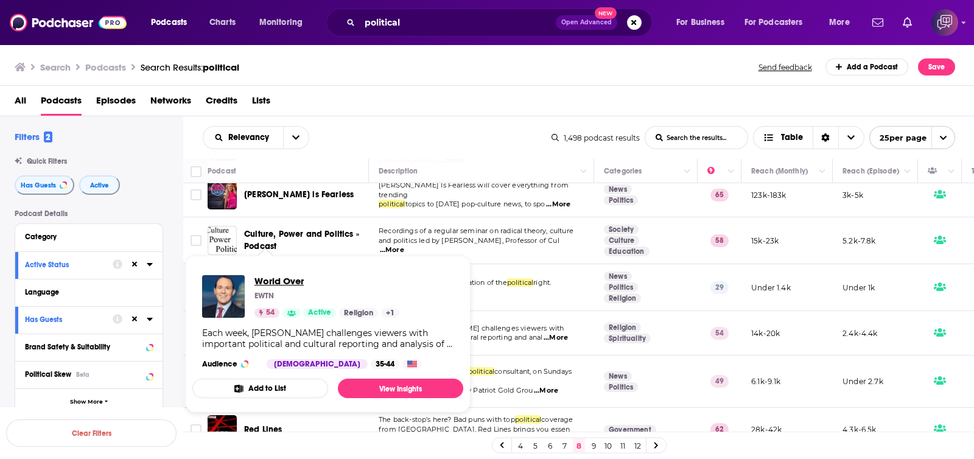
drag, startPoint x: 279, startPoint y: 306, endPoint x: 276, endPoint y: 277, distance: 28.7
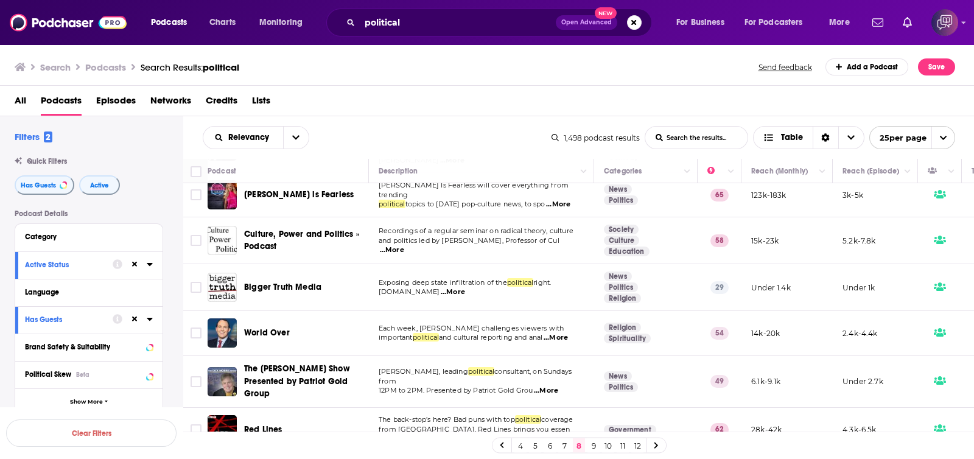
click at [593, 445] on link "9" at bounding box center [593, 445] width 12 height 15
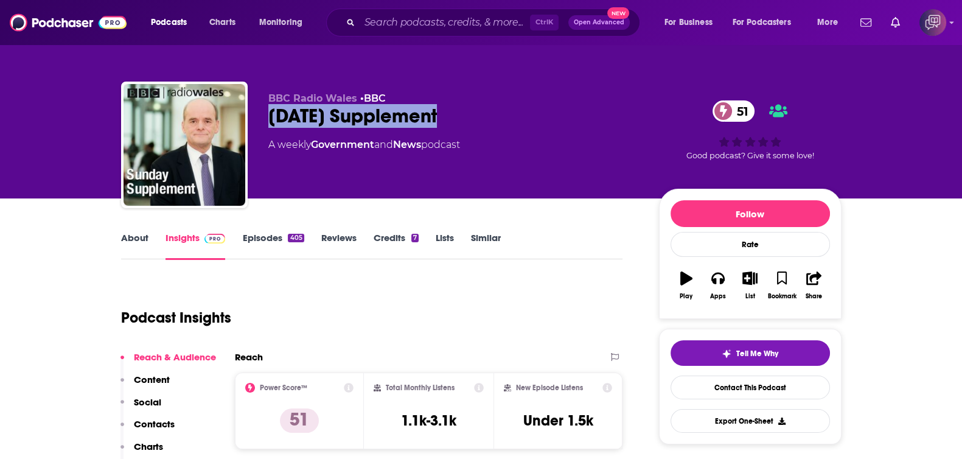
drag, startPoint x: 259, startPoint y: 114, endPoint x: 497, endPoint y: 105, distance: 238.7
click at [497, 105] on div "BBC Radio Wales • BBC [DATE] Supplement 51 A weekly Government and News podcast…" at bounding box center [481, 147] width 720 height 131
copy h2 "[DATE] Supplement"
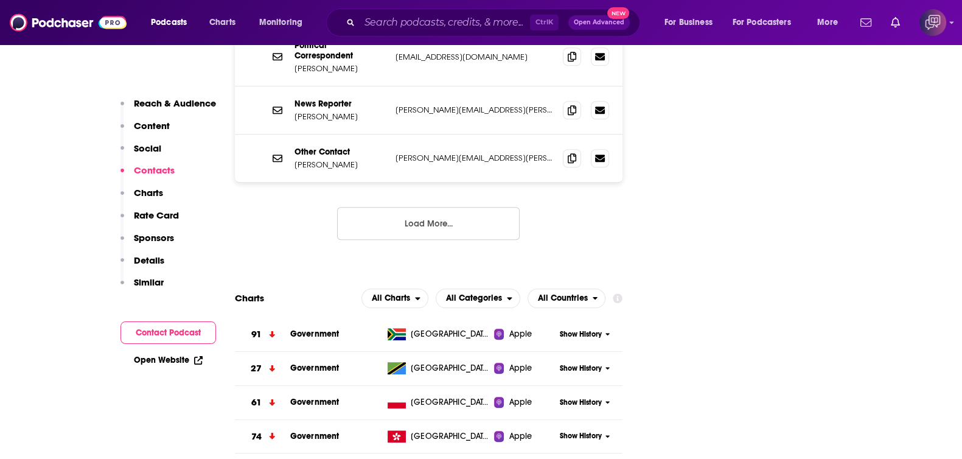
scroll to position [1064, 0]
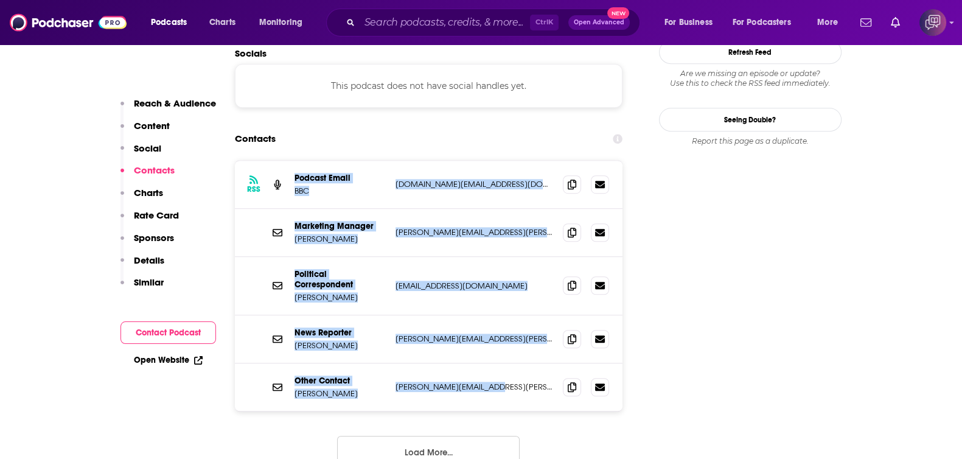
drag, startPoint x: 292, startPoint y: 125, endPoint x: 521, endPoint y: 339, distance: 313.4
click at [521, 339] on div "RSS Podcast Email BBC [DOMAIN_NAME][EMAIL_ADDRESS][DOMAIN_NAME] [DOMAIN_NAME][E…" at bounding box center [429, 286] width 388 height 250
copy div "Podcast Email BBC [DOMAIN_NAME][EMAIL_ADDRESS][DOMAIN_NAME] [DOMAIN_NAME][EMAIL…"
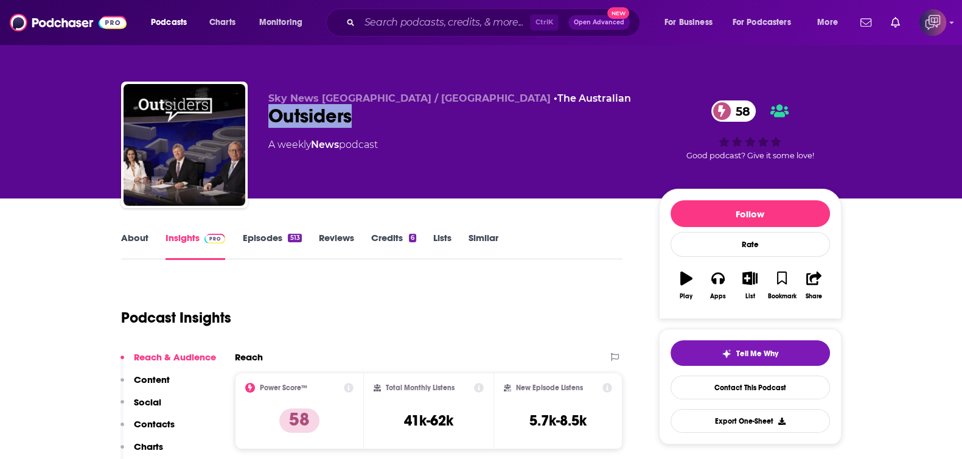
drag, startPoint x: 265, startPoint y: 120, endPoint x: 385, endPoint y: 119, distance: 119.9
click at [385, 119] on div "Sky News Australia / NZ • The Australian Outsiders 58 A weekly News podcast 58 …" at bounding box center [481, 147] width 720 height 131
copy h2 "Outsiders"
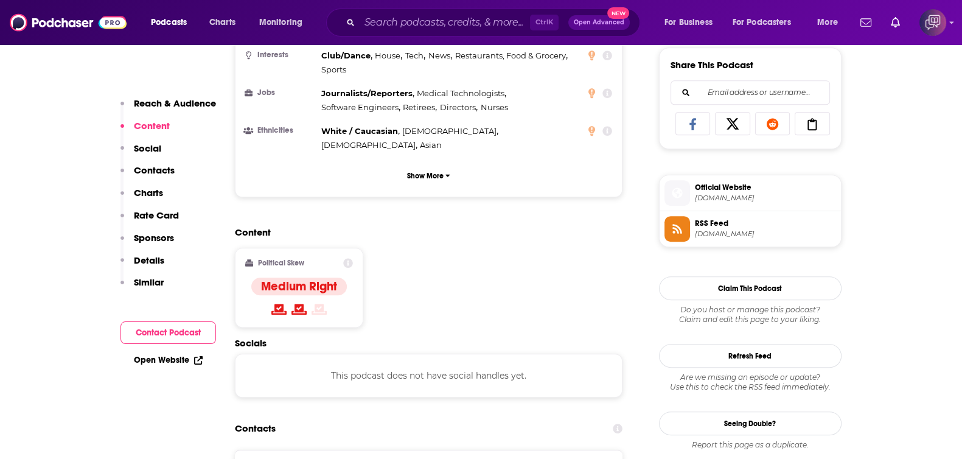
scroll to position [988, 0]
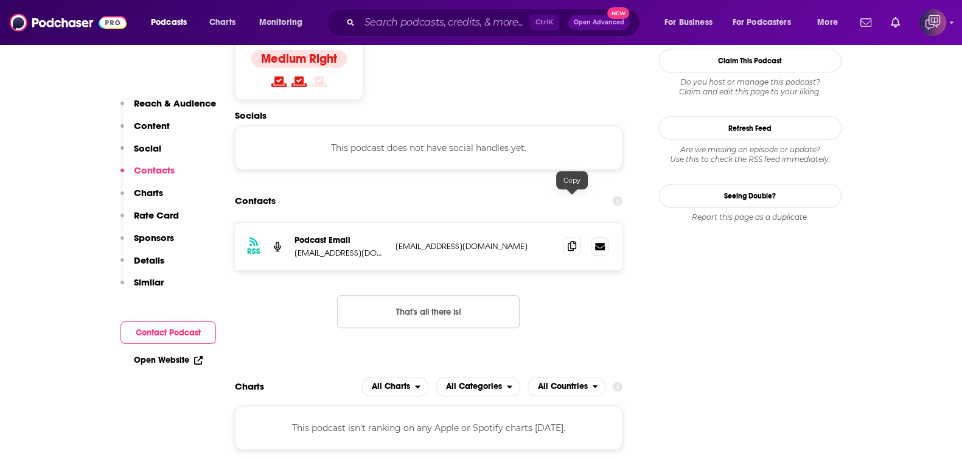
click at [570, 241] on icon at bounding box center [572, 246] width 9 height 10
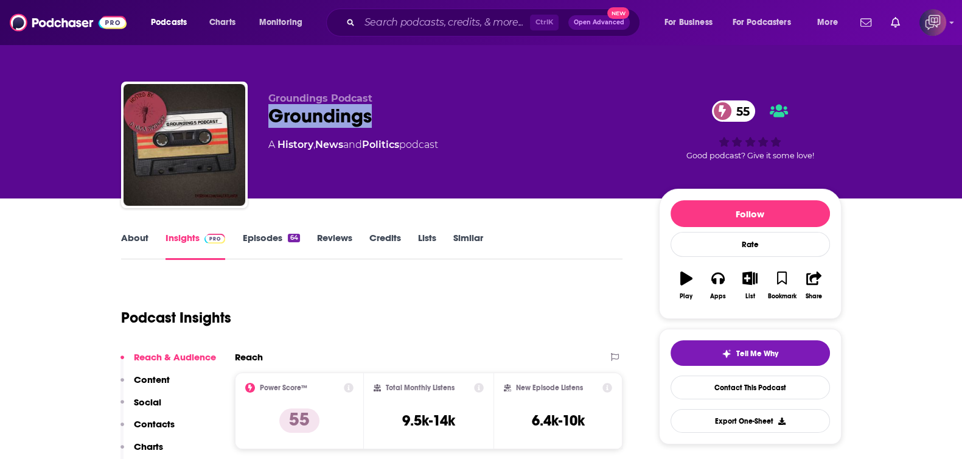
drag, startPoint x: 286, startPoint y: 114, endPoint x: 409, endPoint y: 113, distance: 122.9
click at [409, 113] on div "Groundings Podcast Groundings 55 A History , News and Politics podcast 55 Good …" at bounding box center [481, 147] width 720 height 131
copy h2 "Groundings"
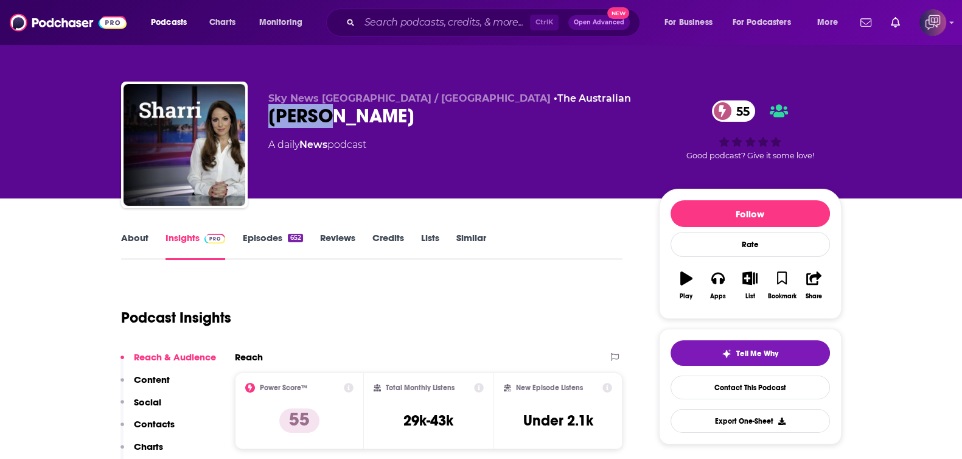
drag, startPoint x: 263, startPoint y: 111, endPoint x: 425, endPoint y: 120, distance: 162.1
click at [425, 120] on div "Sky News [GEOGRAPHIC_DATA] / [GEOGRAPHIC_DATA] • The Australian [PERSON_NAME] 5…" at bounding box center [481, 147] width 720 height 131
copy h2 "[PERSON_NAME]"
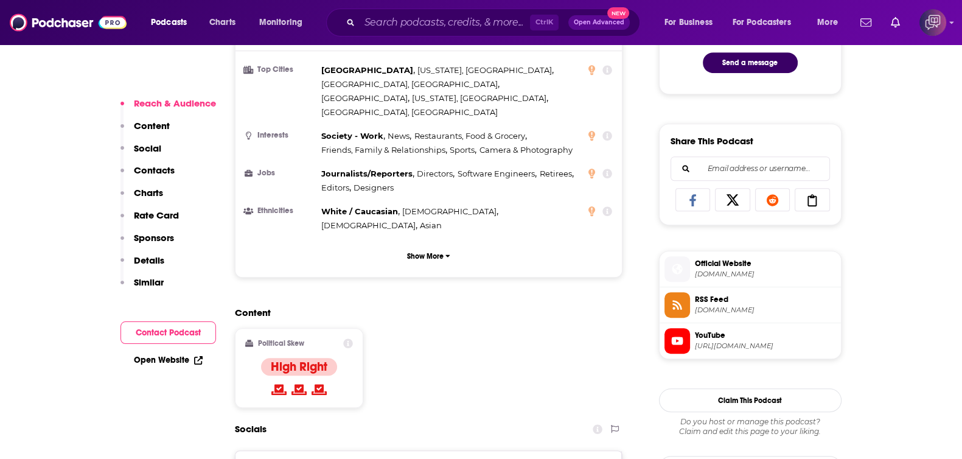
scroll to position [837, 0]
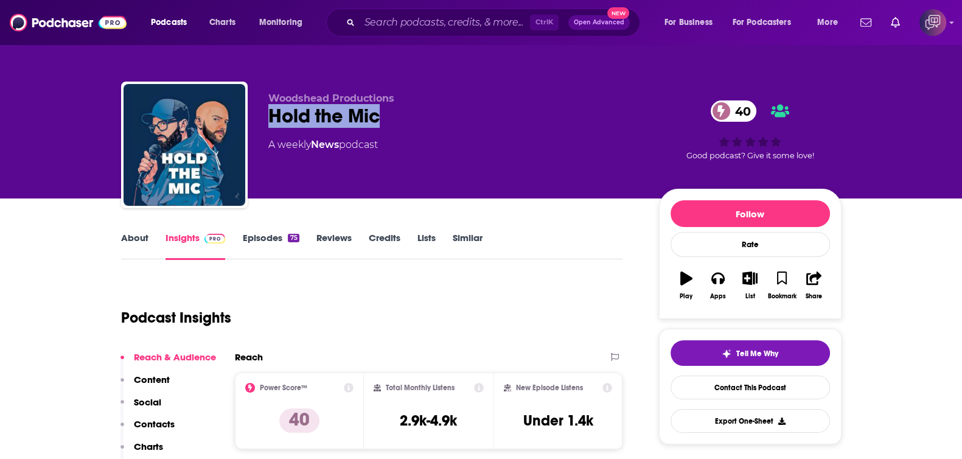
drag, startPoint x: 375, startPoint y: 111, endPoint x: 459, endPoint y: 123, distance: 85.4
click at [459, 123] on div "Woodshead Productions Hold the Mic 40 A weekly News podcast 40 Good podcast? Gi…" at bounding box center [481, 147] width 720 height 131
click at [129, 248] on link "About" at bounding box center [134, 246] width 27 height 28
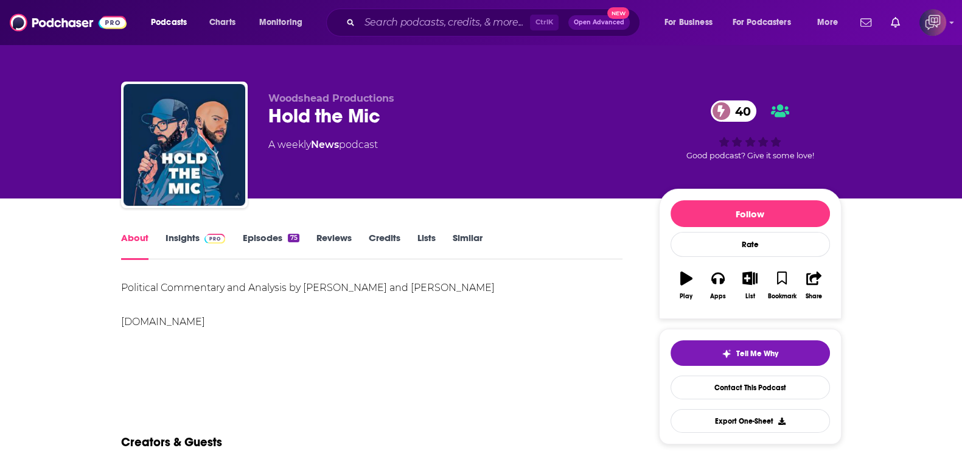
click at [209, 232] on span at bounding box center [214, 238] width 21 height 12
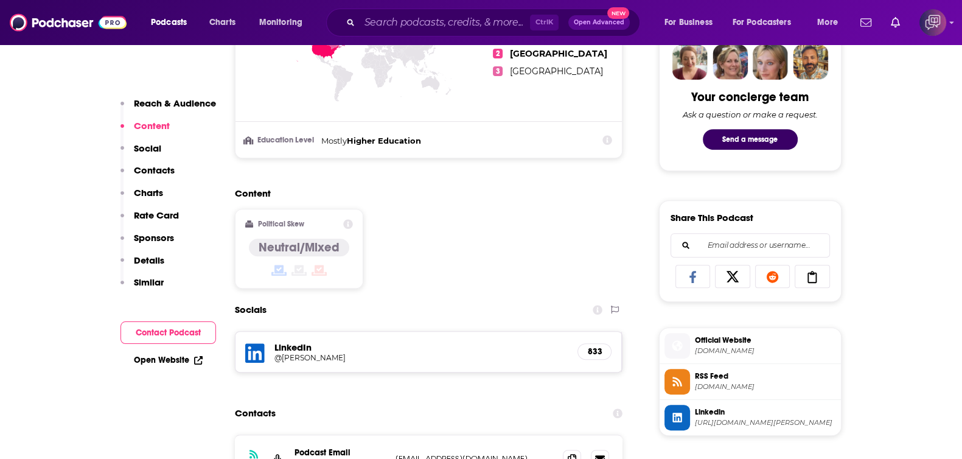
scroll to position [837, 0]
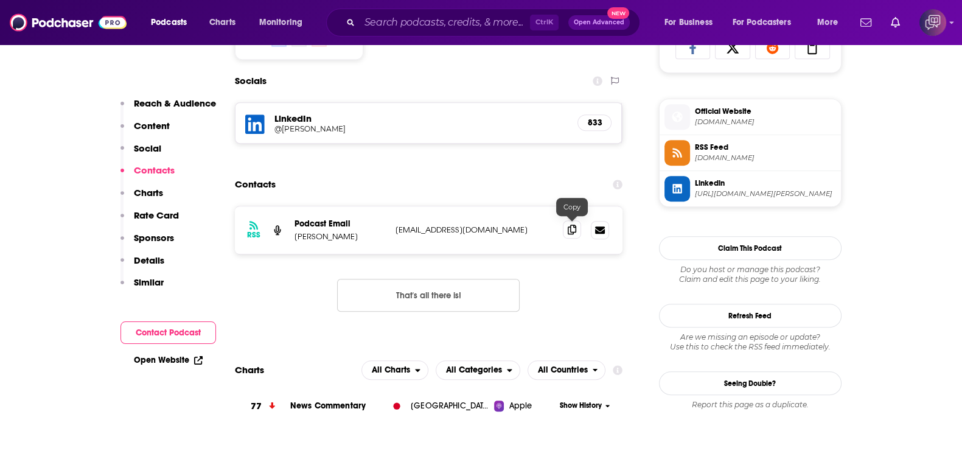
click at [573, 228] on icon at bounding box center [572, 230] width 9 height 10
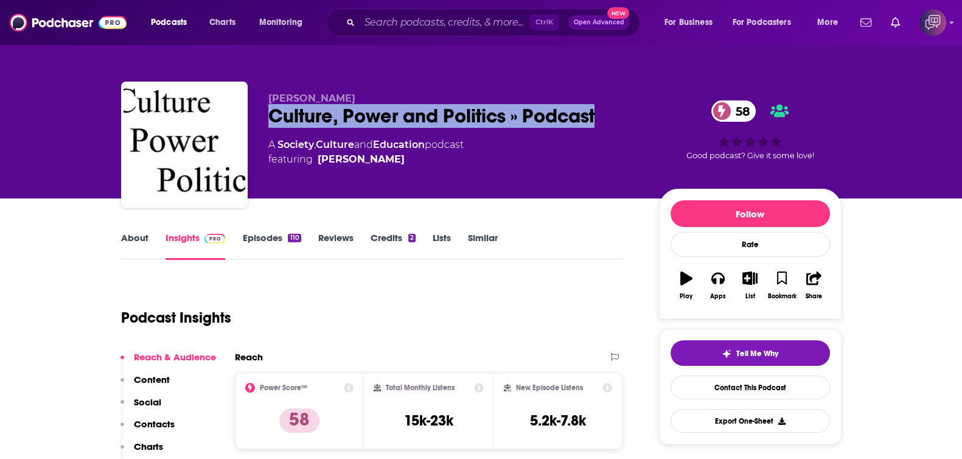
drag, startPoint x: 396, startPoint y: 110, endPoint x: 639, endPoint y: 114, distance: 242.8
click at [639, 114] on div "Culture, Power and Politics » Podcast 58" at bounding box center [453, 116] width 371 height 24
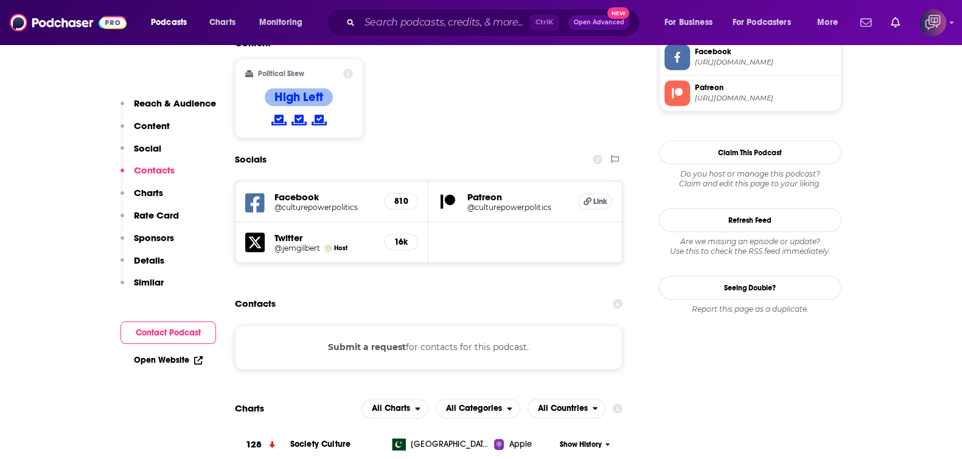
scroll to position [988, 0]
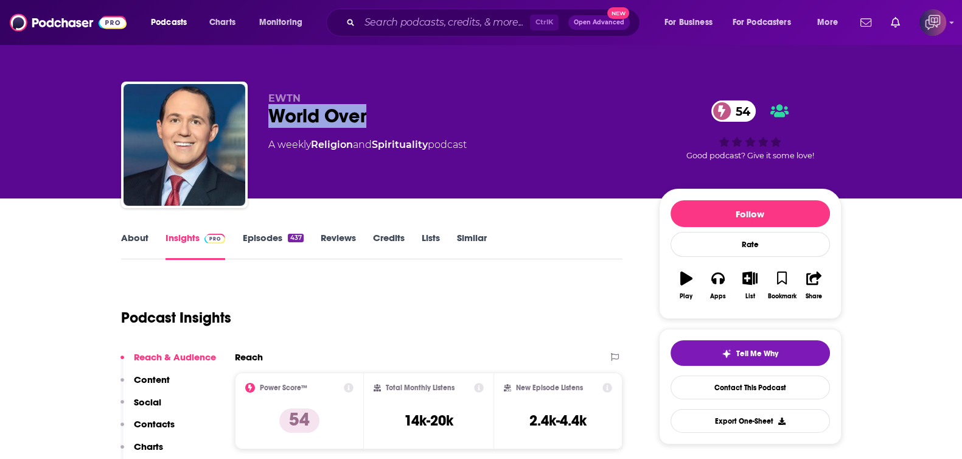
drag, startPoint x: 270, startPoint y: 114, endPoint x: 439, endPoint y: 112, distance: 169.2
click at [439, 112] on div "World Over 54" at bounding box center [453, 116] width 371 height 24
copy h2 "World Over"
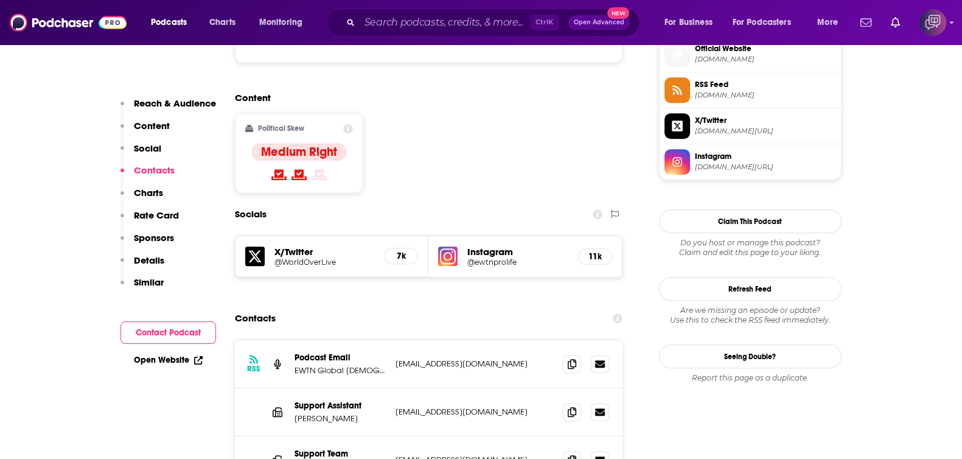
scroll to position [988, 0]
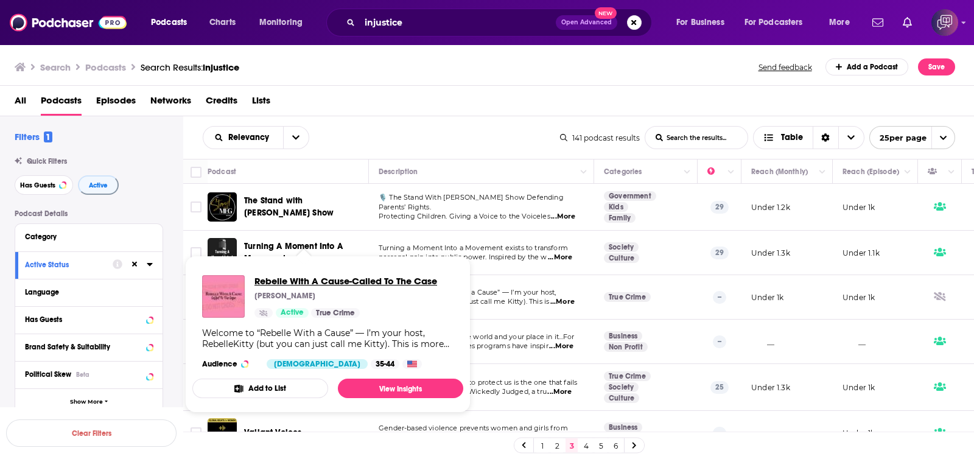
drag, startPoint x: 319, startPoint y: 290, endPoint x: 309, endPoint y: 279, distance: 14.6
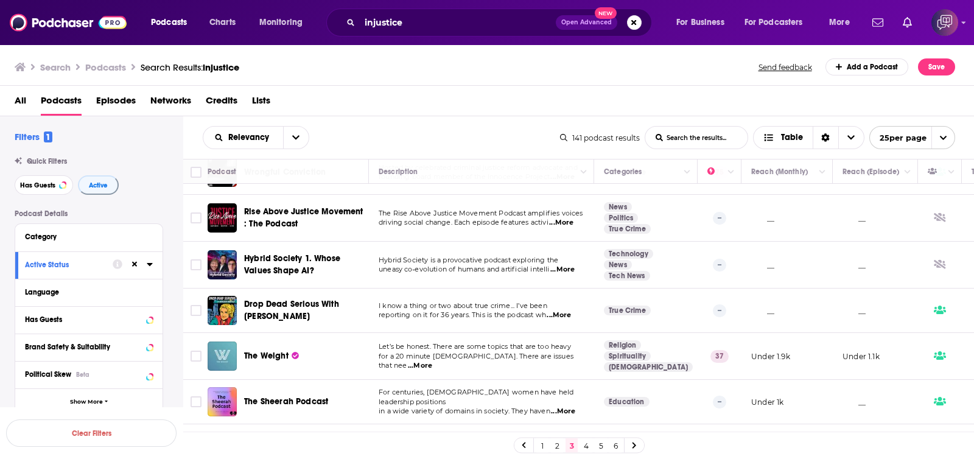
scroll to position [897, 0]
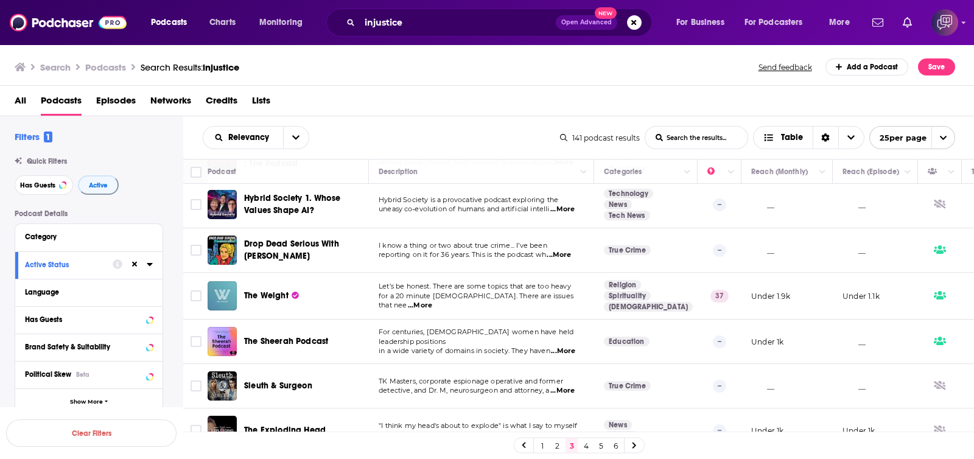
click at [584, 445] on link "4" at bounding box center [586, 445] width 12 height 15
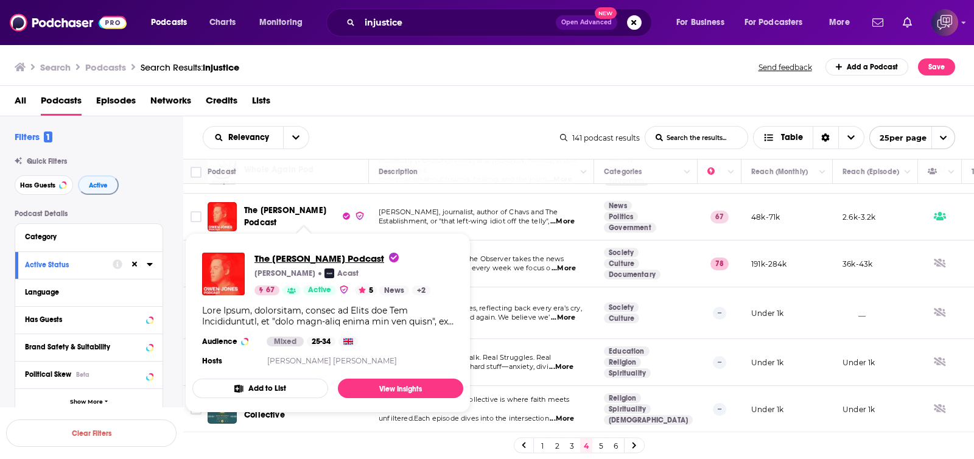
scroll to position [304, 0]
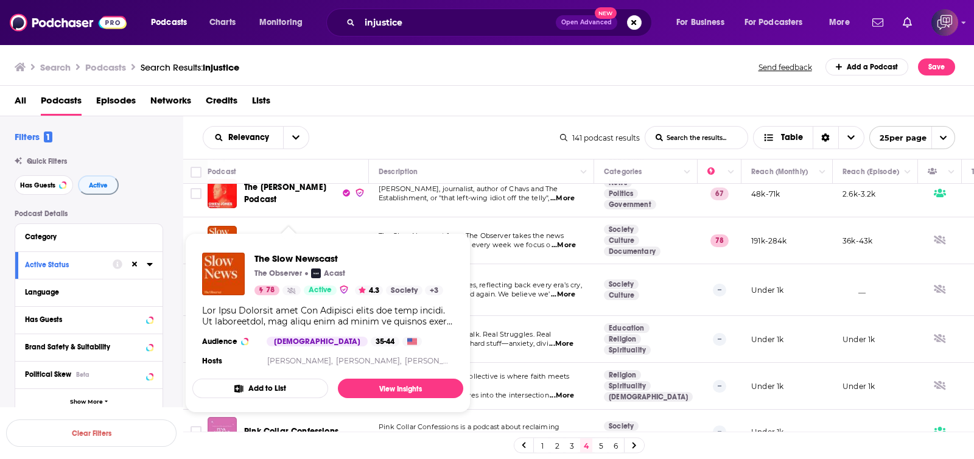
drag, startPoint x: 312, startPoint y: 231, endPoint x: 264, endPoint y: 273, distance: 63.8
drag, startPoint x: 264, startPoint y: 273, endPoint x: 259, endPoint y: 257, distance: 16.7
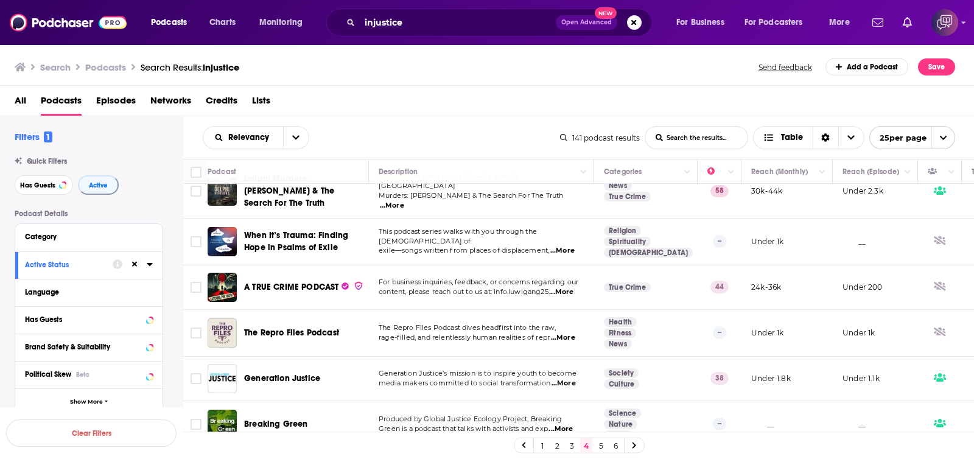
scroll to position [928, 0]
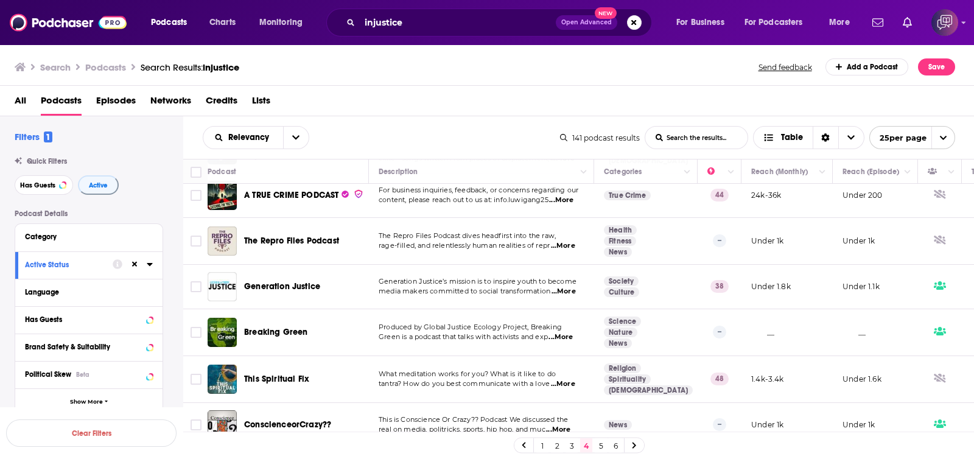
click at [602, 443] on link "5" at bounding box center [600, 445] width 12 height 15
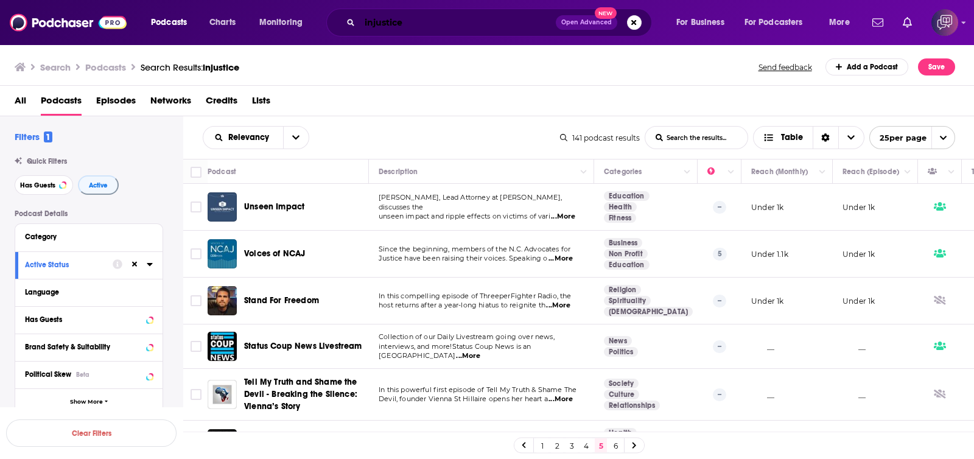
click at [431, 21] on input "injustice" at bounding box center [458, 22] width 196 height 19
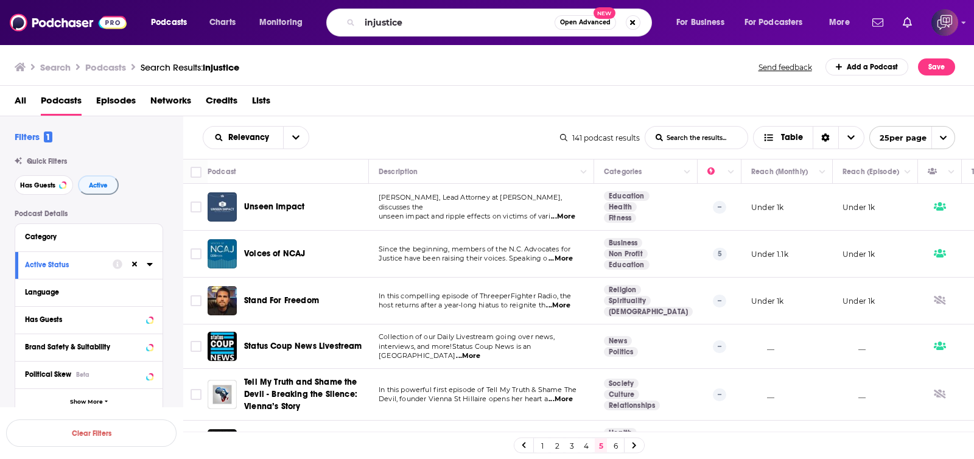
click at [568, 27] on button "Open Advanced New" at bounding box center [584, 22] width 61 height 15
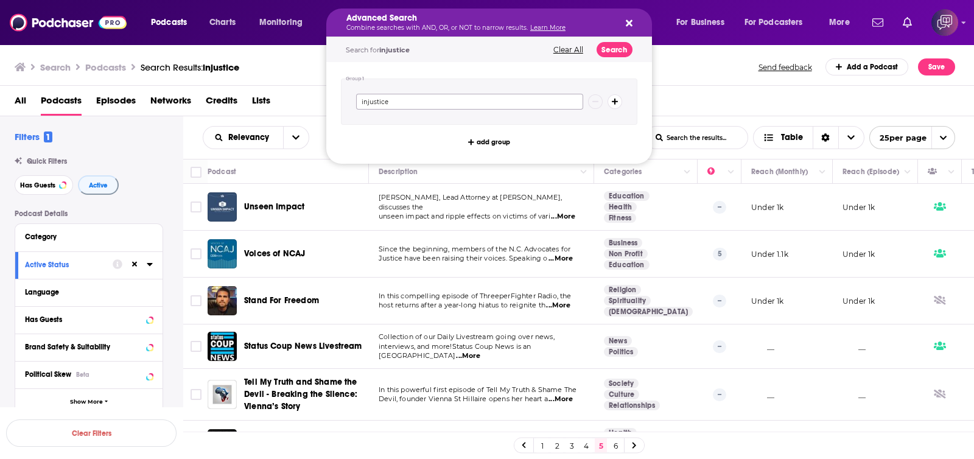
drag, startPoint x: 420, startPoint y: 103, endPoint x: 243, endPoint y: 103, distance: 177.1
click at [243, 103] on div "Podcasts Charts Monitoring Advanced Search Combine searches with AND, OR, or NO…" at bounding box center [487, 229] width 974 height 459
type input "POLLS"
click at [611, 51] on button "Search" at bounding box center [614, 49] width 36 height 15
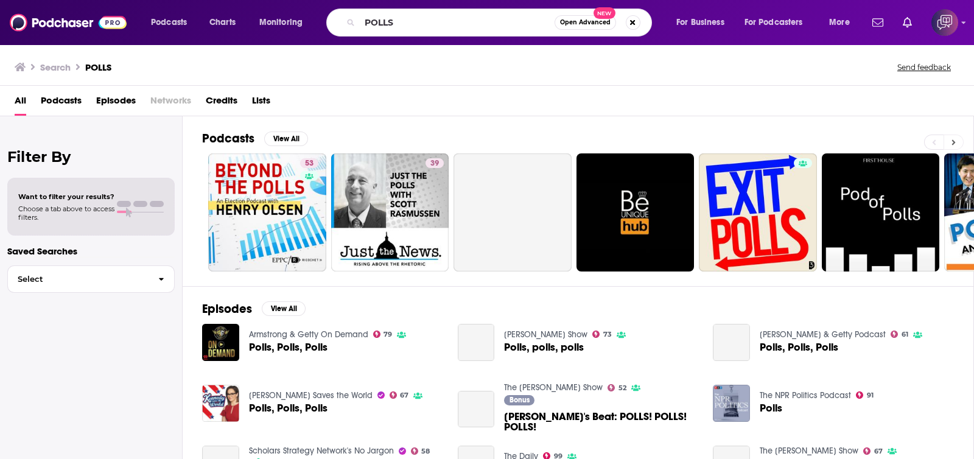
click at [958, 140] on button at bounding box center [953, 141] width 20 height 15
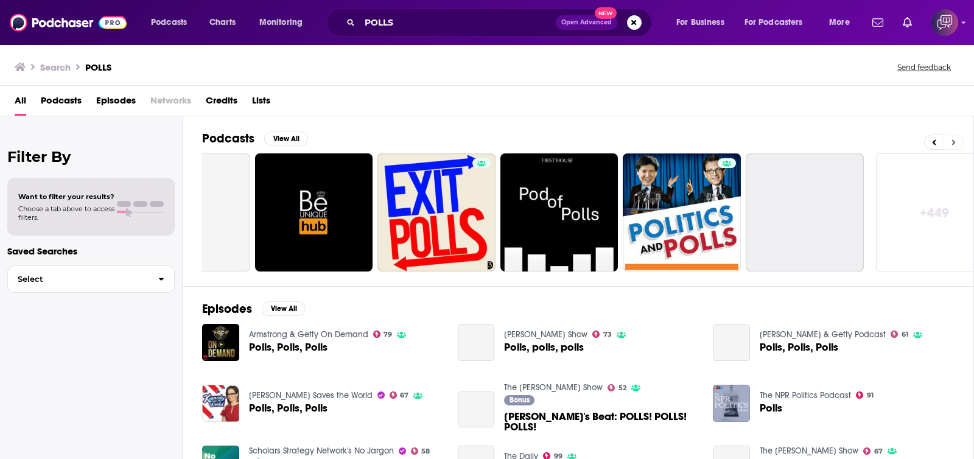
click at [958, 140] on button at bounding box center [953, 141] width 20 height 15
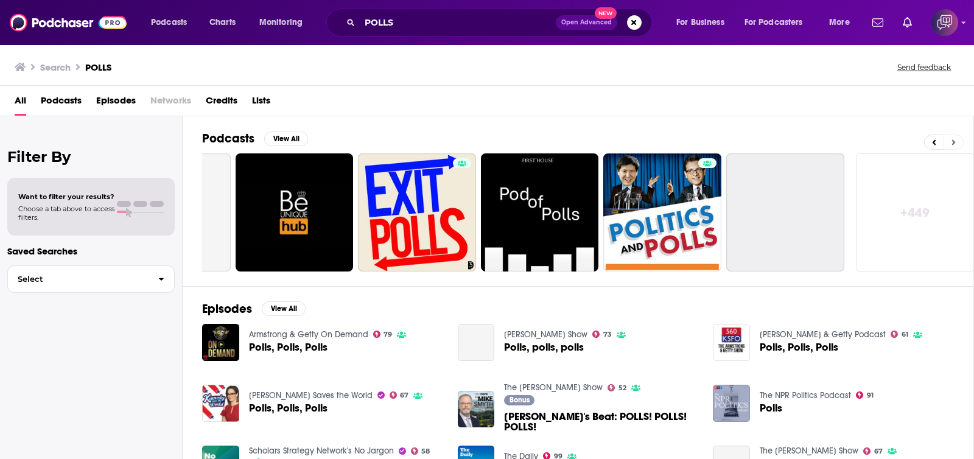
scroll to position [0, 346]
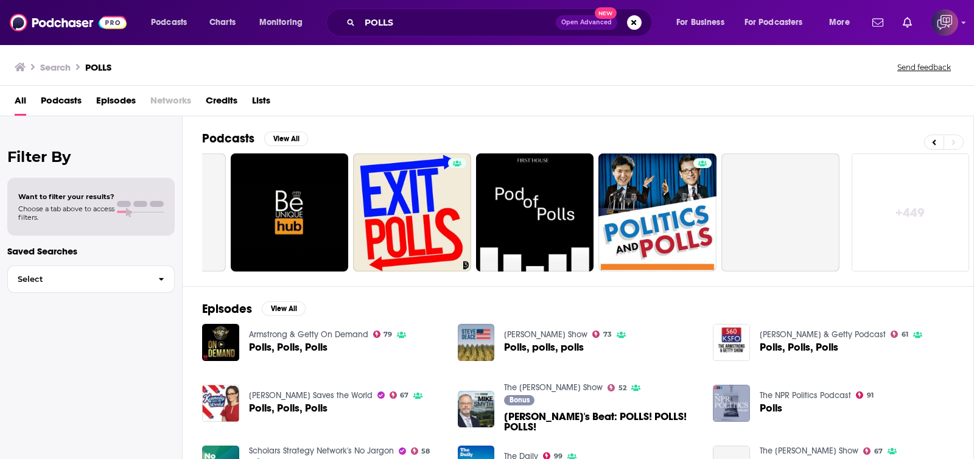
click at [916, 197] on link "+ 449" at bounding box center [910, 212] width 118 height 118
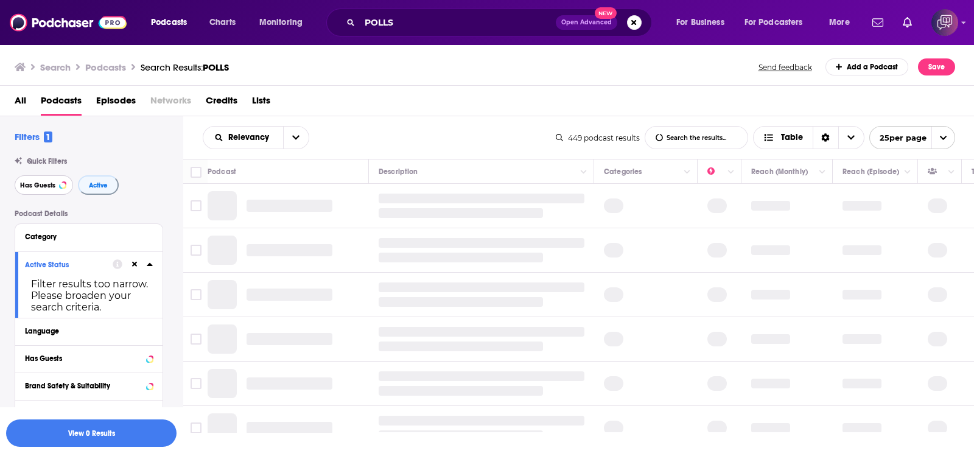
click at [39, 190] on button "Has Guests" at bounding box center [44, 184] width 58 height 19
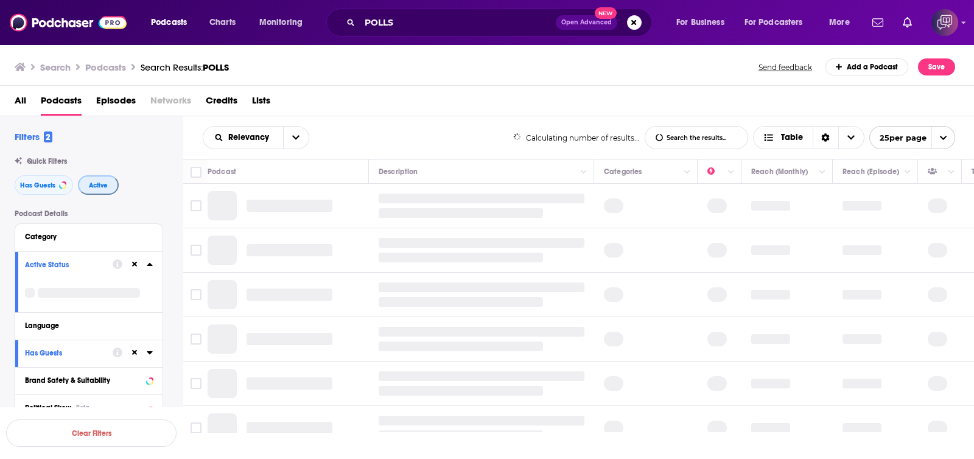
click at [92, 190] on button "Active" at bounding box center [98, 184] width 41 height 19
click at [33, 190] on button "Has Guests" at bounding box center [44, 184] width 58 height 19
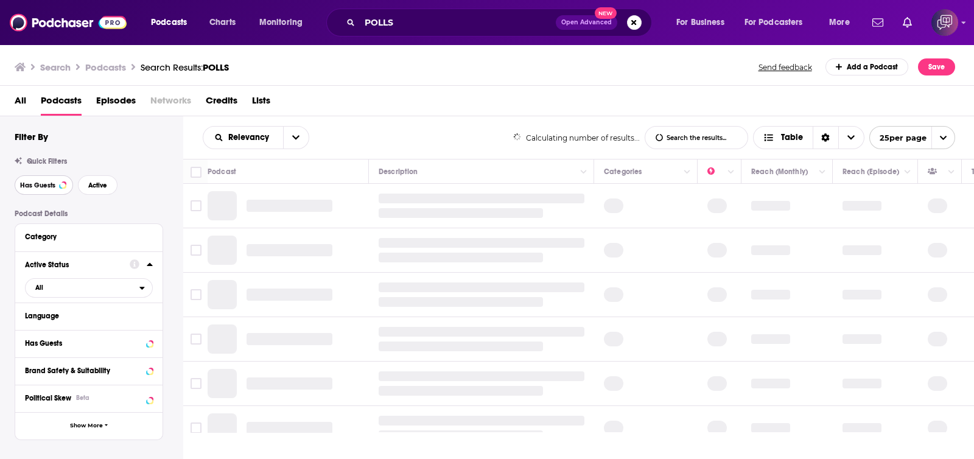
click at [49, 186] on span "Has Guests" at bounding box center [37, 185] width 35 height 7
click at [111, 187] on button "Active" at bounding box center [98, 184] width 40 height 19
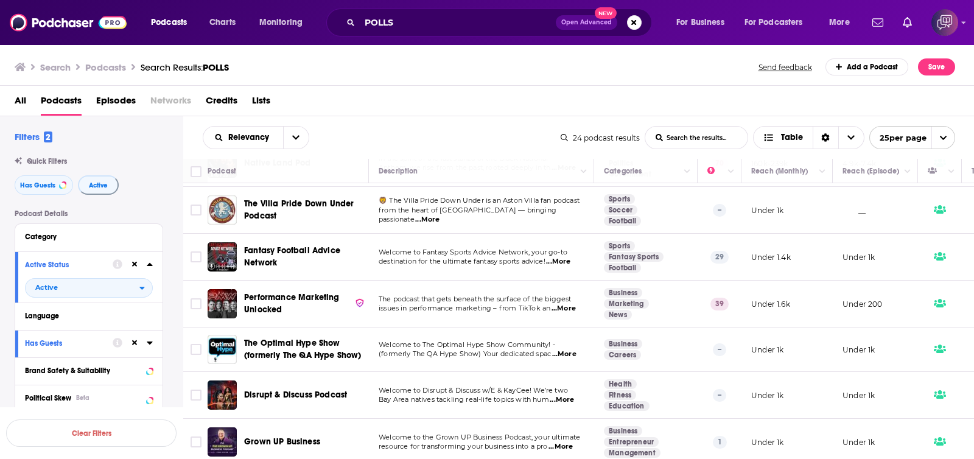
scroll to position [842, 0]
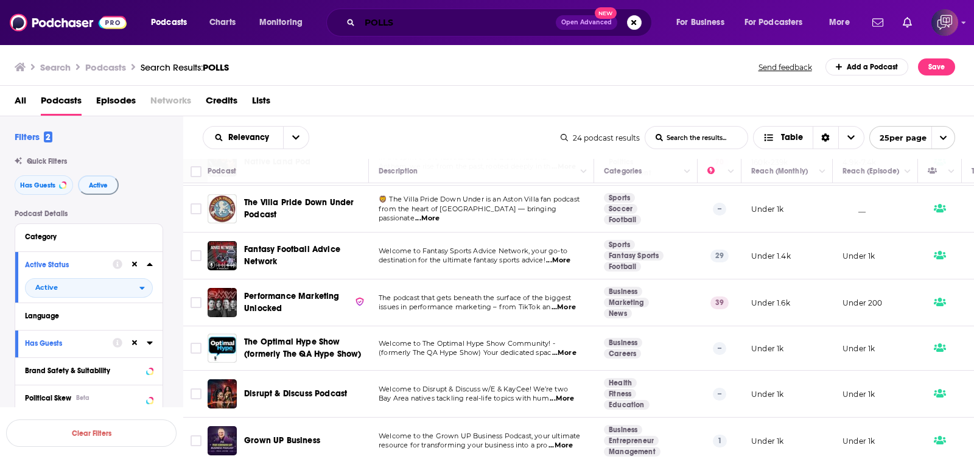
click at [444, 22] on input "POLLS" at bounding box center [458, 22] width 196 height 19
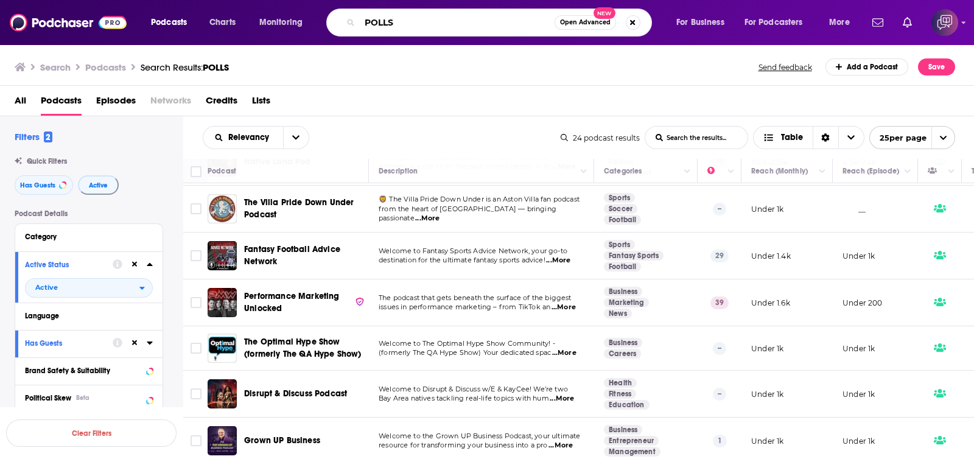
drag, startPoint x: 429, startPoint y: 22, endPoint x: 348, endPoint y: 21, distance: 80.9
click at [348, 21] on div "POLLS Open Advanced New" at bounding box center [489, 23] width 326 height 28
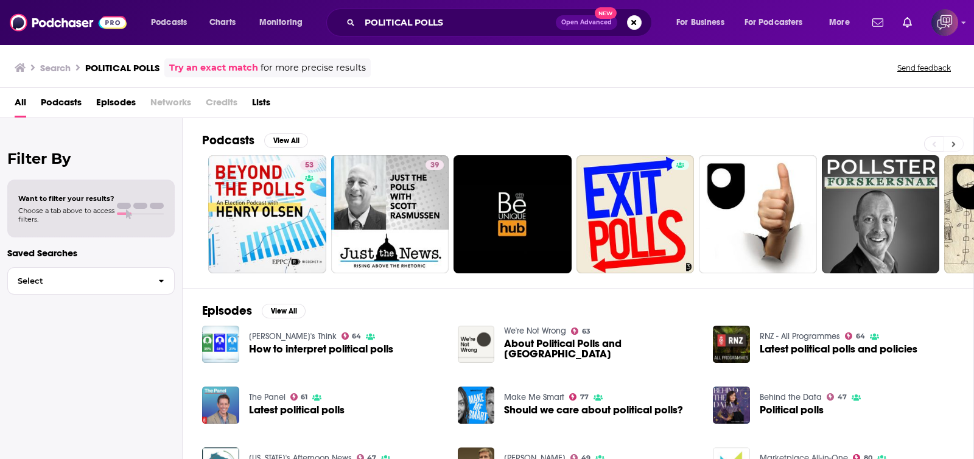
click at [958, 142] on button at bounding box center [953, 143] width 20 height 15
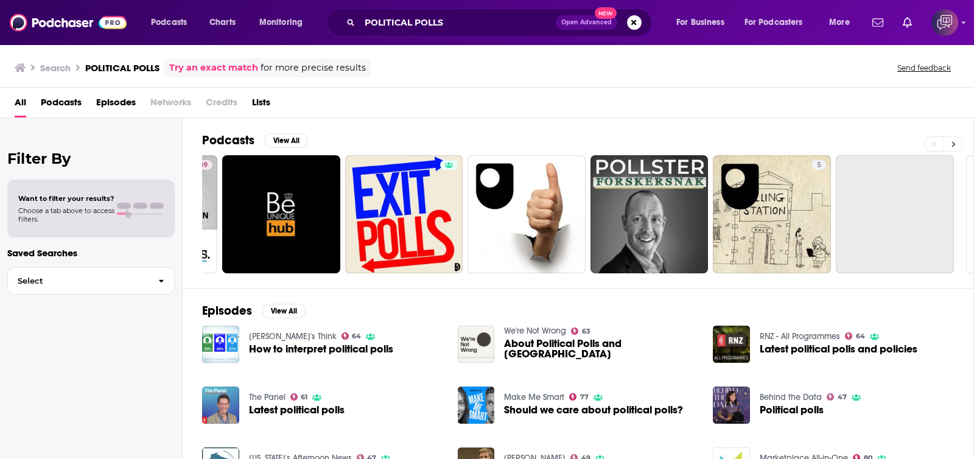
click at [958, 142] on button at bounding box center [953, 143] width 20 height 15
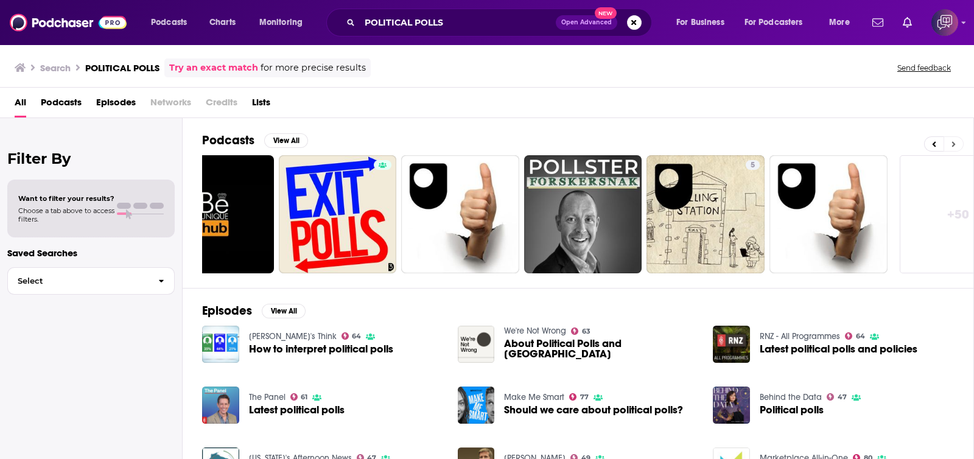
click at [958, 142] on button at bounding box center [953, 143] width 20 height 15
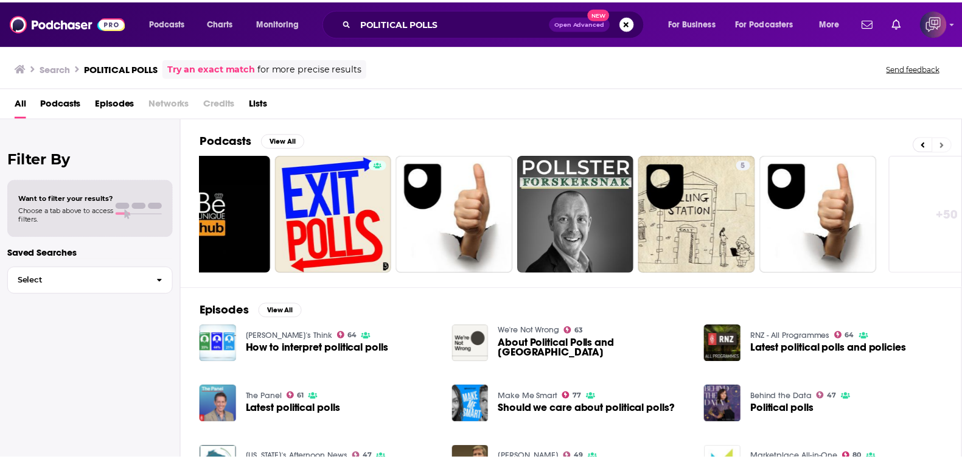
scroll to position [0, 346]
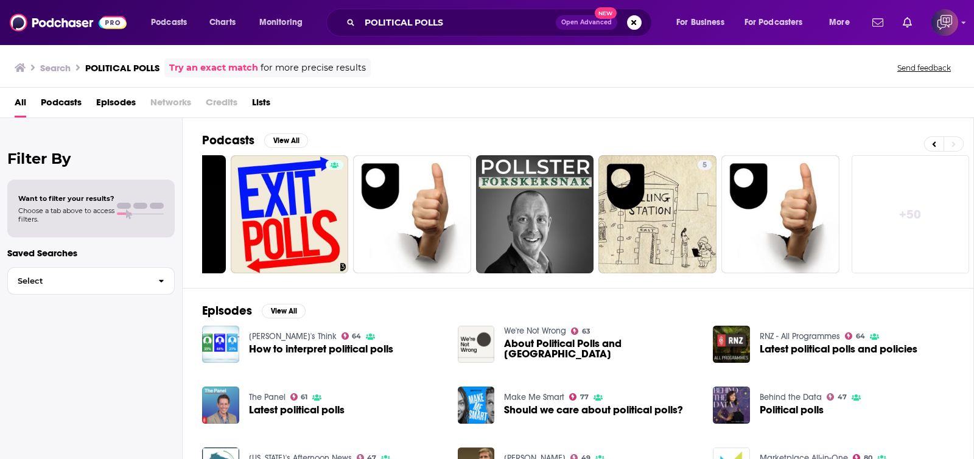
click at [938, 229] on link "+ 50" at bounding box center [910, 214] width 118 height 118
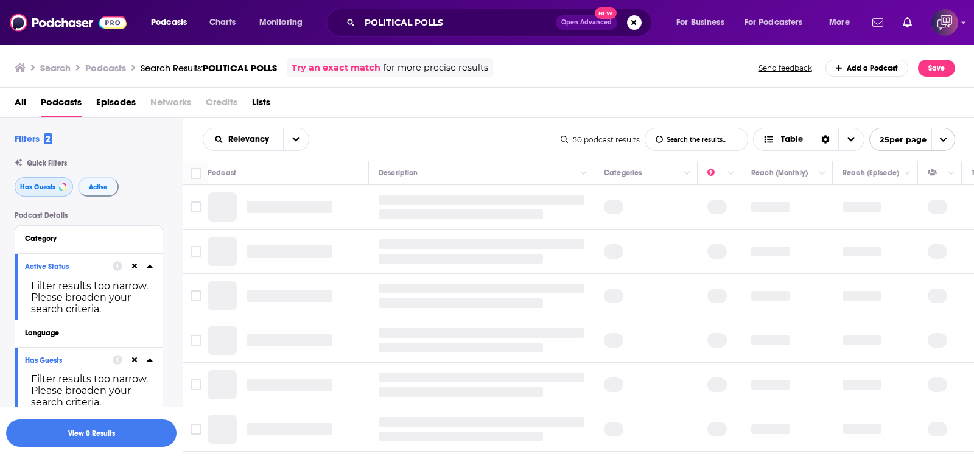
click at [56, 189] on button "Has Guests" at bounding box center [44, 186] width 58 height 19
click at [94, 192] on button "Active" at bounding box center [98, 186] width 41 height 19
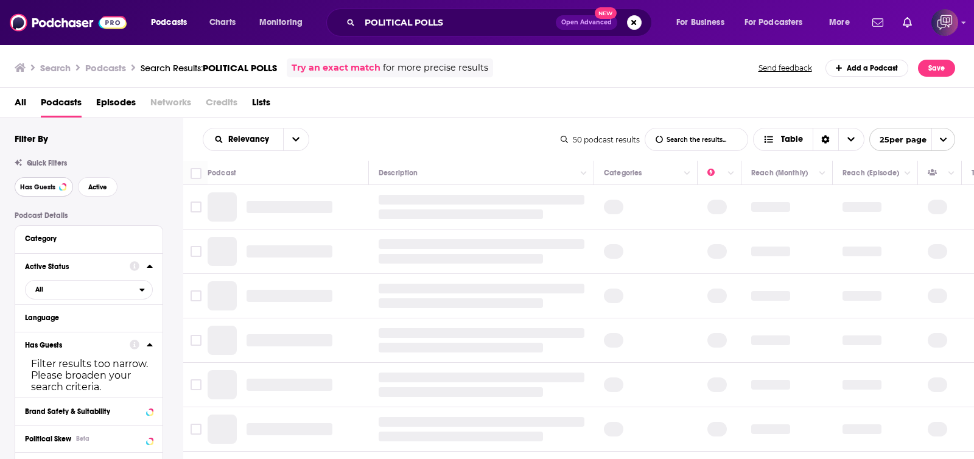
click at [51, 186] on span "Has Guests" at bounding box center [37, 187] width 35 height 7
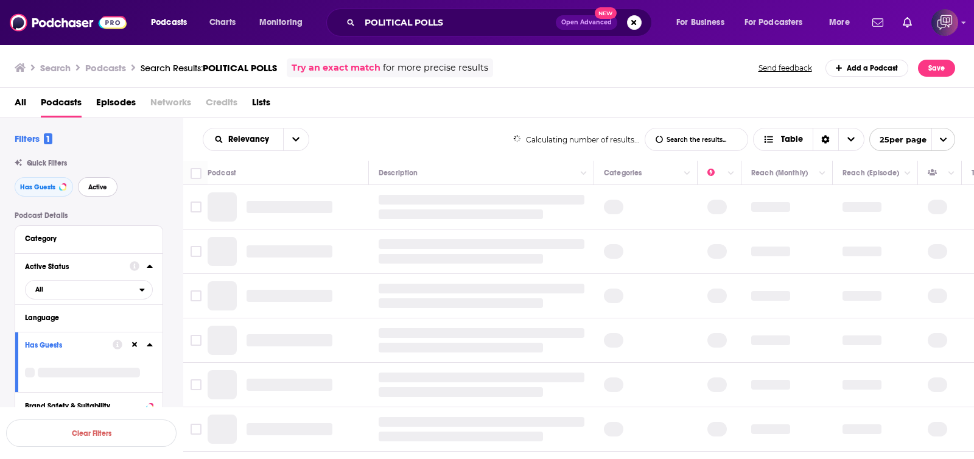
click at [106, 190] on span "Active" at bounding box center [97, 187] width 19 height 7
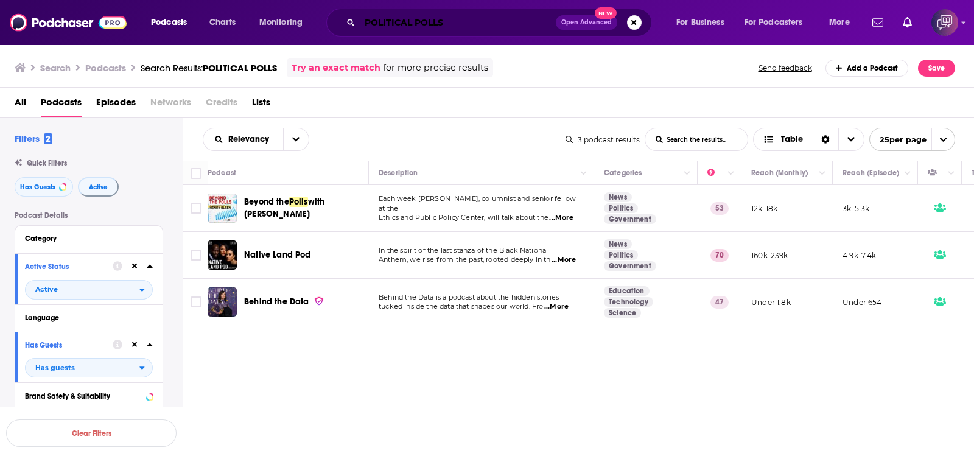
click at [464, 24] on input "POLITICAL POLLS" at bounding box center [458, 22] width 196 height 19
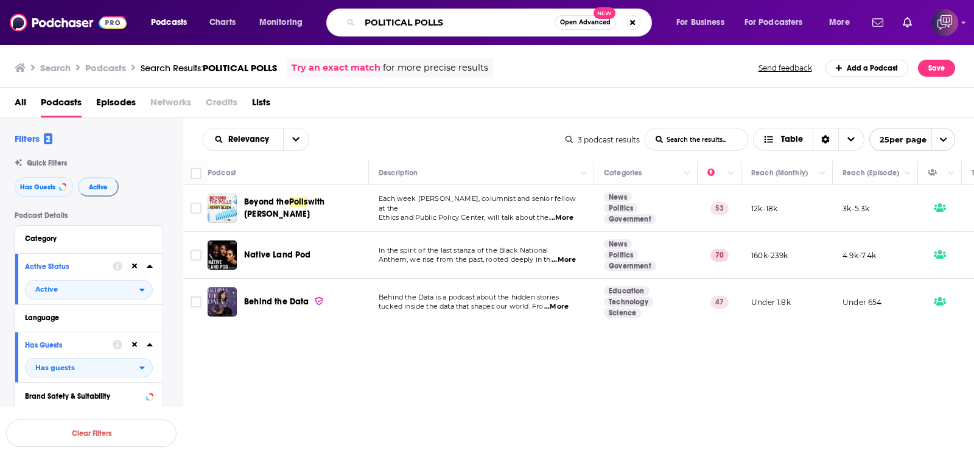
paste input "The Ezra Klein Show"
type input "The Ezra Klein Show"
click at [588, 16] on button "Open Advanced New" at bounding box center [584, 22] width 61 height 15
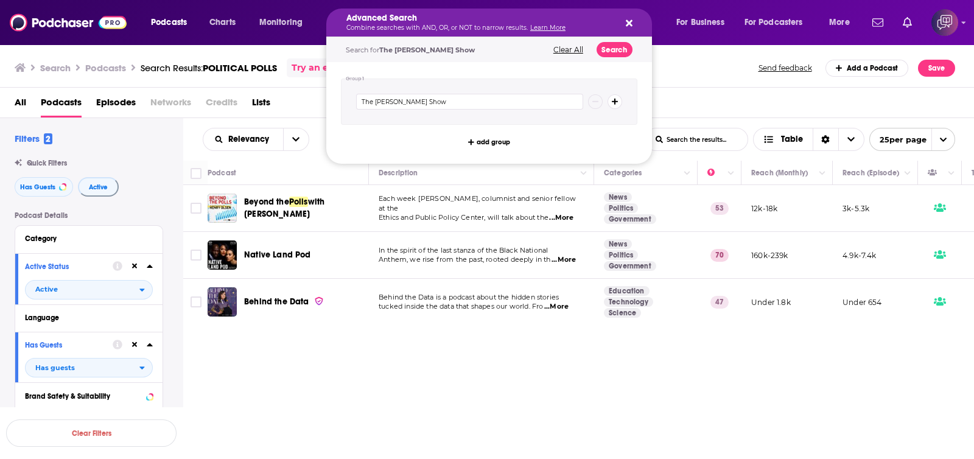
click at [610, 57] on div "Search for The Ezra Klein Show Clear All Search" at bounding box center [489, 49] width 326 height 25
click at [615, 56] on button "Search" at bounding box center [614, 49] width 36 height 15
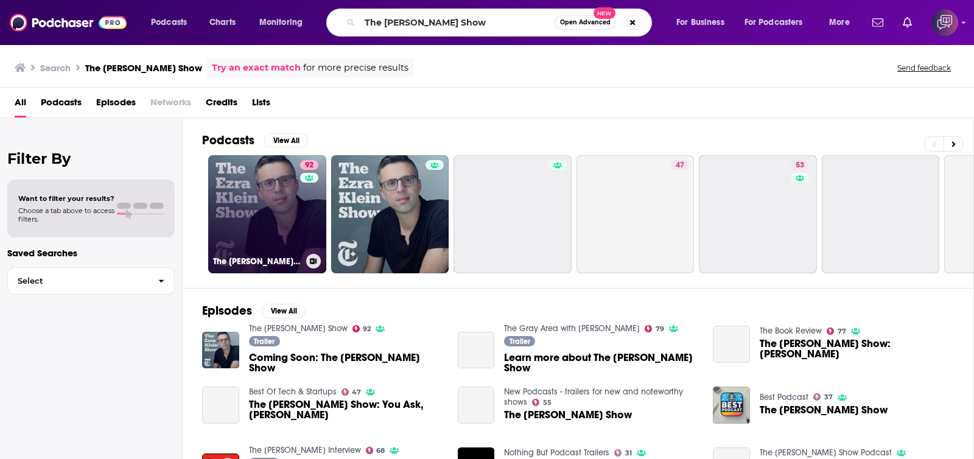
click at [277, 214] on link "92 The Ezra Klein Show" at bounding box center [267, 214] width 118 height 118
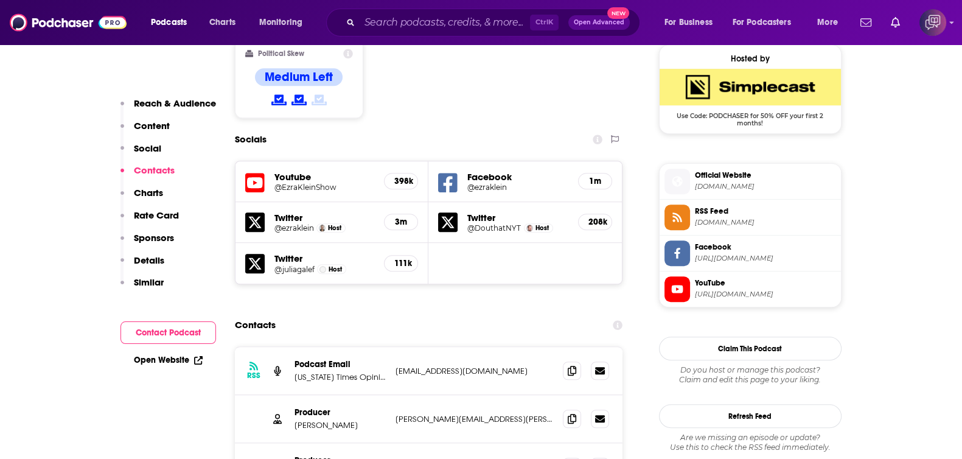
scroll to position [1064, 0]
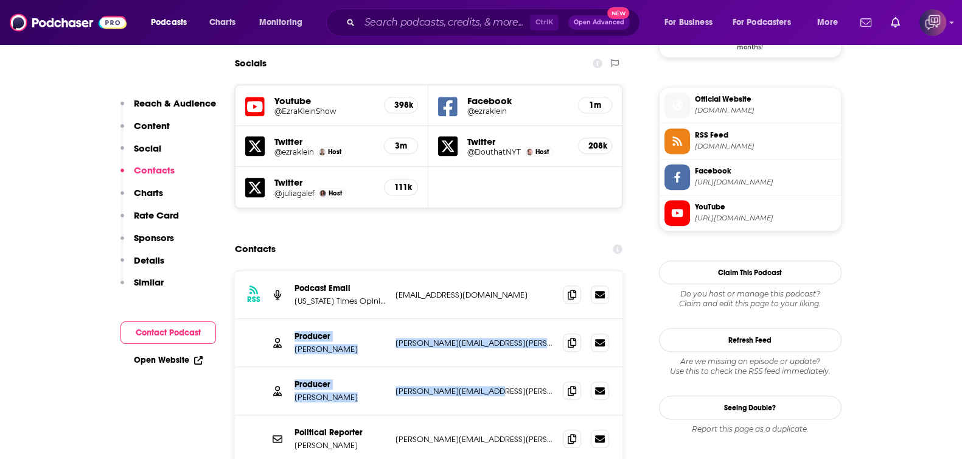
drag, startPoint x: 289, startPoint y: 259, endPoint x: 514, endPoint y: 317, distance: 232.6
click at [514, 317] on div "RSS Podcast Email New York Times Opinion ezrakleinshow@nytimes.com ezrakleinsho…" at bounding box center [429, 391] width 388 height 240
copy div "Producer Annie Galvin anne.galvin@gmail.com anne.galvin@gmail.com Producer Kris…"
click at [412, 24] on input "Search podcasts, credits, & more..." at bounding box center [445, 22] width 170 height 19
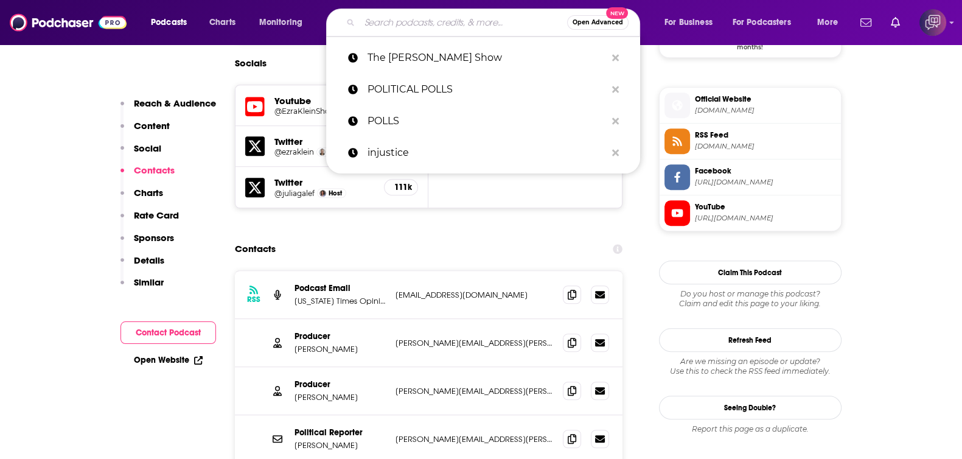
paste input "What Now? with Trevor Noah"
type input "What Now? with Trevor Noah"
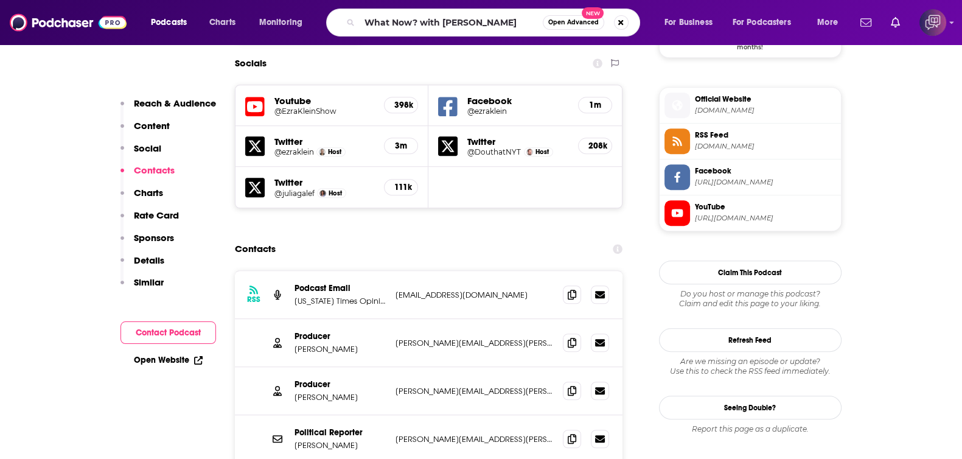
click at [572, 25] on span "Open Advanced" at bounding box center [573, 22] width 51 height 6
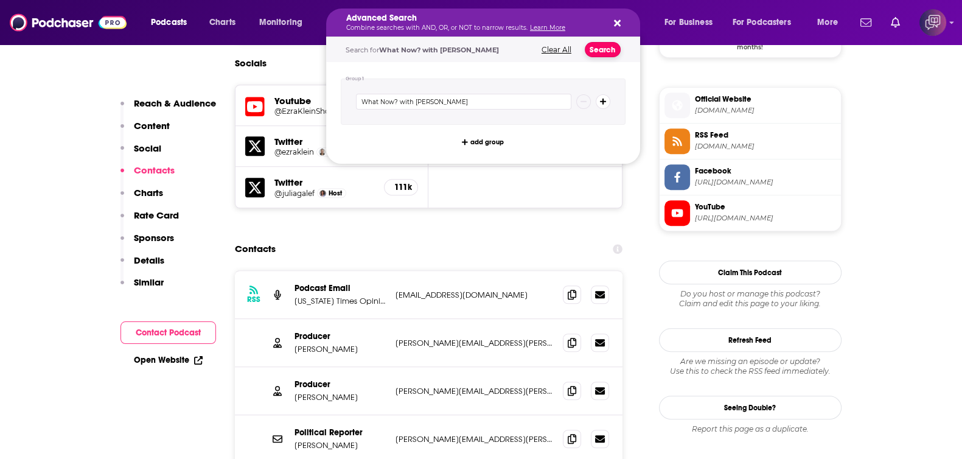
click at [603, 49] on button "Search" at bounding box center [603, 49] width 36 height 15
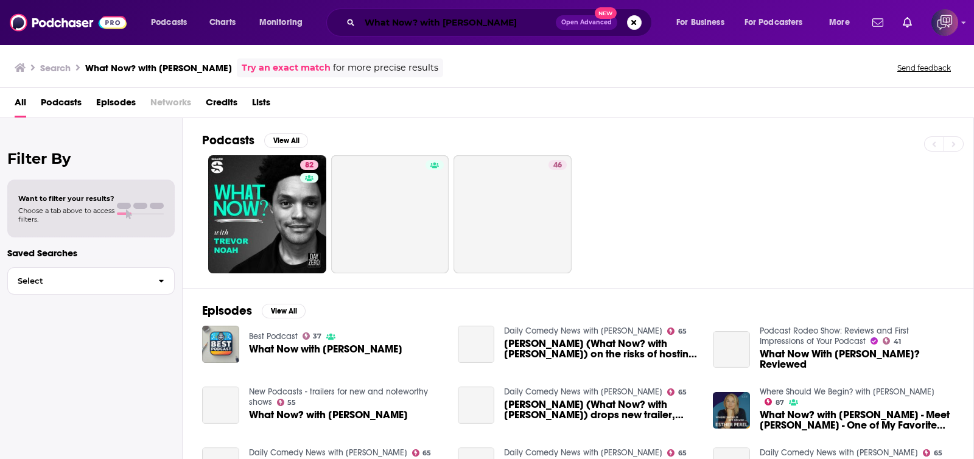
click at [506, 19] on input "What Now? with Trevor Noah" at bounding box center [458, 22] width 196 height 19
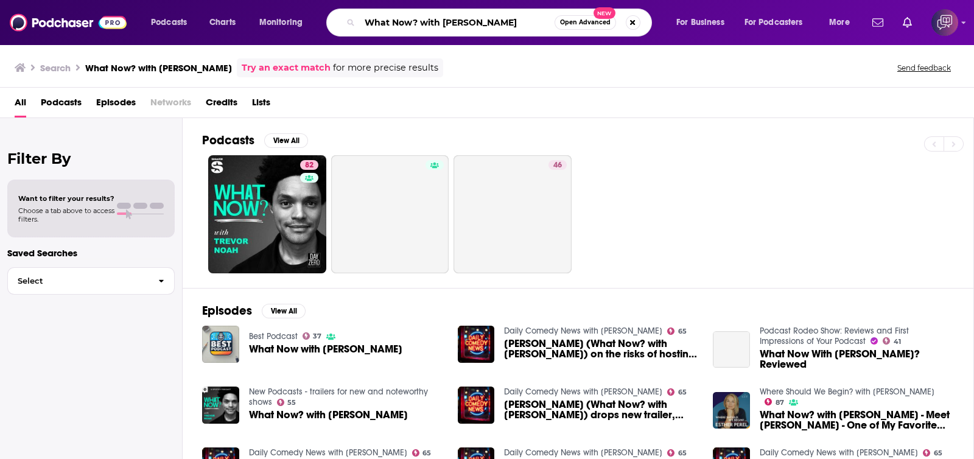
paste input "The Weekly Show with Jon Stewart"
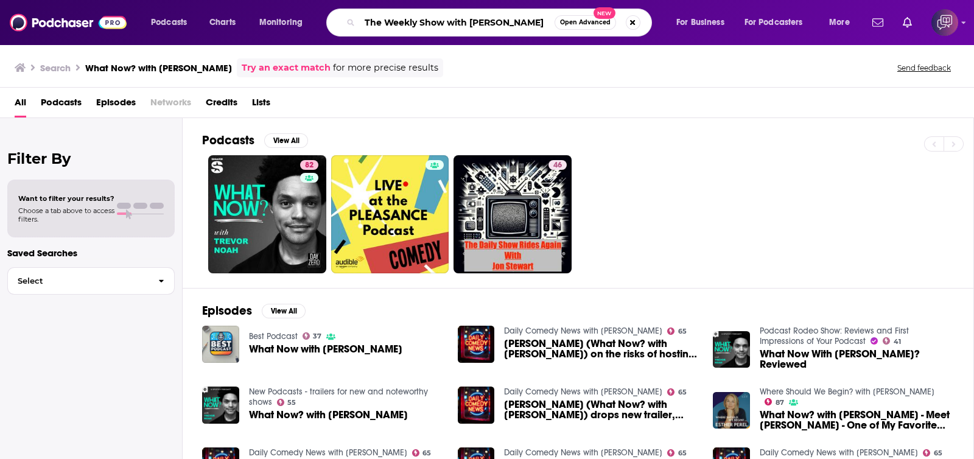
type input "The Weekly Show with Jon Stewart"
click at [591, 19] on span "Open Advanced" at bounding box center [585, 22] width 51 height 6
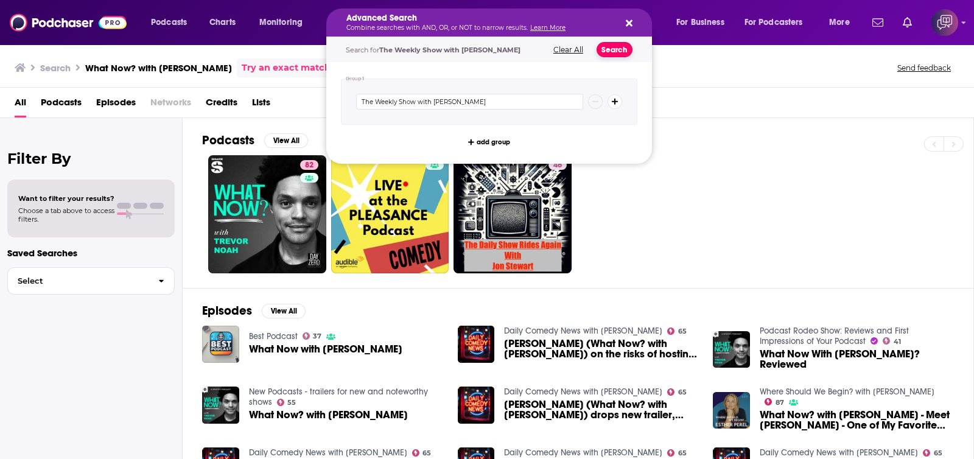
click at [616, 52] on button "Search" at bounding box center [614, 49] width 36 height 15
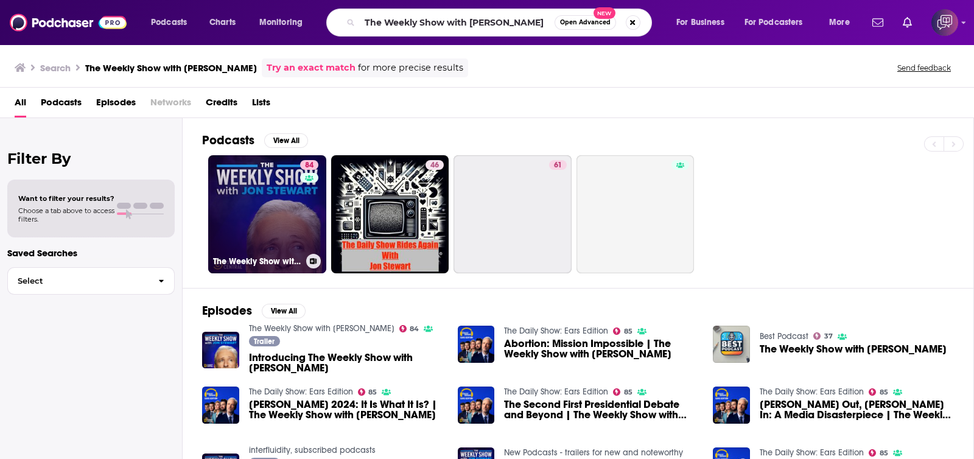
click at [274, 220] on link "84 The Weekly Show with Jon Stewart" at bounding box center [267, 214] width 118 height 118
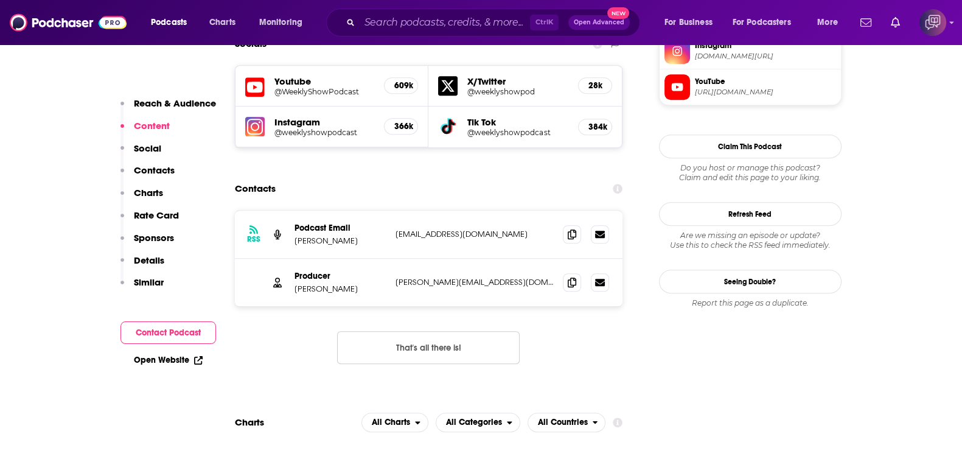
scroll to position [1140, 0]
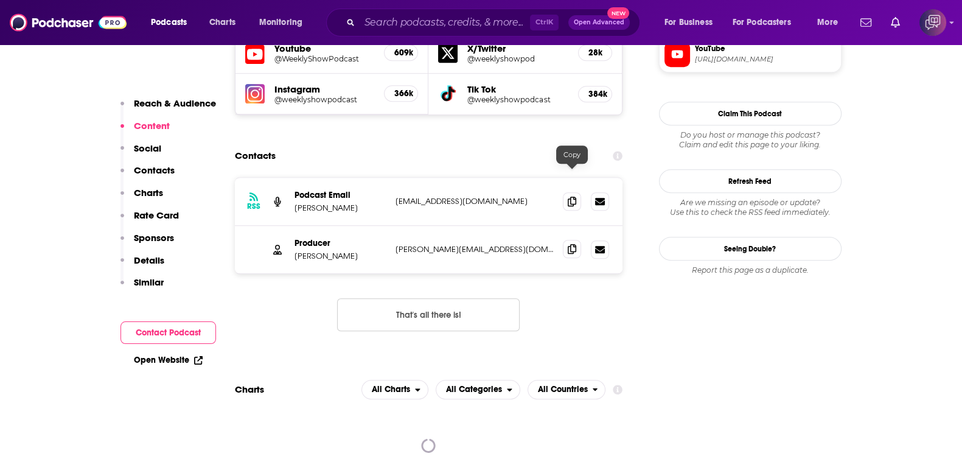
click at [572, 244] on icon at bounding box center [572, 249] width 9 height 10
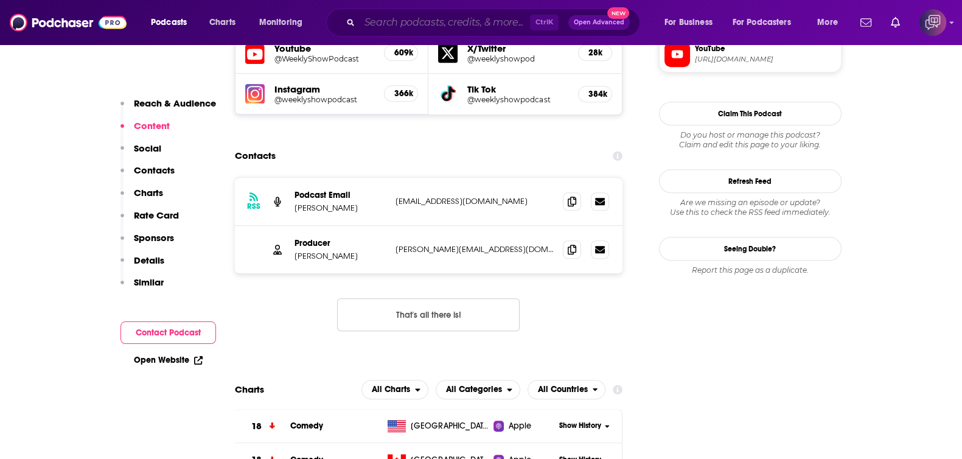
click at [403, 23] on input "Search podcasts, credits, & more..." at bounding box center [445, 22] width 170 height 19
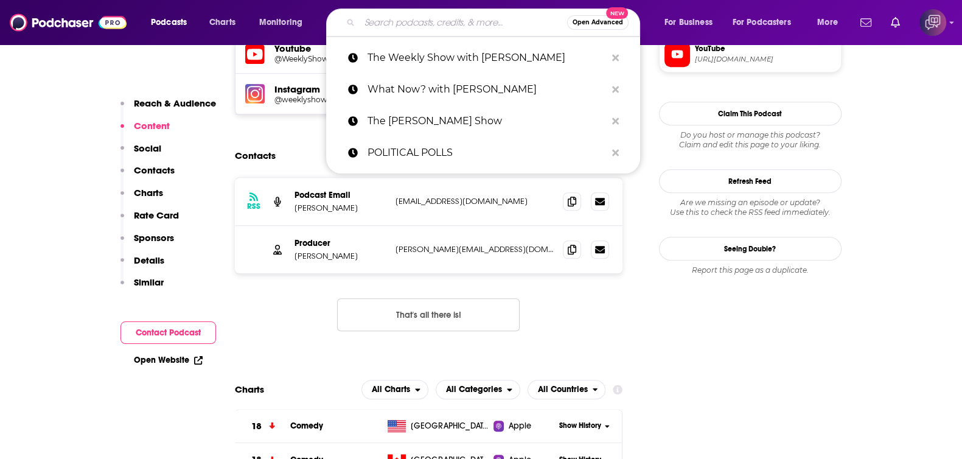
paste input "The New Yorker Radio Hour"
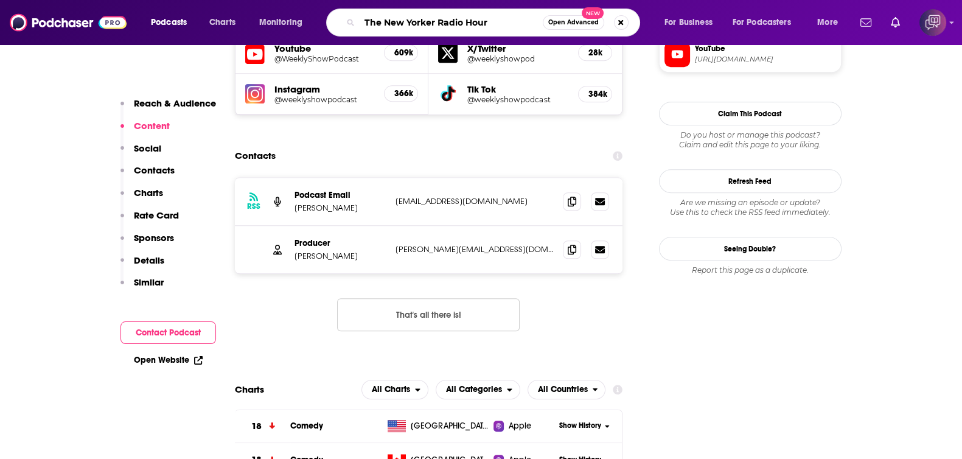
type input "The New Yorker Radio Hour"
click at [571, 21] on span "Open Advanced" at bounding box center [573, 22] width 51 height 6
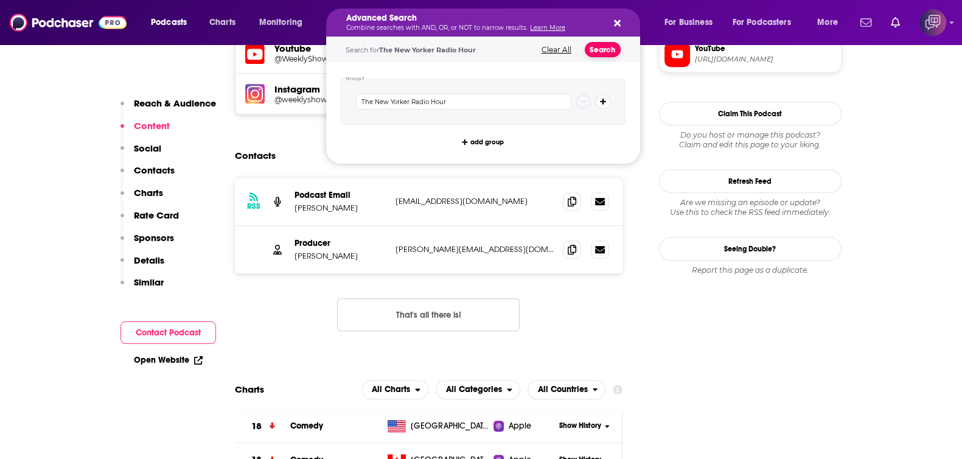
click at [611, 50] on button "Search" at bounding box center [603, 49] width 36 height 15
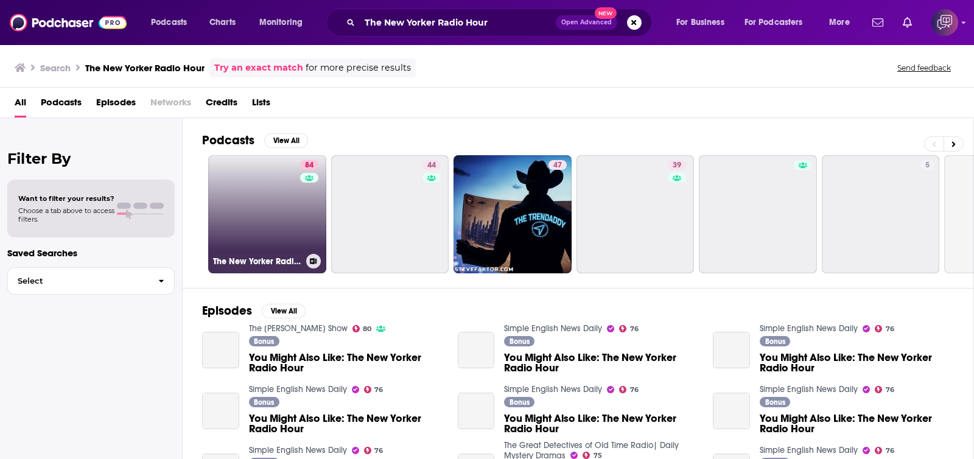
click at [291, 204] on link "84 The New Yorker Radio Hour" at bounding box center [267, 214] width 118 height 118
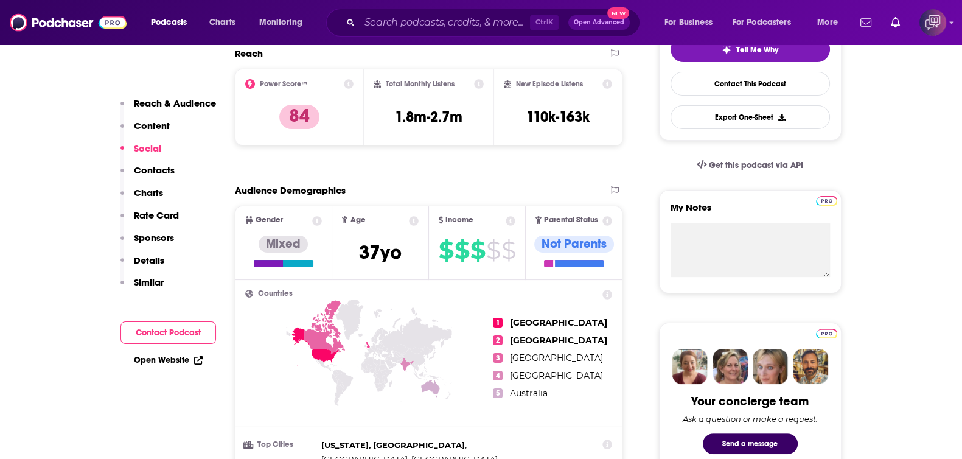
scroll to position [1140, 0]
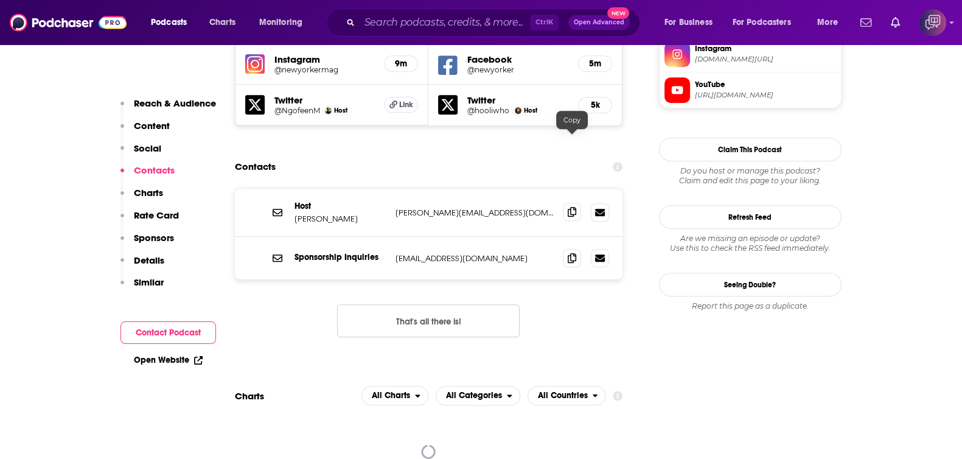
click at [566, 203] on span at bounding box center [572, 212] width 18 height 18
click at [566, 248] on span at bounding box center [572, 257] width 18 height 18
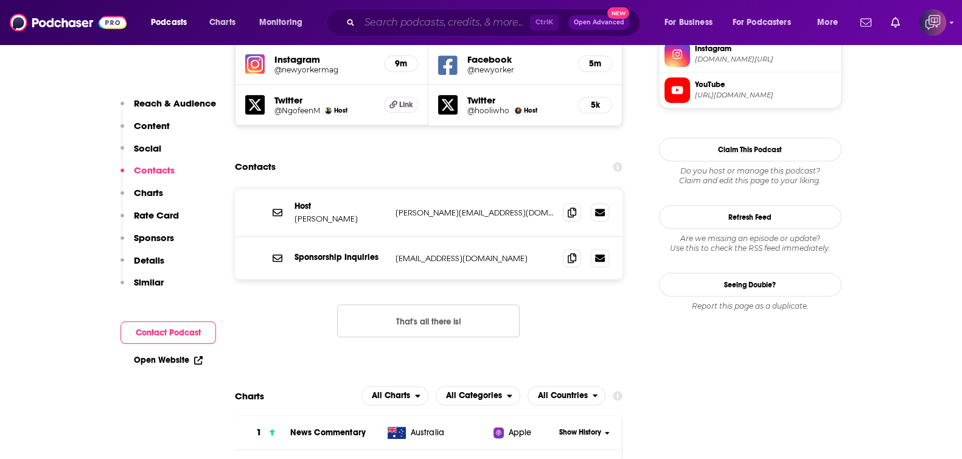
click at [408, 26] on input "Search podcasts, credits, & more..." at bounding box center [445, 22] width 170 height 19
paste input "The Rachel Maddow Show"
type input "The Rachel Maddow Show"
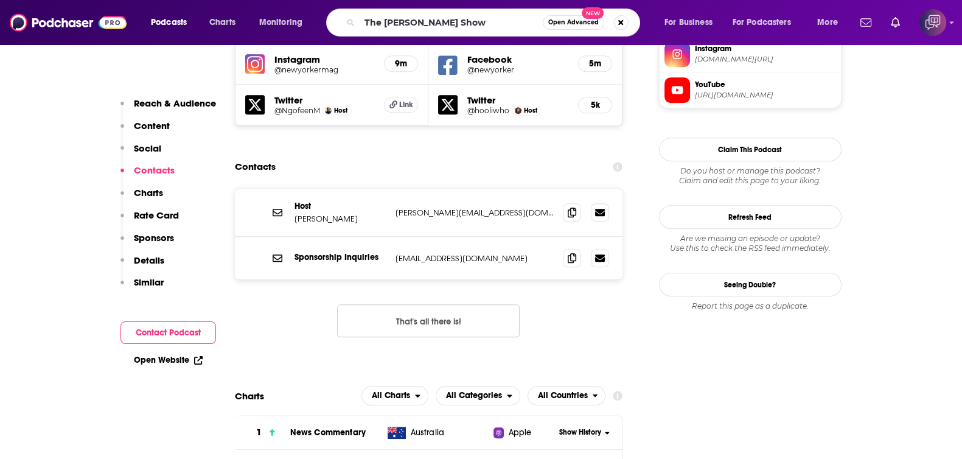
click at [569, 19] on span "Open Advanced" at bounding box center [573, 22] width 51 height 6
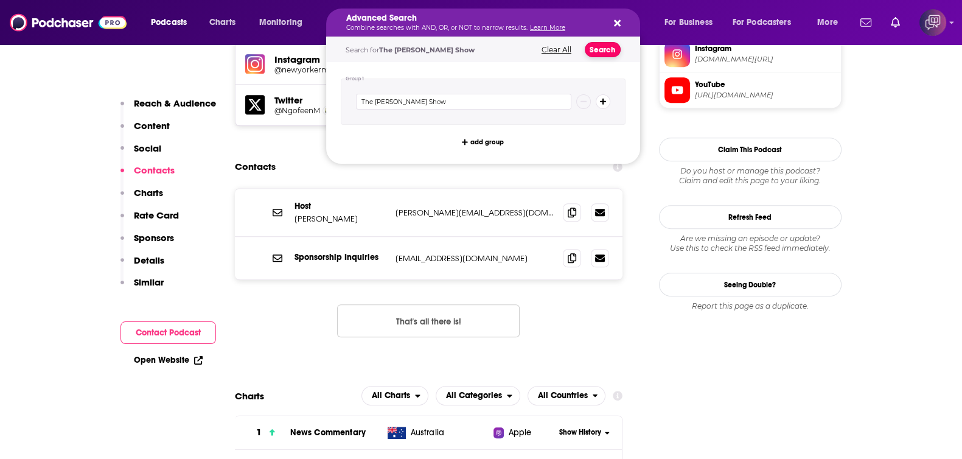
click at [605, 51] on button "Search" at bounding box center [603, 49] width 36 height 15
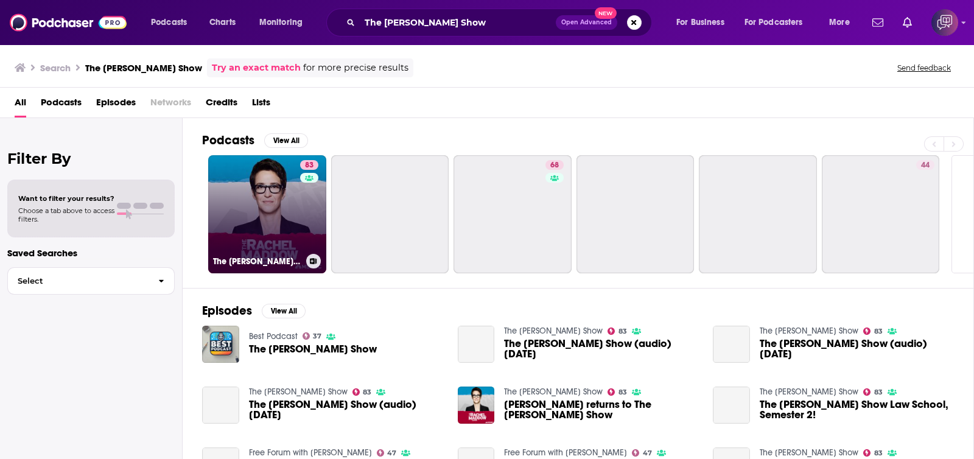
click at [271, 201] on link "83 The Rachel Maddow Show" at bounding box center [267, 214] width 118 height 118
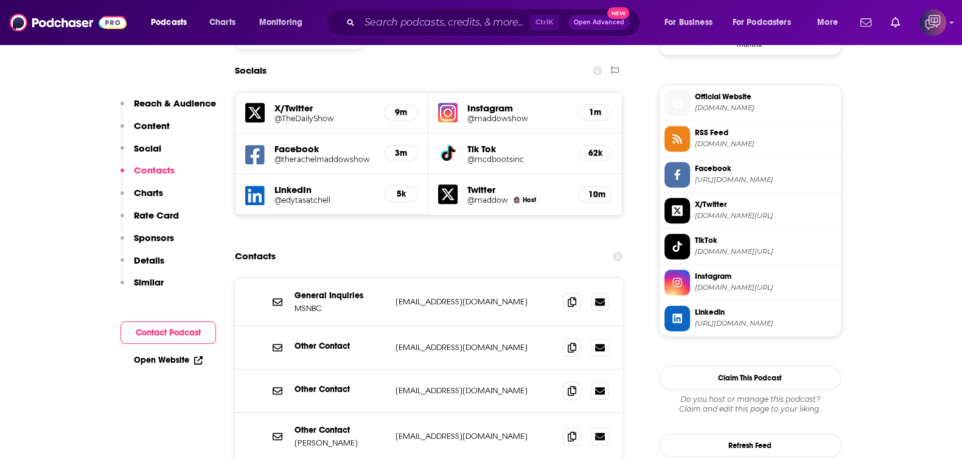
scroll to position [1064, 0]
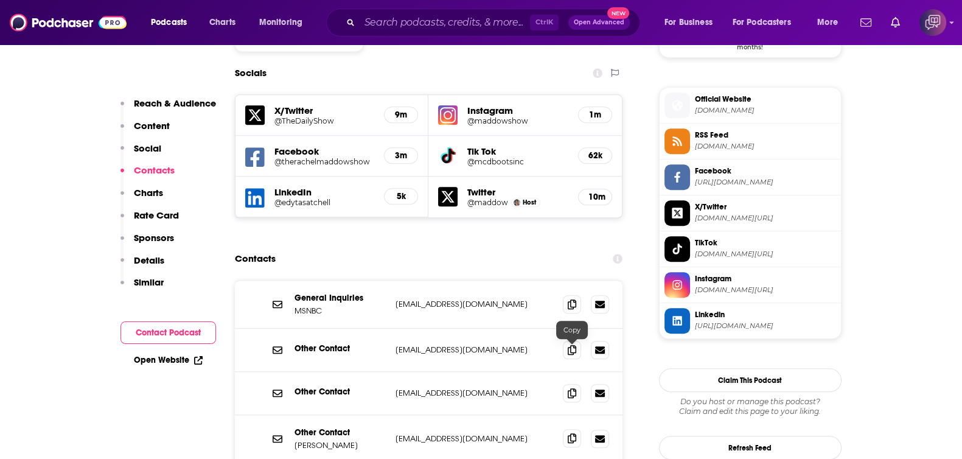
click at [573, 433] on icon at bounding box center [572, 438] width 9 height 10
click at [149, 122] on p "Content" at bounding box center [152, 126] width 36 height 12
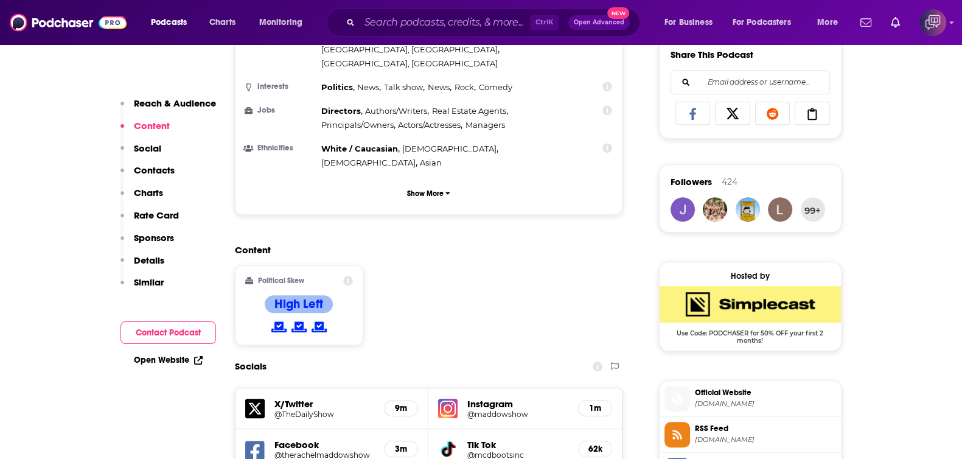
scroll to position [758, 0]
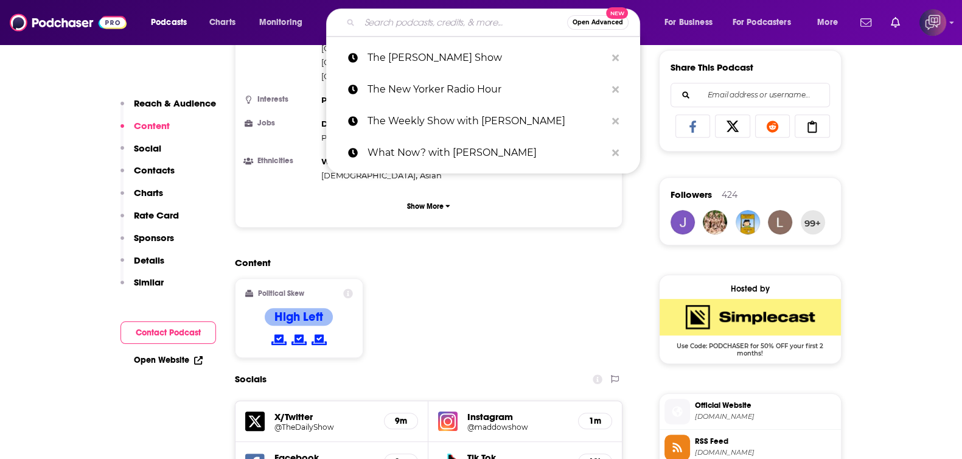
click at [437, 17] on input "Search podcasts, credits, & more..." at bounding box center [463, 22] width 207 height 19
paste input "The Daily Show: Ears Edition"
type input "The Daily Show: Ears Edition"
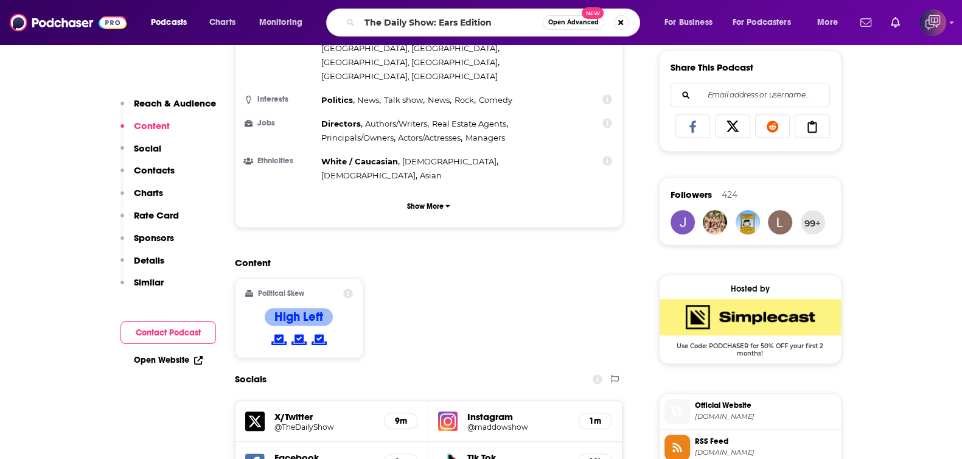
click at [554, 20] on span "Open Advanced" at bounding box center [573, 22] width 51 height 6
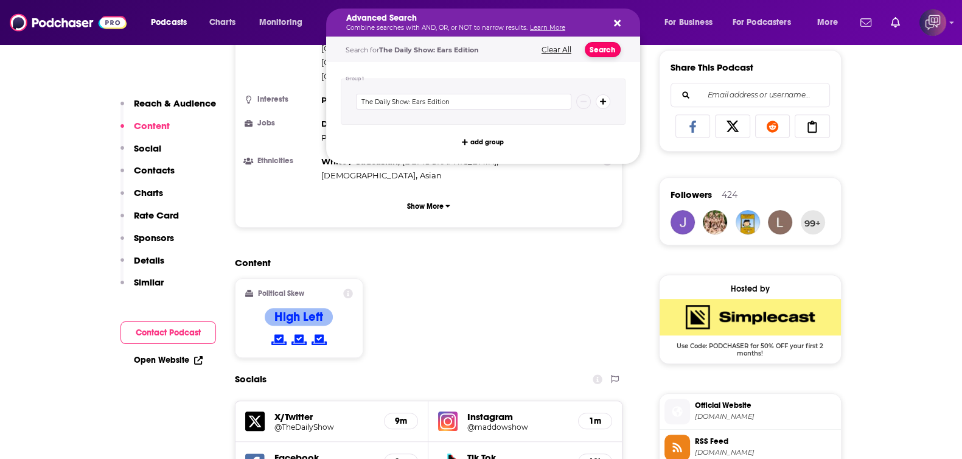
click at [597, 52] on button "Search" at bounding box center [603, 49] width 36 height 15
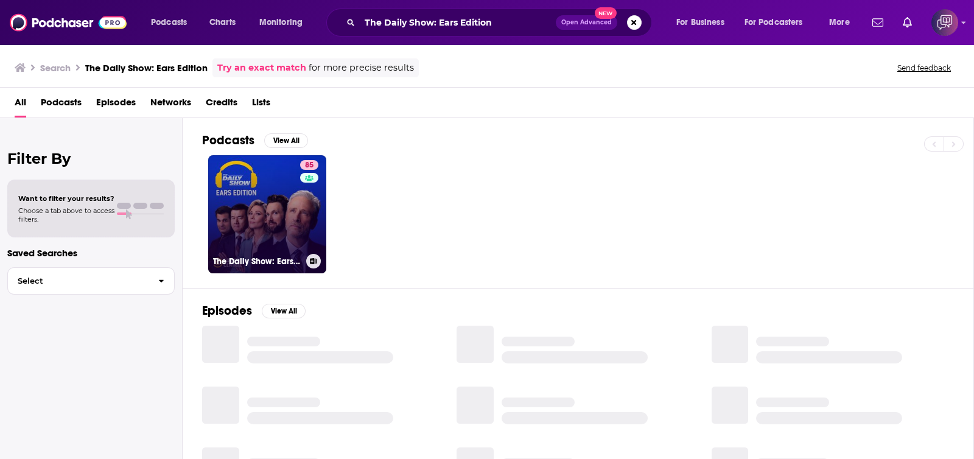
click at [275, 207] on link "85 The Daily Show: Ears Edition" at bounding box center [267, 214] width 118 height 118
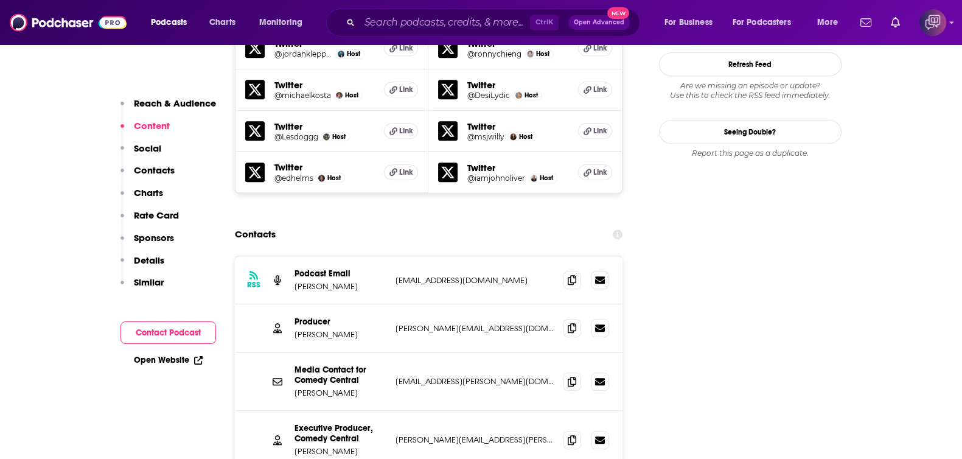
scroll to position [1369, 0]
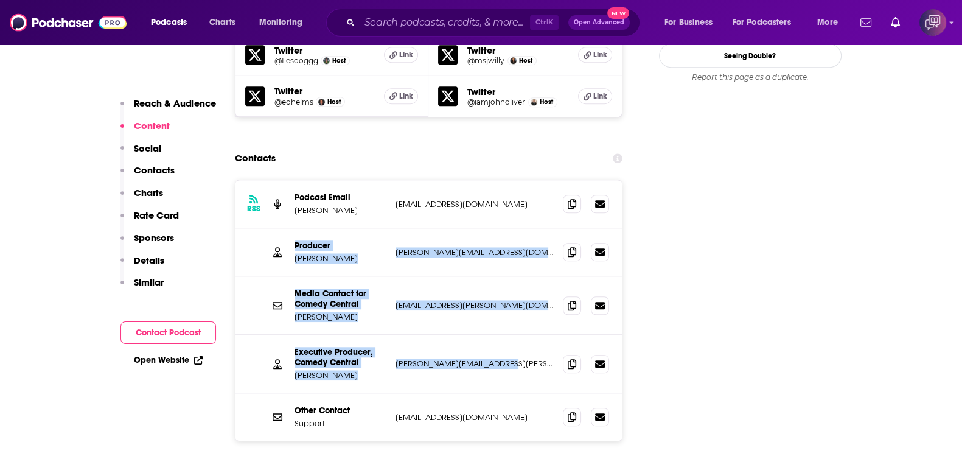
drag, startPoint x: 292, startPoint y: 169, endPoint x: 515, endPoint y: 294, distance: 256.1
click at [515, 294] on div "RSS Podcast Email Chris Hardwick podcasts@qcodemedia.com podcasts@qcodemedia.co…" at bounding box center [429, 310] width 388 height 260
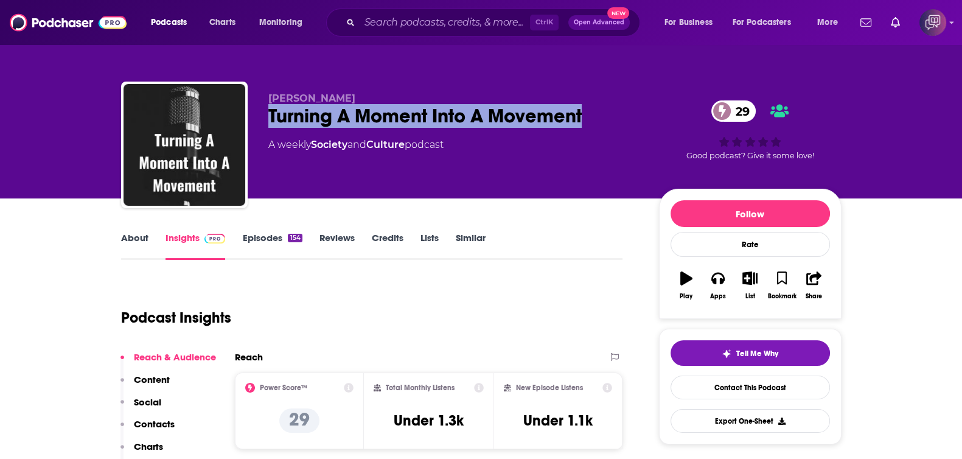
drag, startPoint x: 259, startPoint y: 124, endPoint x: 602, endPoint y: 121, distance: 343.2
click at [602, 121] on div "[PERSON_NAME] Turning A Moment Into A Movement 29 A weekly Society and Culture …" at bounding box center [481, 147] width 720 height 131
copy h2 "Turning A Moment Into A Movement"
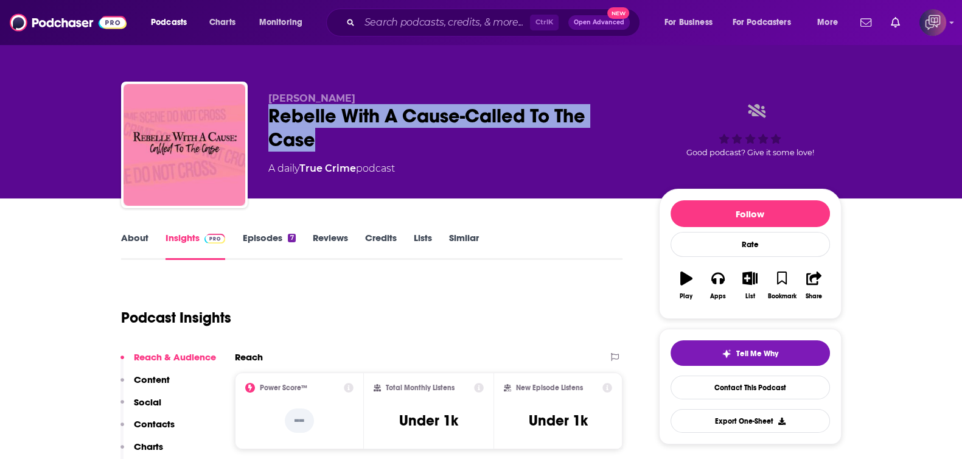
drag, startPoint x: 257, startPoint y: 110, endPoint x: 359, endPoint y: 135, distance: 104.6
click at [359, 135] on div "[PERSON_NAME] Rebelle With A Cause-Called To The Case A daily True Crime podcas…" at bounding box center [481, 147] width 720 height 131
copy h2 "Rebelle With A Cause-Called To The Case"
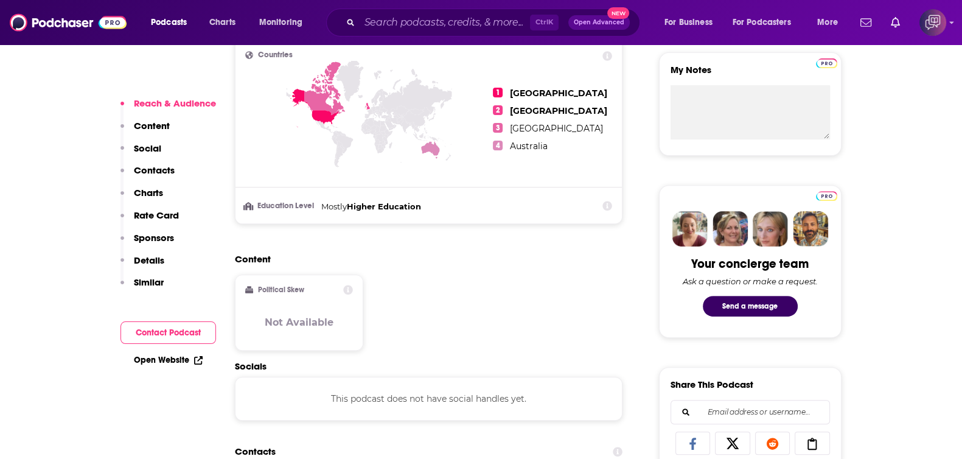
scroll to position [684, 0]
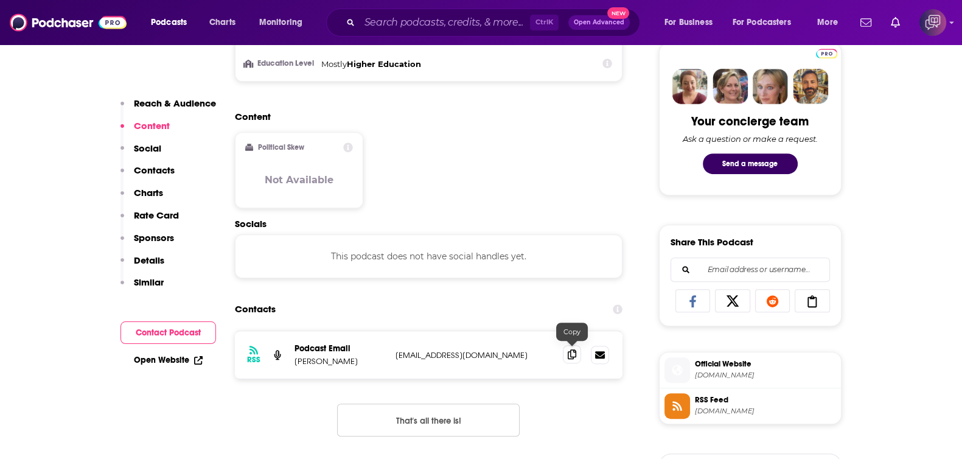
click at [571, 352] on icon at bounding box center [572, 354] width 9 height 10
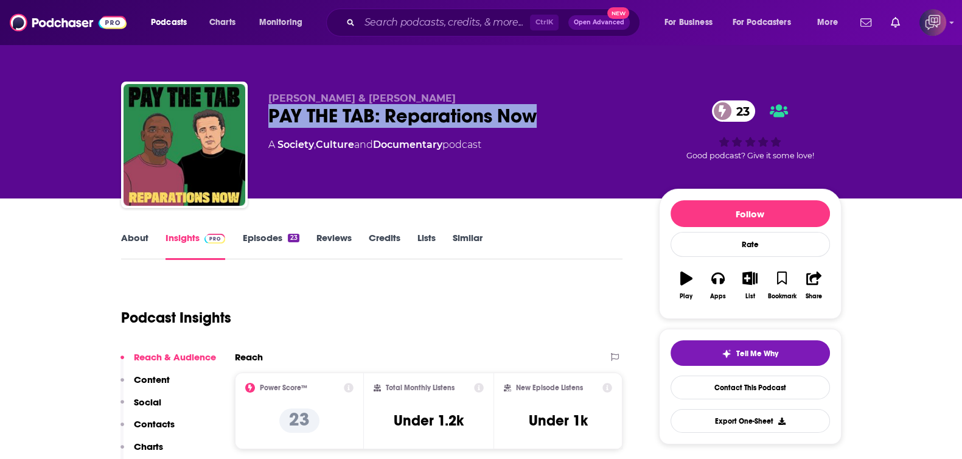
drag, startPoint x: 262, startPoint y: 117, endPoint x: 570, endPoint y: 110, distance: 307.3
click at [570, 110] on div "Tony Tolbert & Adam Radinsky PAY THE TAB: Reparations Now 23 A Society , Cultur…" at bounding box center [481, 147] width 720 height 131
copy h2 "PAY THE TAB: Reparations Now"
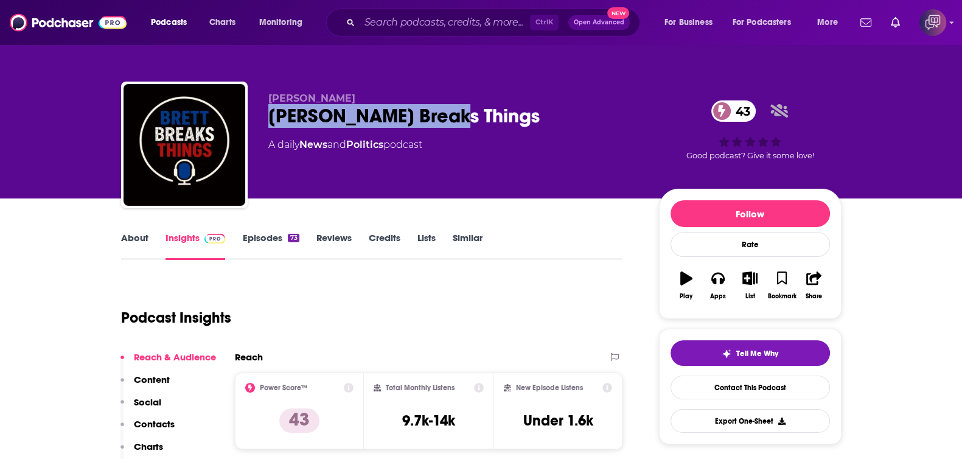
drag, startPoint x: 440, startPoint y: 111, endPoint x: 524, endPoint y: 111, distance: 84.0
click at [524, 111] on div "Brett Rowley Brett Breaks Things 43 A daily News and Politics podcast 43 Good p…" at bounding box center [481, 147] width 720 height 131
copy h2 "Brett Breaks Things"
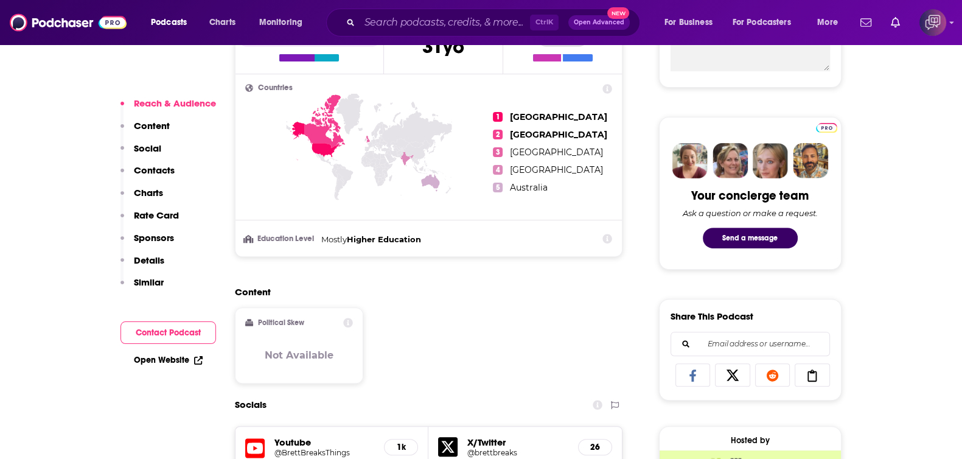
scroll to position [608, 0]
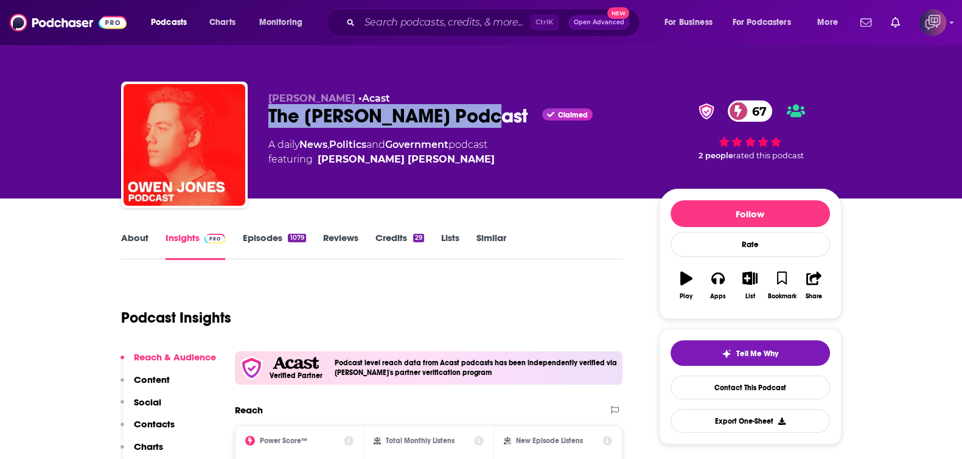
drag, startPoint x: 257, startPoint y: 114, endPoint x: 490, endPoint y: 112, distance: 232.4
click at [490, 112] on div "Owen Jones • Acast The Owen Jones Podcast Claimed 67 A daily News , Politics an…" at bounding box center [481, 147] width 720 height 131
copy h2 "The Owen Jones Podcast"
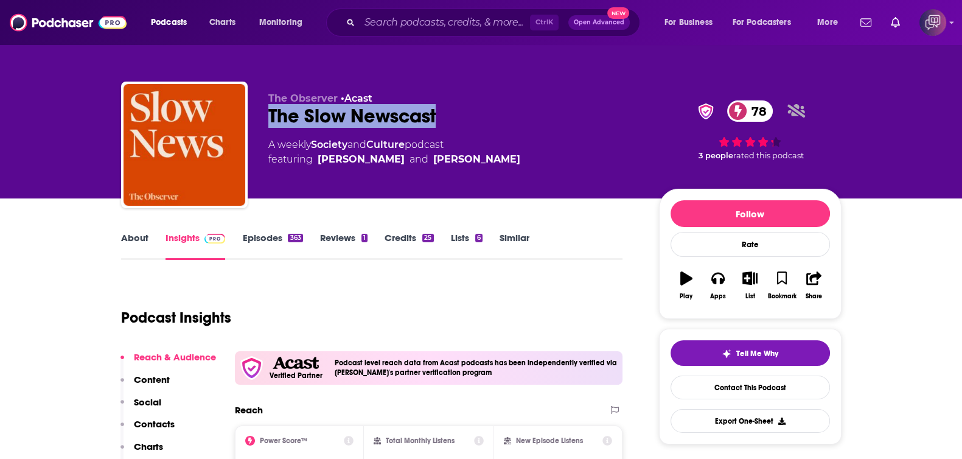
drag, startPoint x: 395, startPoint y: 119, endPoint x: 501, endPoint y: -66, distance: 213.1
click at [501, 0] on html "Podcasts Charts Monitoring Ctrl K Open Advanced New For Business For Podcasters…" at bounding box center [481, 229] width 962 height 459
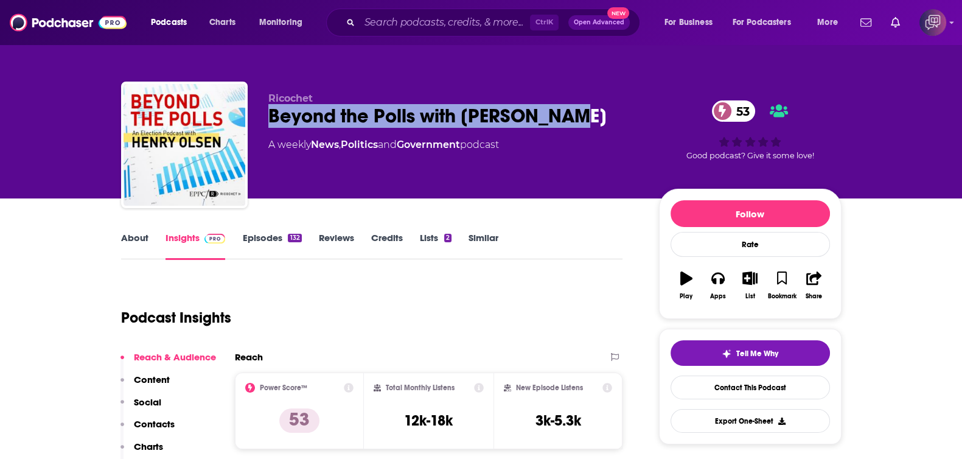
drag, startPoint x: 368, startPoint y: 114, endPoint x: 605, endPoint y: 122, distance: 237.4
click at [605, 122] on div "Ricochet Beyond the Polls with Henry Olsen 53 A weekly News , Politics and Gove…" at bounding box center [481, 147] width 720 height 131
click at [131, 240] on link "About" at bounding box center [134, 246] width 27 height 28
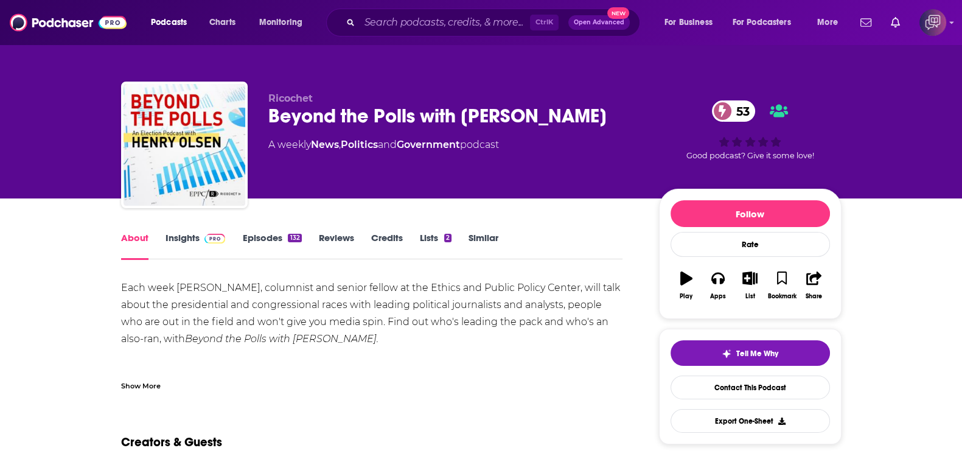
click at [195, 239] on link "Insights" at bounding box center [195, 246] width 60 height 28
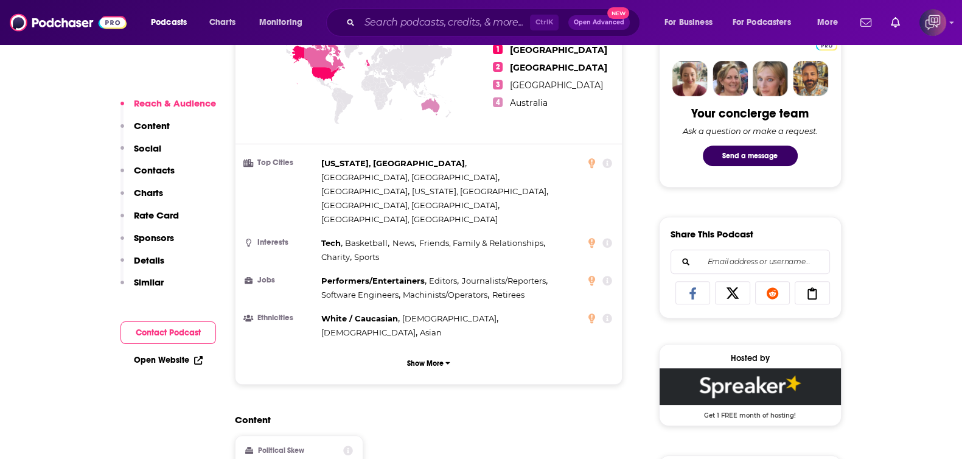
scroll to position [684, 0]
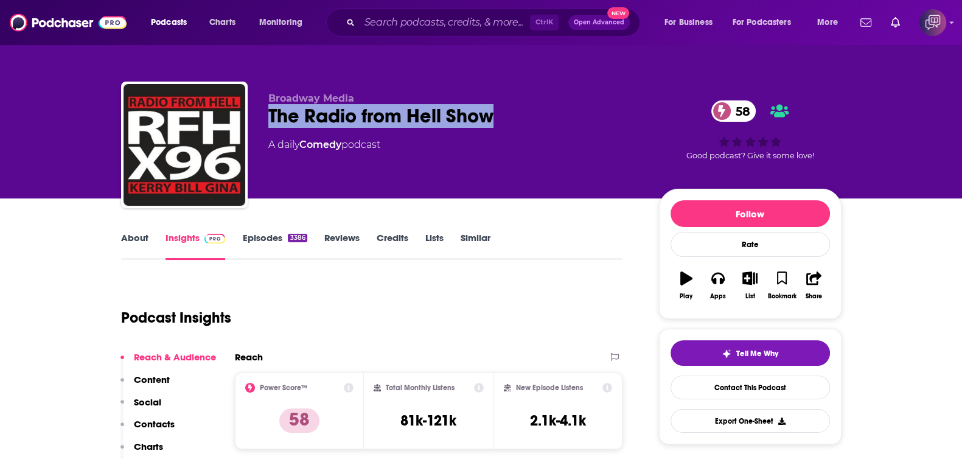
drag, startPoint x: 260, startPoint y: 114, endPoint x: 524, endPoint y: 106, distance: 264.2
click at [524, 106] on div "Broadway Media The Radio from Hell Show 58 A daily Comedy podcast 58 Good podca…" at bounding box center [481, 147] width 720 height 131
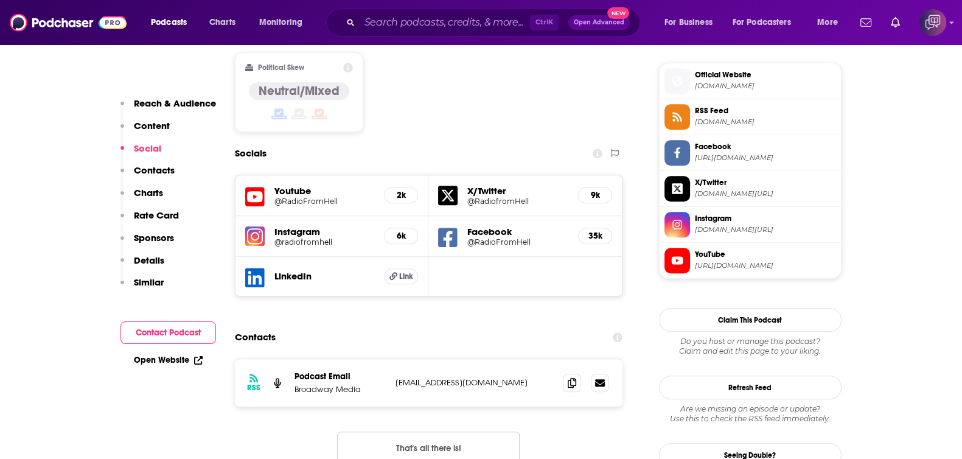
scroll to position [1064, 0]
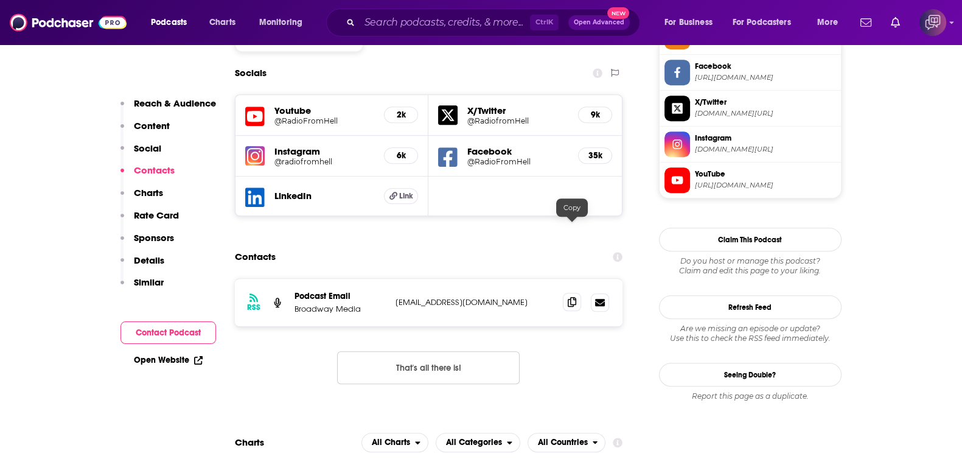
click at [568, 297] on icon at bounding box center [572, 302] width 9 height 10
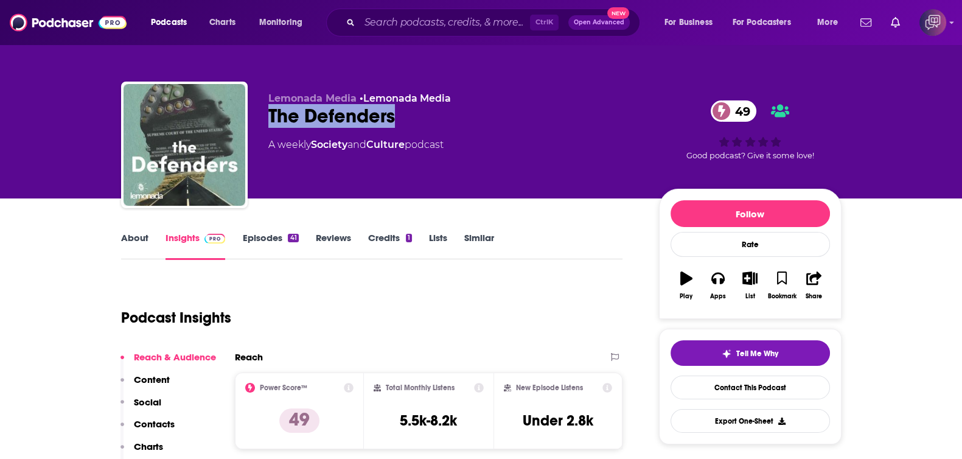
drag, startPoint x: 305, startPoint y: 113, endPoint x: 460, endPoint y: 111, distance: 154.6
click at [460, 111] on div "Lemonada Media • Lemonada Media The Defenders 49 A weekly Society and Culture p…" at bounding box center [481, 147] width 720 height 131
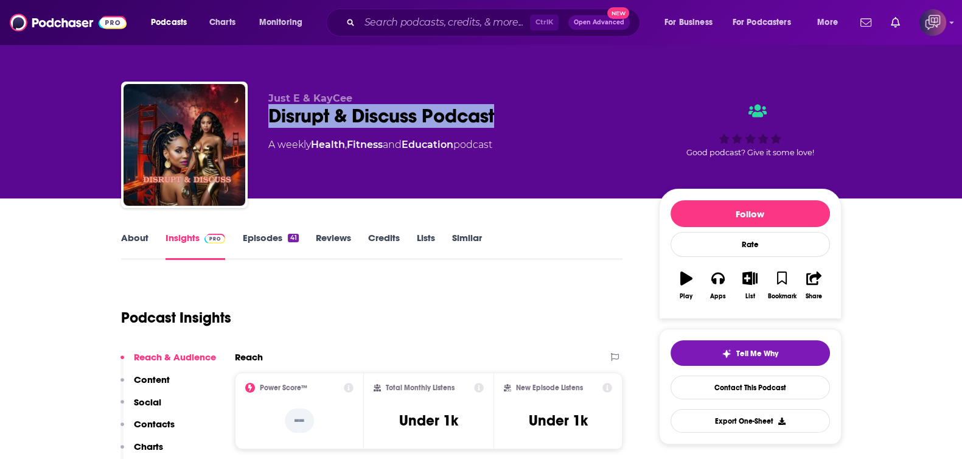
drag, startPoint x: 295, startPoint y: 114, endPoint x: 526, endPoint y: 121, distance: 231.3
click at [526, 121] on div "Just E & KayCee Disrupt & Discuss Podcast A weekly Health , Fitness and Educati…" at bounding box center [481, 147] width 720 height 131
